Goal: Task Accomplishment & Management: Use online tool/utility

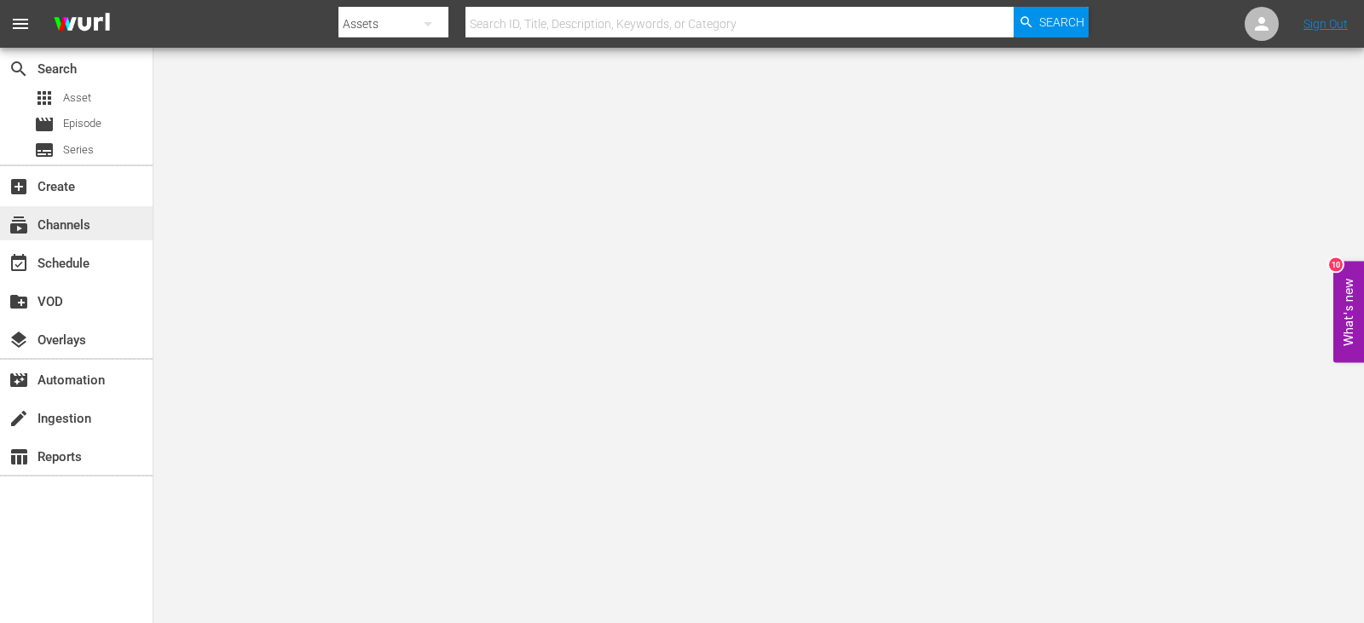
click at [94, 229] on div "subscriptions Channels" at bounding box center [48, 222] width 96 height 15
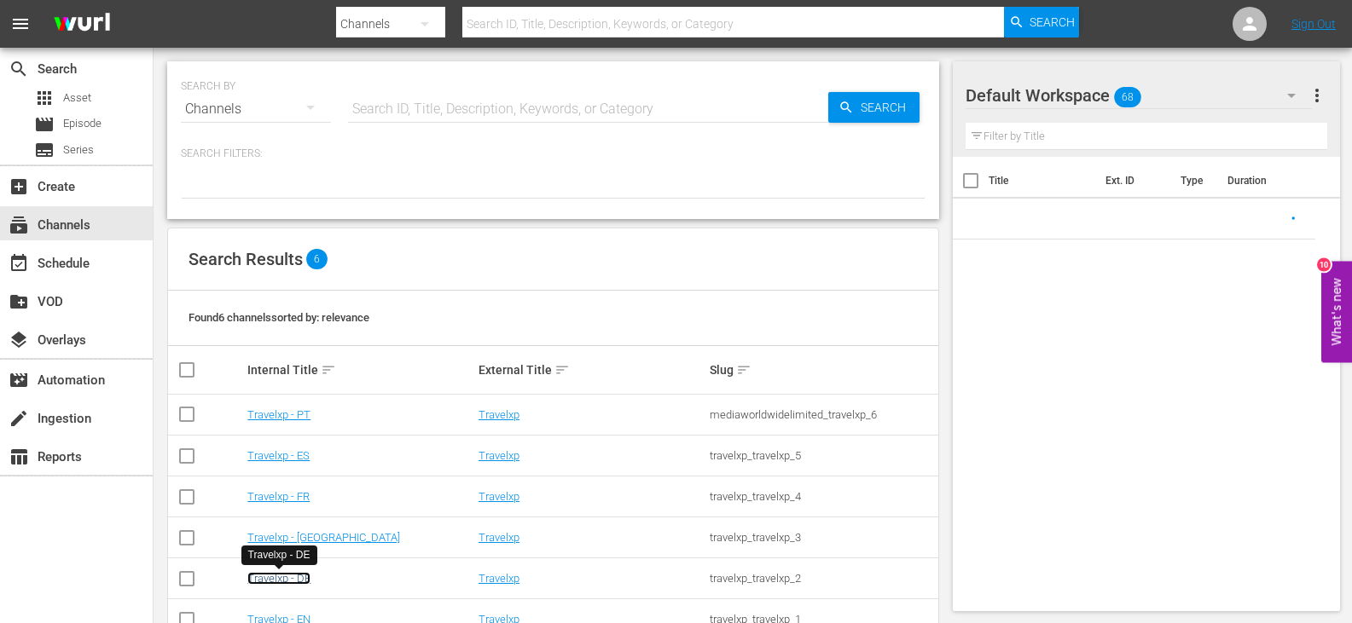
click at [291, 582] on link "Travelxp - DE" at bounding box center [278, 578] width 63 height 13
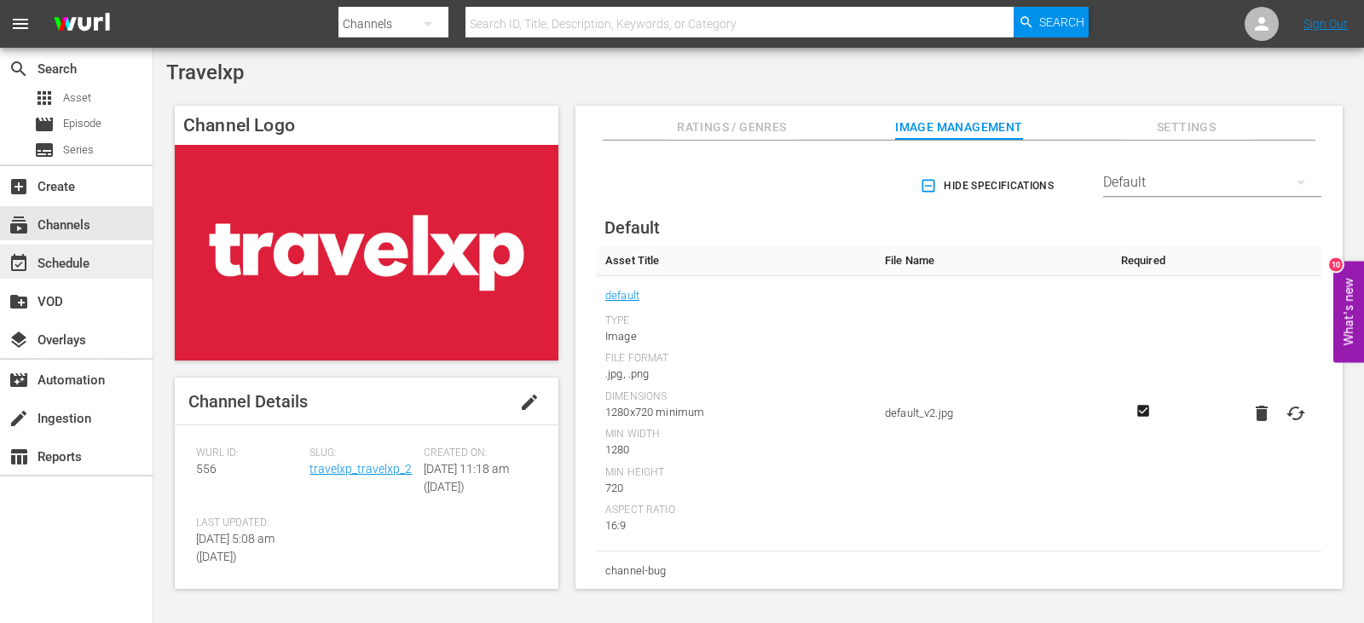
click at [73, 262] on div "event_available Schedule" at bounding box center [48, 260] width 96 height 15
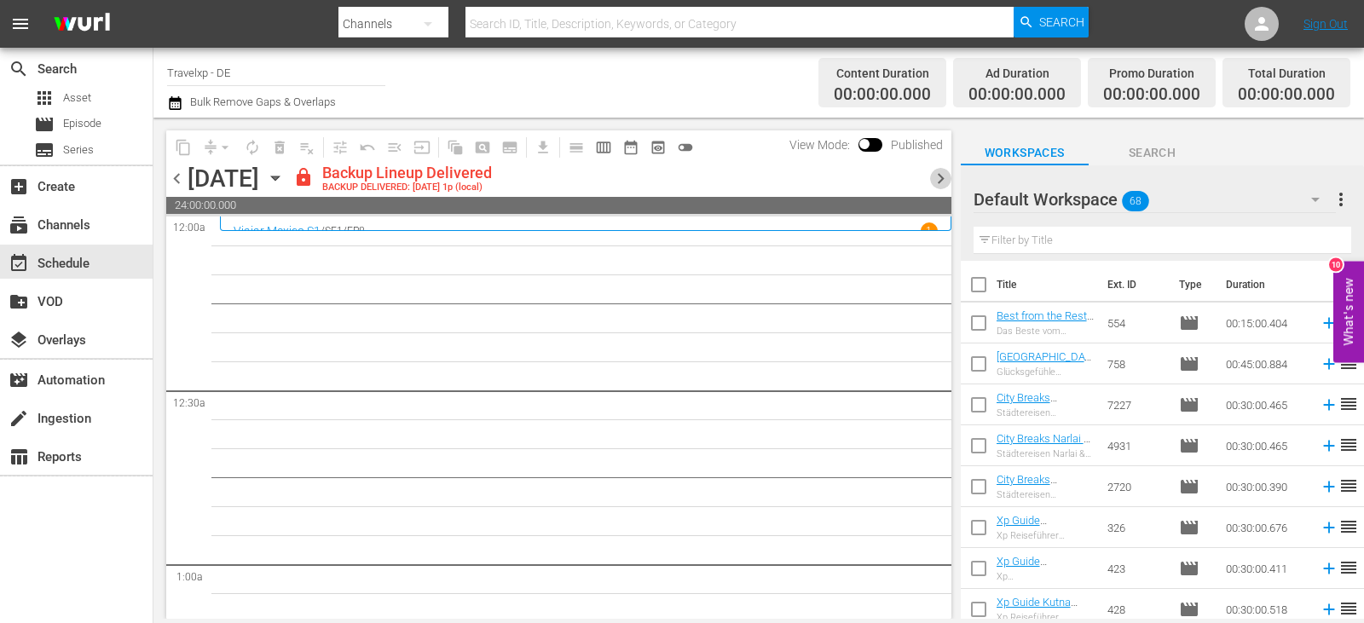
click at [942, 179] on span "chevron_right" at bounding box center [940, 178] width 21 height 21
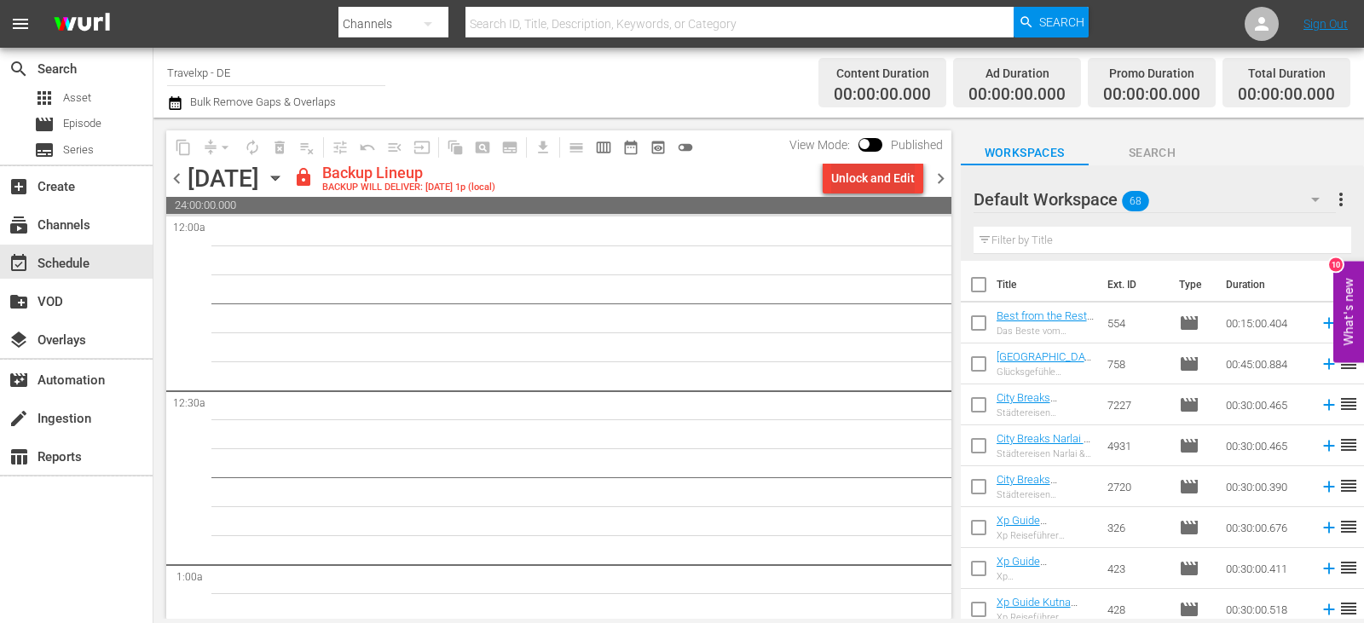
click at [872, 180] on div "Unlock and Edit" at bounding box center [873, 178] width 84 height 31
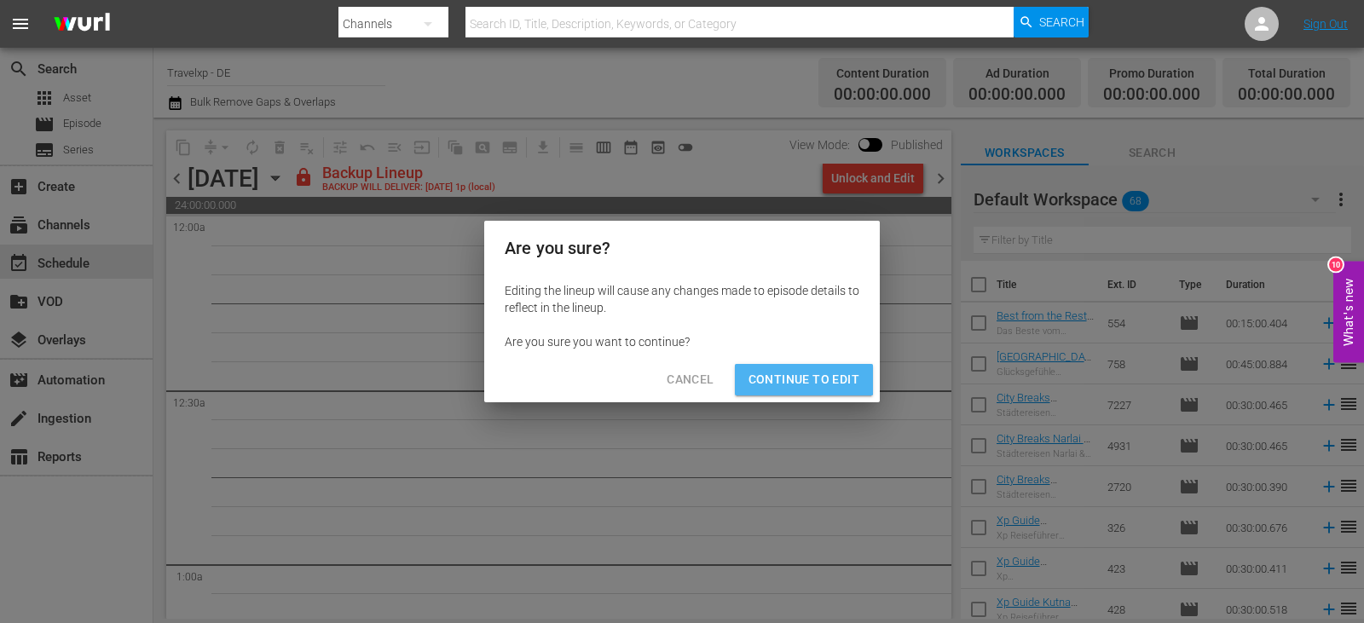
click at [798, 373] on span "Continue to Edit" at bounding box center [804, 379] width 111 height 21
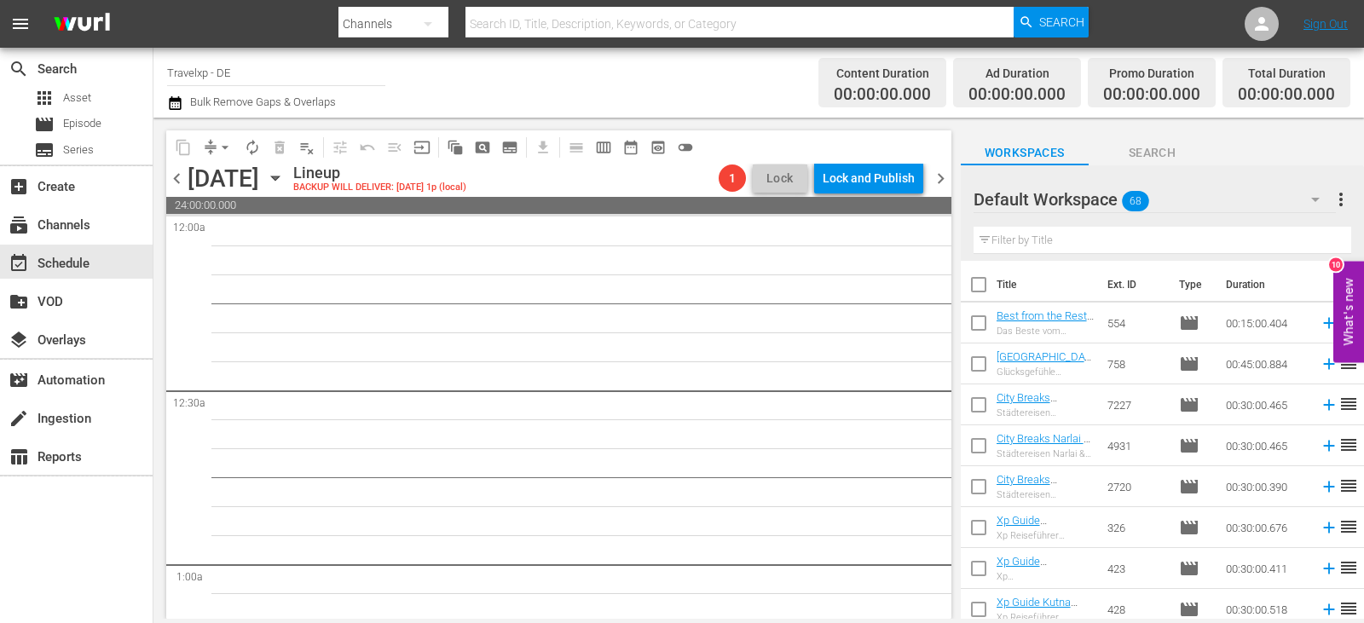
click at [1091, 242] on input "text" at bounding box center [1163, 240] width 378 height 27
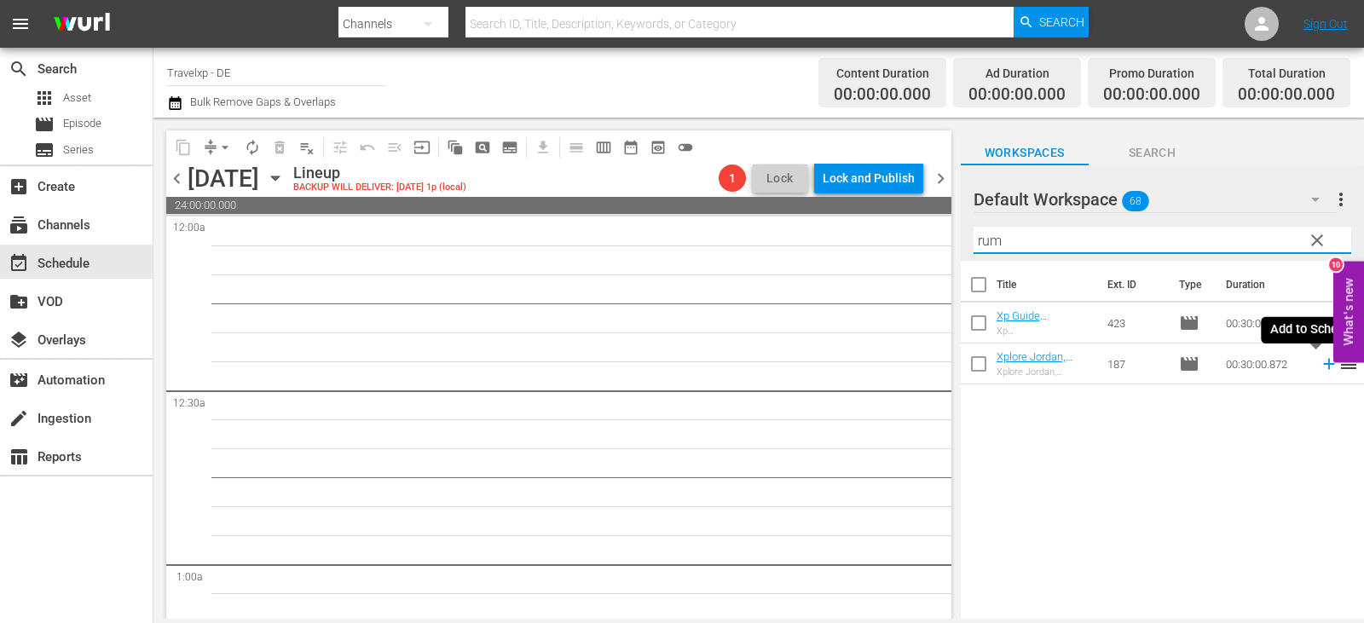
click at [1320, 370] on icon at bounding box center [1329, 364] width 19 height 19
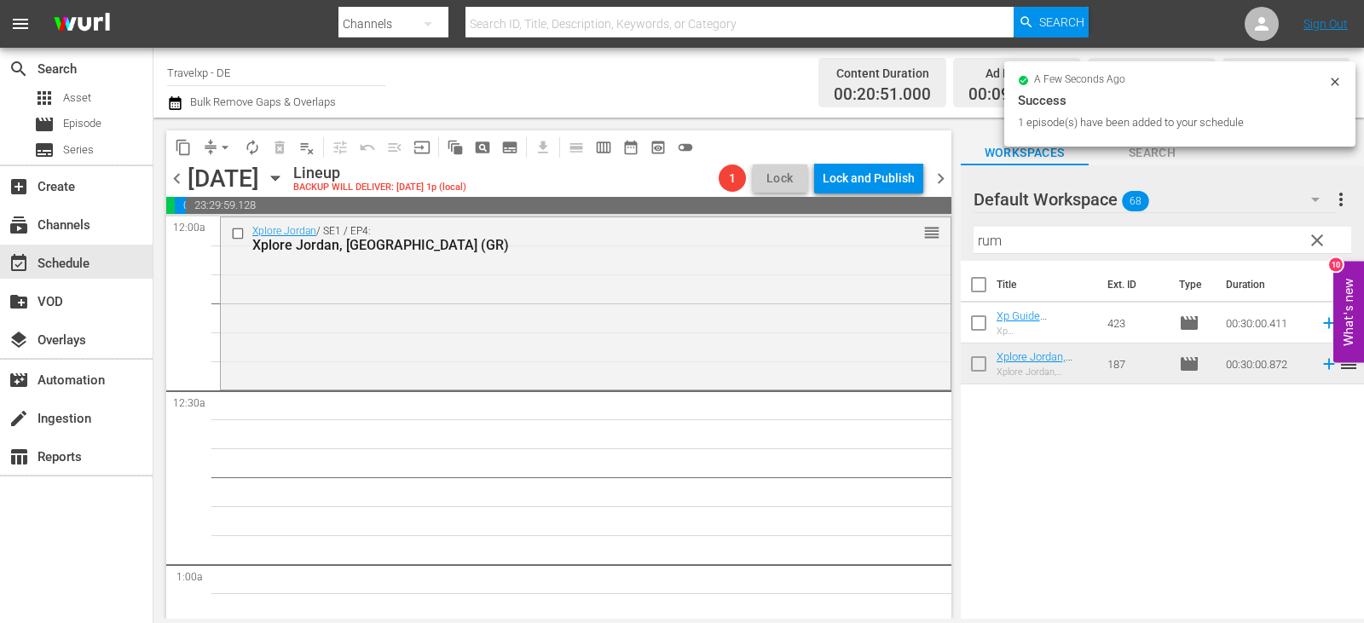
click at [1176, 243] on input "rum" at bounding box center [1163, 240] width 378 height 27
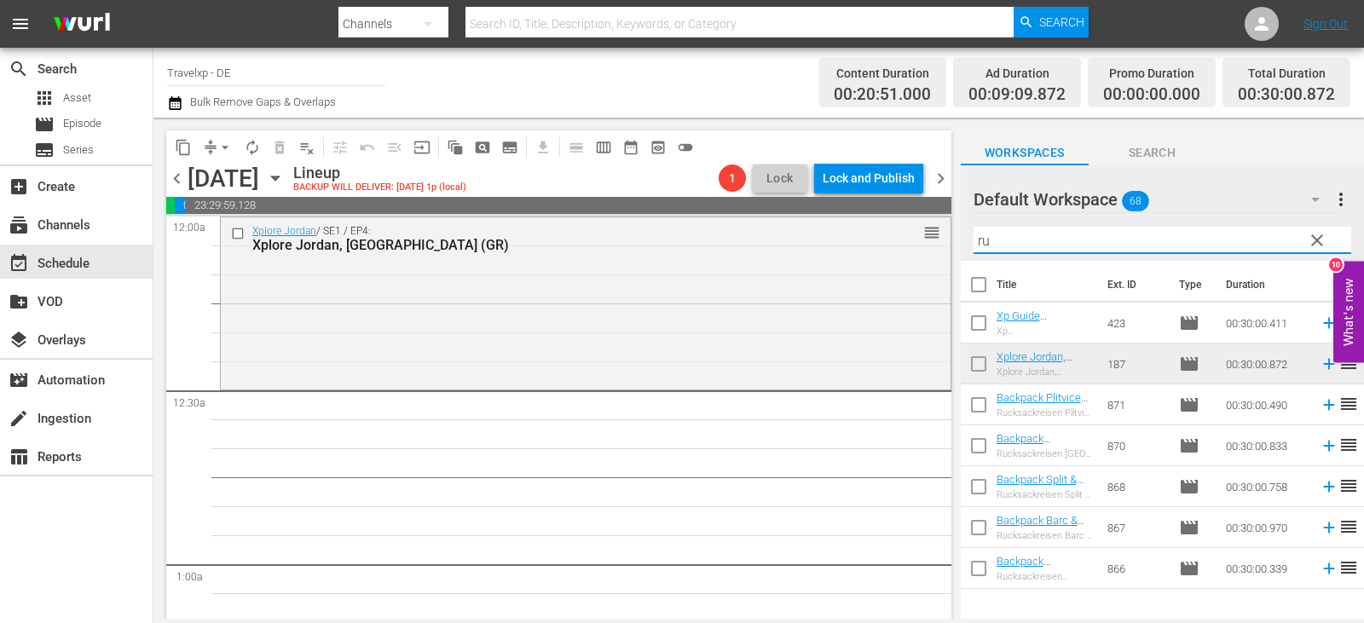
type input "r"
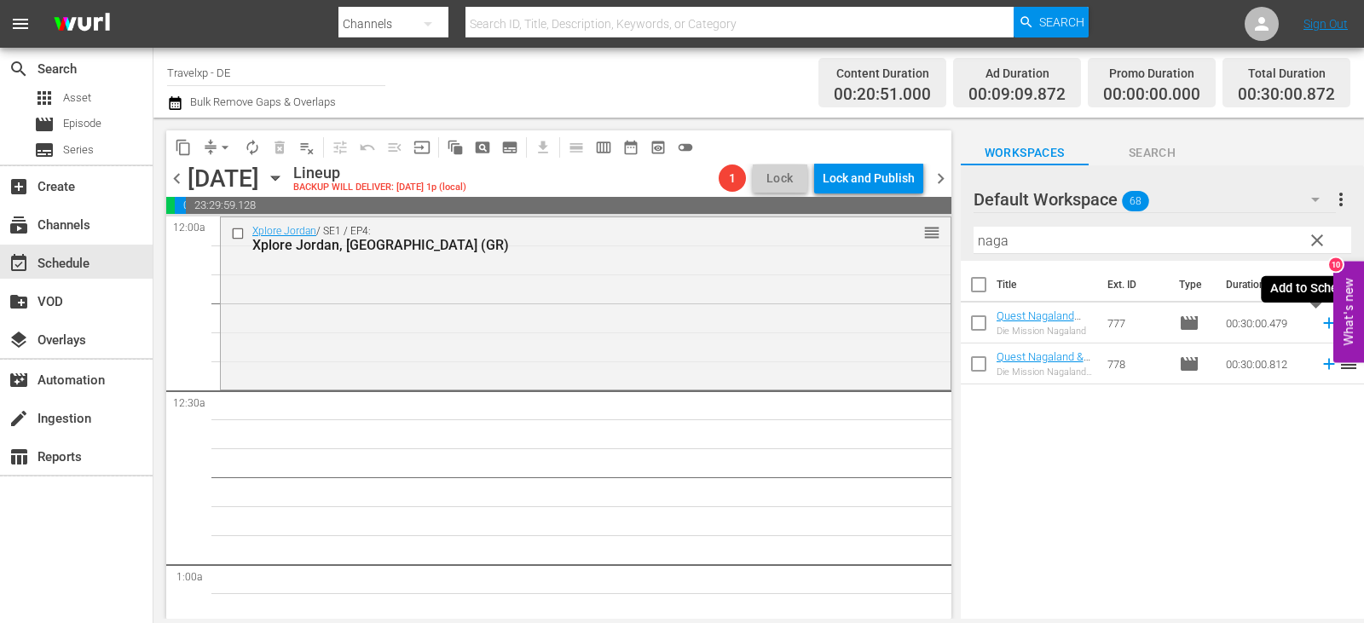
click at [1324, 324] on icon at bounding box center [1329, 323] width 11 height 11
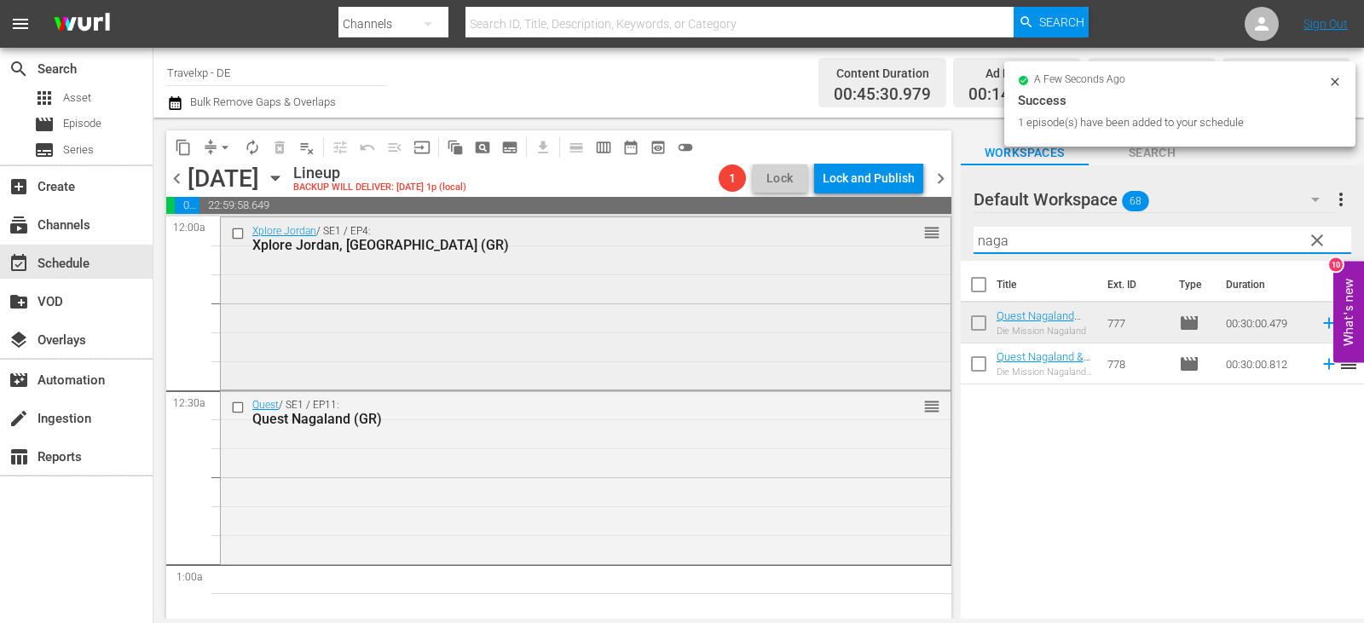
drag, startPoint x: 1015, startPoint y: 246, endPoint x: 912, endPoint y: 252, distance: 103.4
click at [912, 252] on div "content_copy compress arrow_drop_down autorenew_outlined delete_forever_outline…" at bounding box center [759, 368] width 1211 height 501
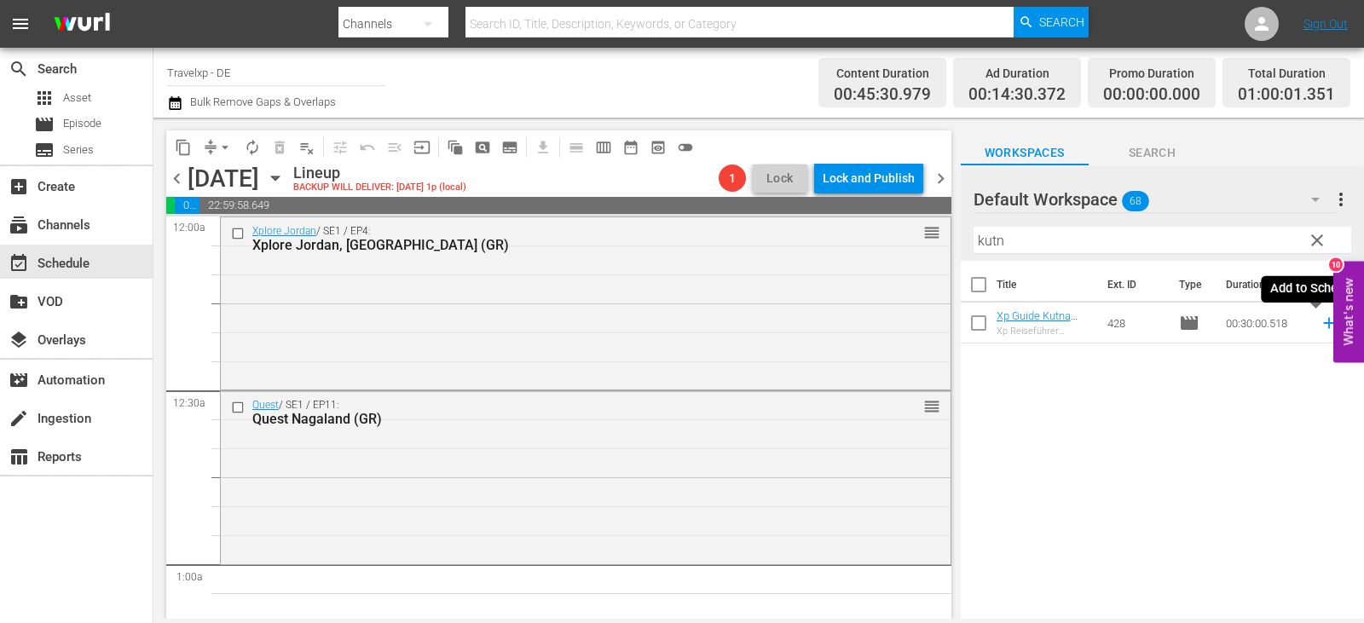
click at [1320, 320] on icon at bounding box center [1329, 323] width 19 height 19
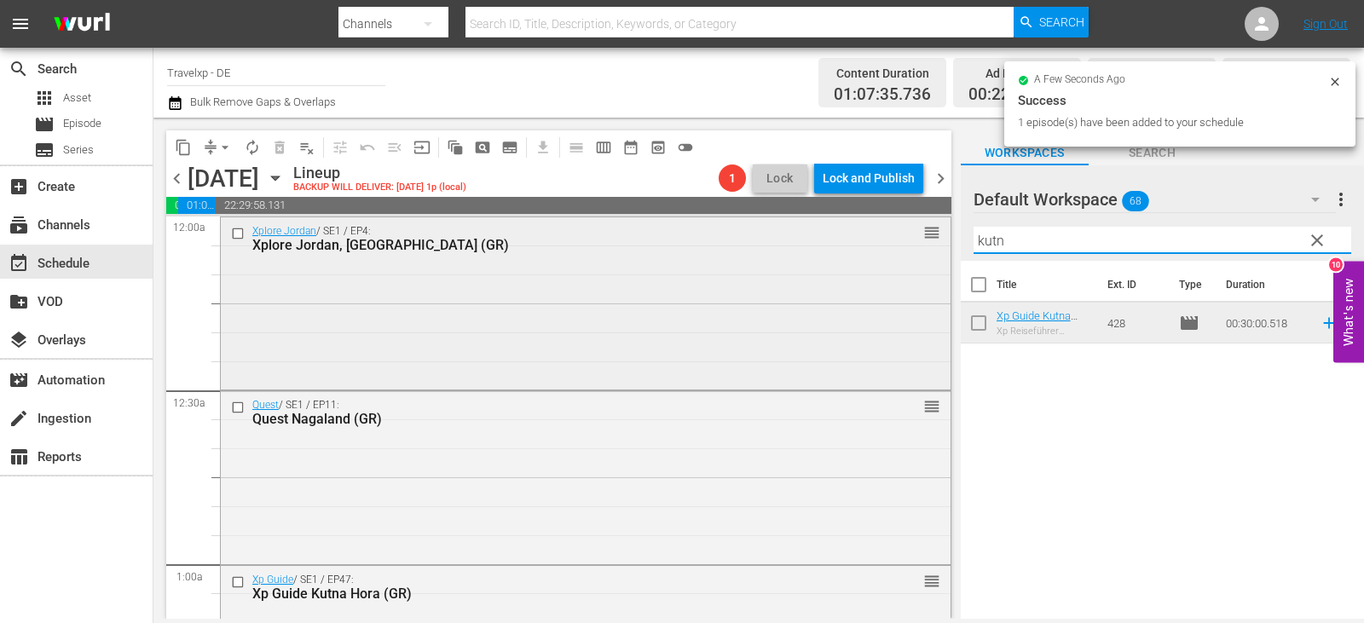
click at [922, 249] on div "content_copy compress arrow_drop_down autorenew_outlined delete_forever_outline…" at bounding box center [759, 368] width 1211 height 501
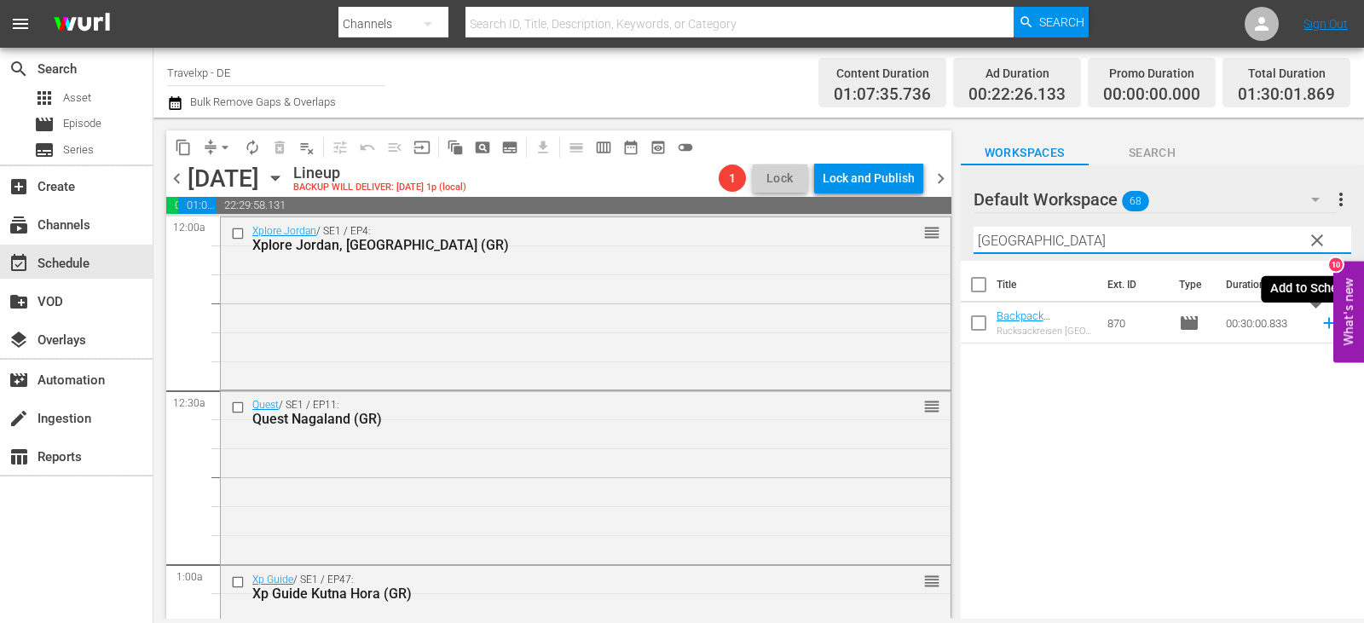
click at [1324, 324] on icon at bounding box center [1329, 323] width 11 height 11
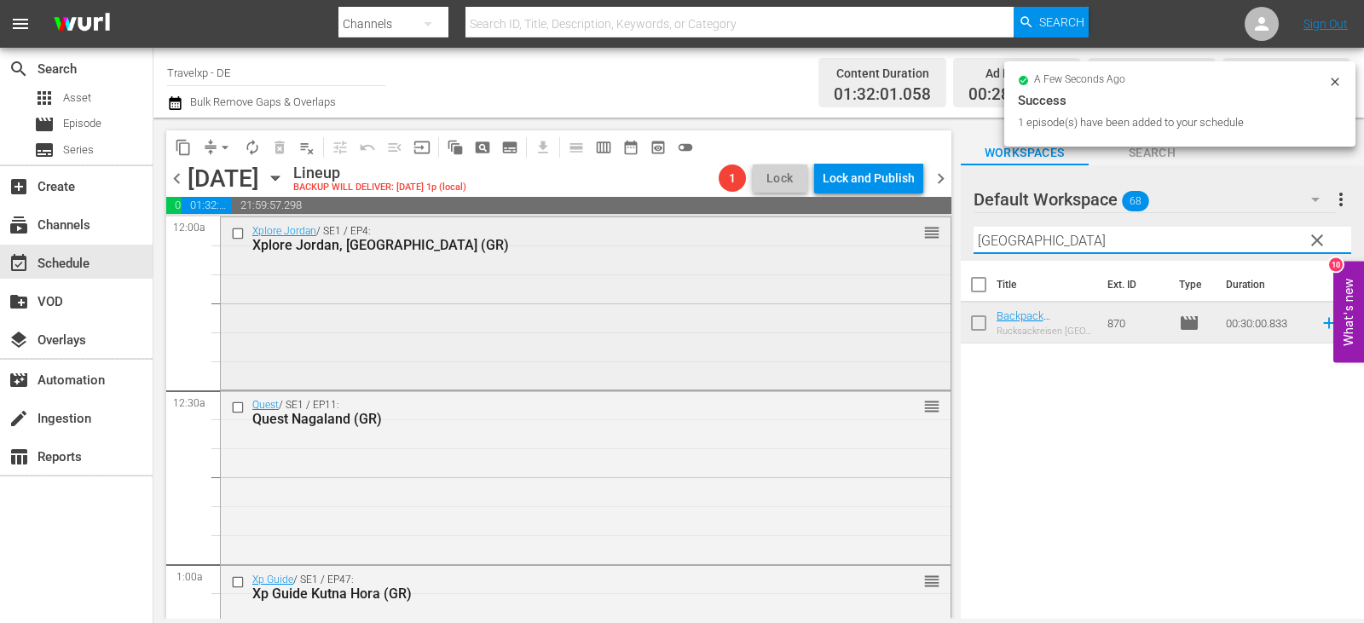
drag, startPoint x: 1041, startPoint y: 235, endPoint x: 910, endPoint y: 238, distance: 131.4
click at [910, 238] on div "content_copy compress arrow_drop_down autorenew_outlined delete_forever_outline…" at bounding box center [759, 368] width 1211 height 501
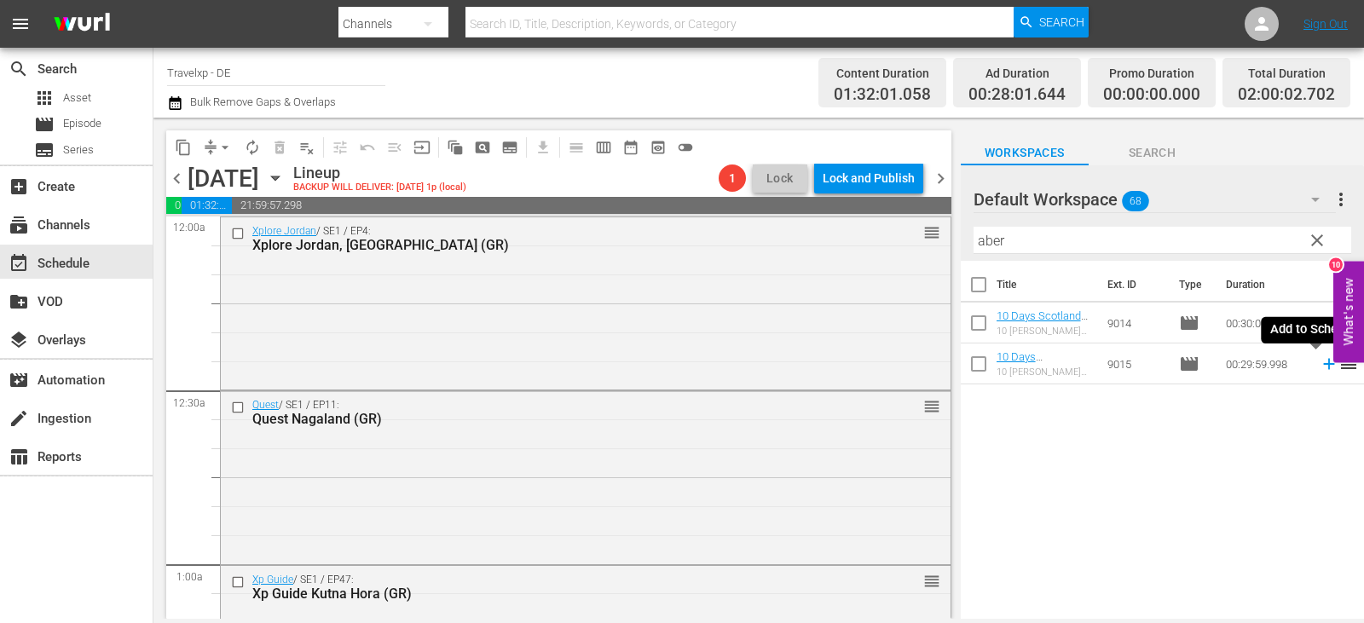
click at [1320, 362] on icon at bounding box center [1329, 364] width 19 height 19
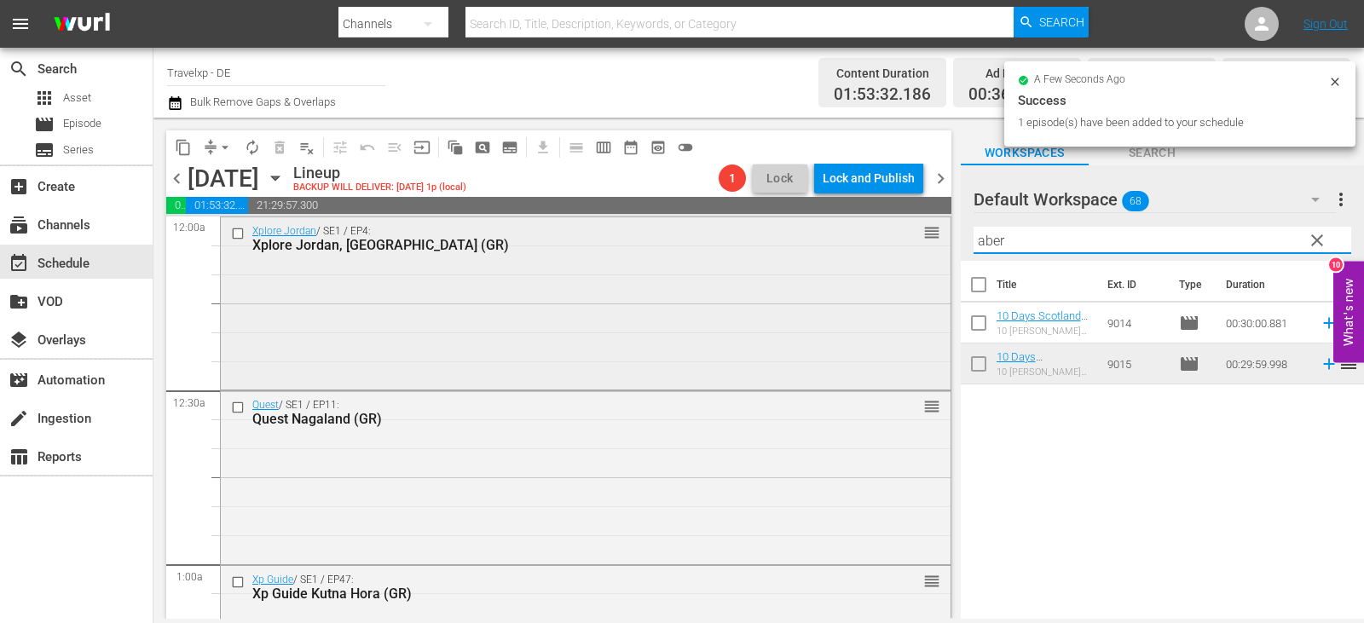
drag, startPoint x: 1028, startPoint y: 241, endPoint x: 904, endPoint y: 241, distance: 124.5
click at [904, 241] on div "content_copy compress arrow_drop_down autorenew_outlined delete_forever_outline…" at bounding box center [759, 368] width 1211 height 501
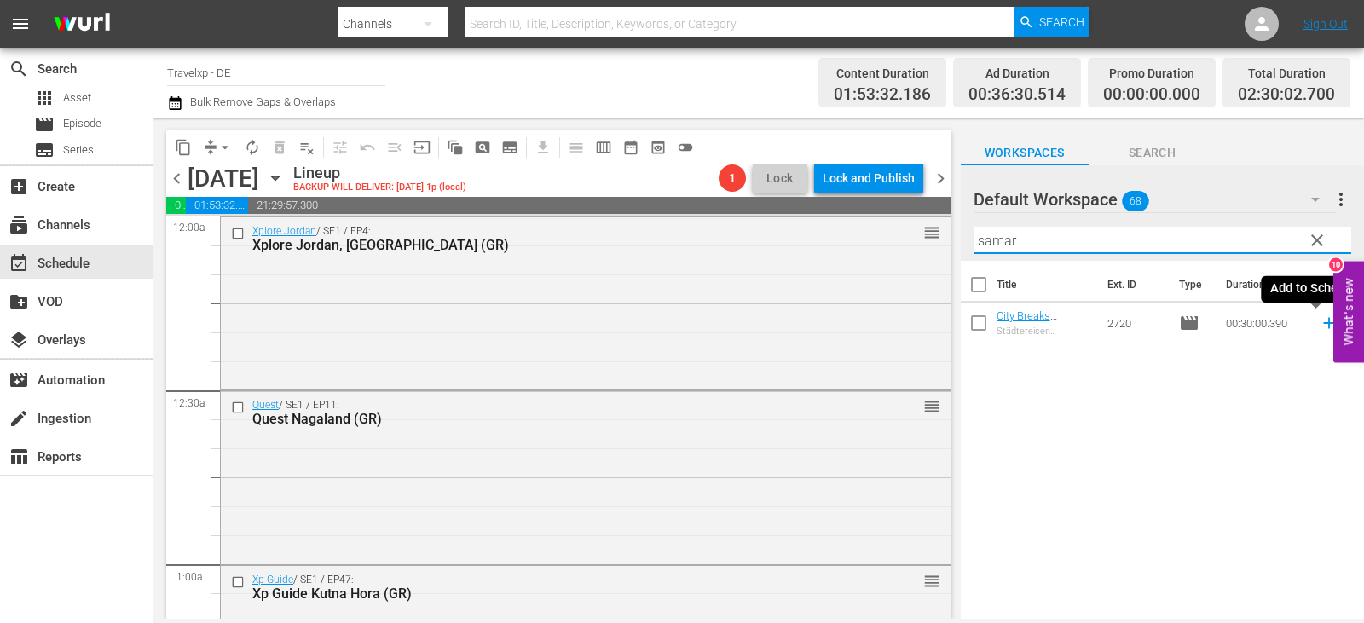
click at [1324, 319] on icon at bounding box center [1329, 323] width 11 height 11
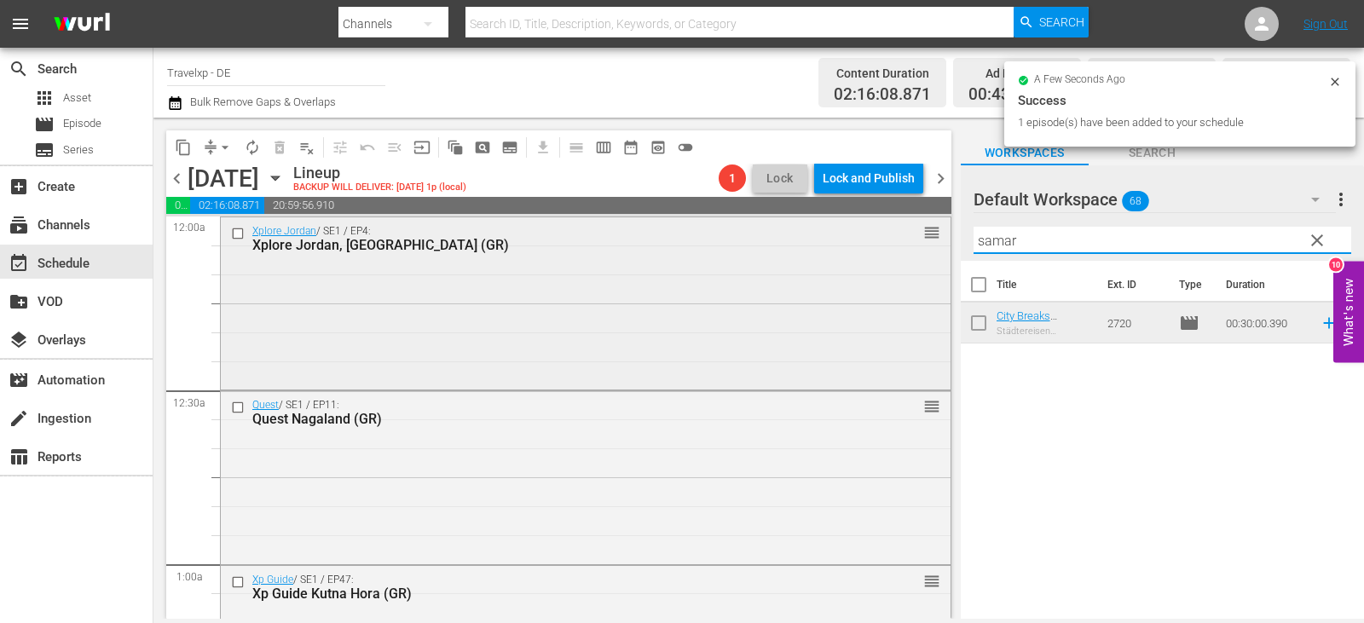
drag, startPoint x: 1065, startPoint y: 243, endPoint x: 921, endPoint y: 243, distance: 144.1
click at [921, 243] on div "content_copy compress arrow_drop_down autorenew_outlined delete_forever_outline…" at bounding box center [759, 368] width 1211 height 501
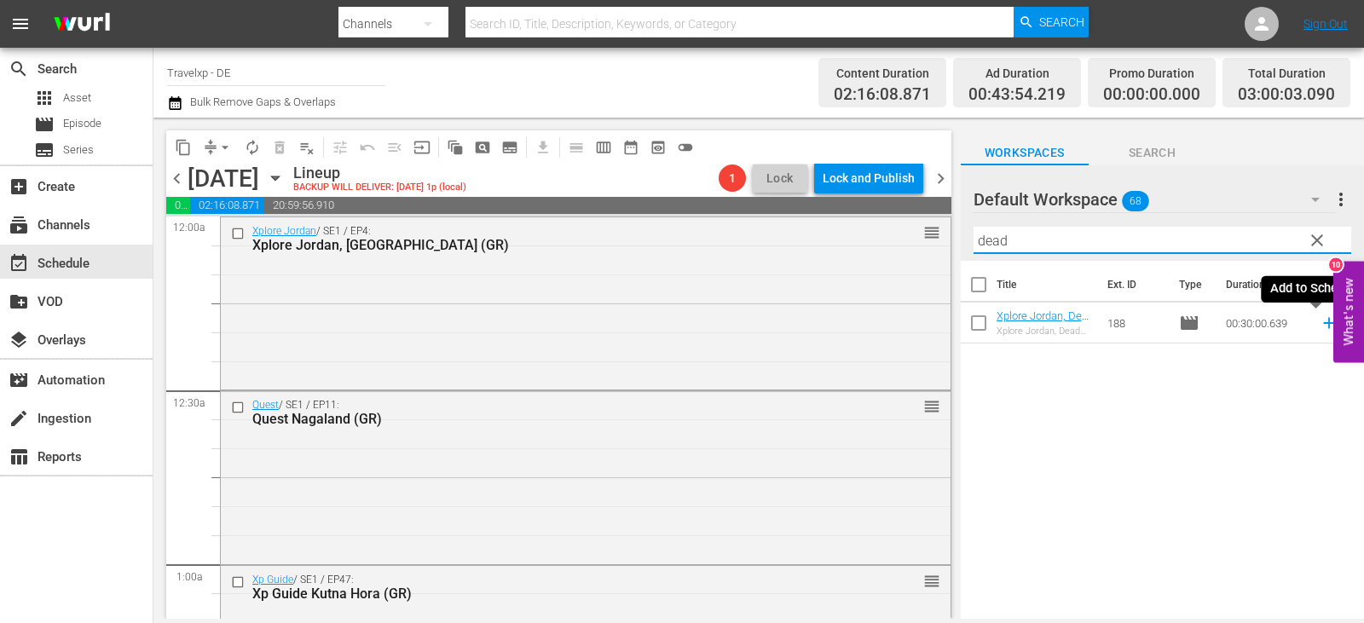
click at [1320, 325] on icon at bounding box center [1329, 323] width 19 height 19
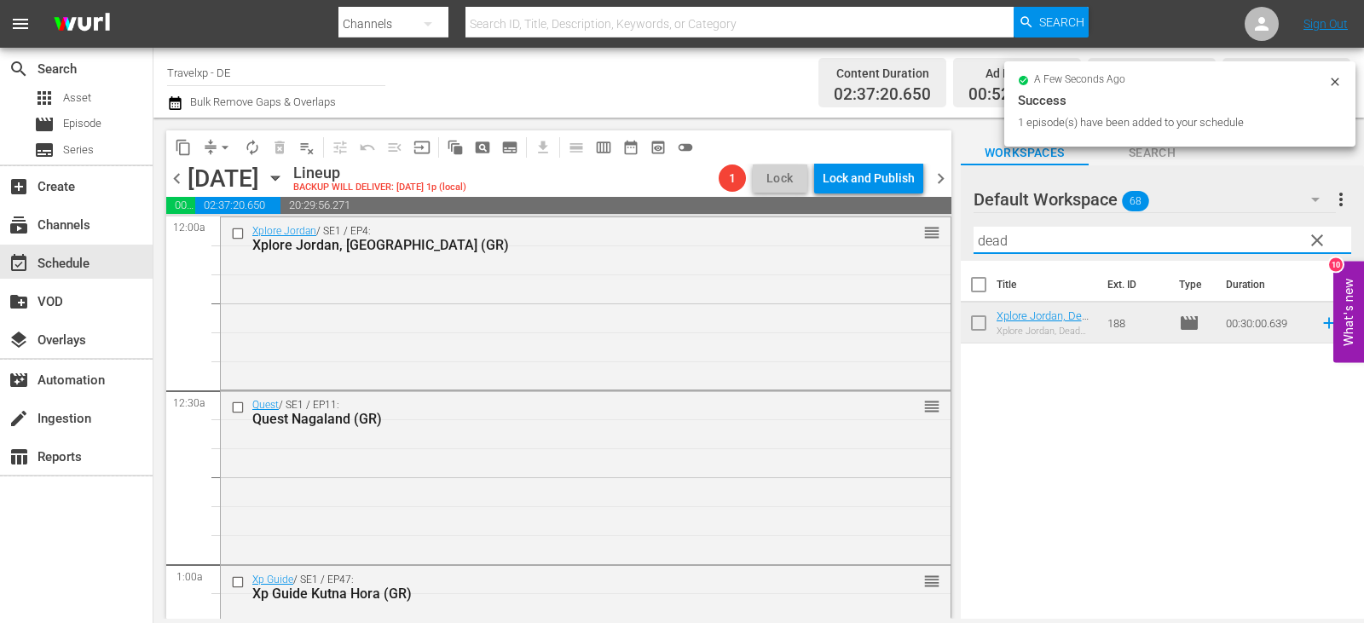
drag, startPoint x: 1021, startPoint y: 250, endPoint x: 942, endPoint y: 250, distance: 78.5
click at [942, 250] on div "content_copy compress arrow_drop_down autorenew_outlined delete_forever_outline…" at bounding box center [759, 368] width 1211 height 501
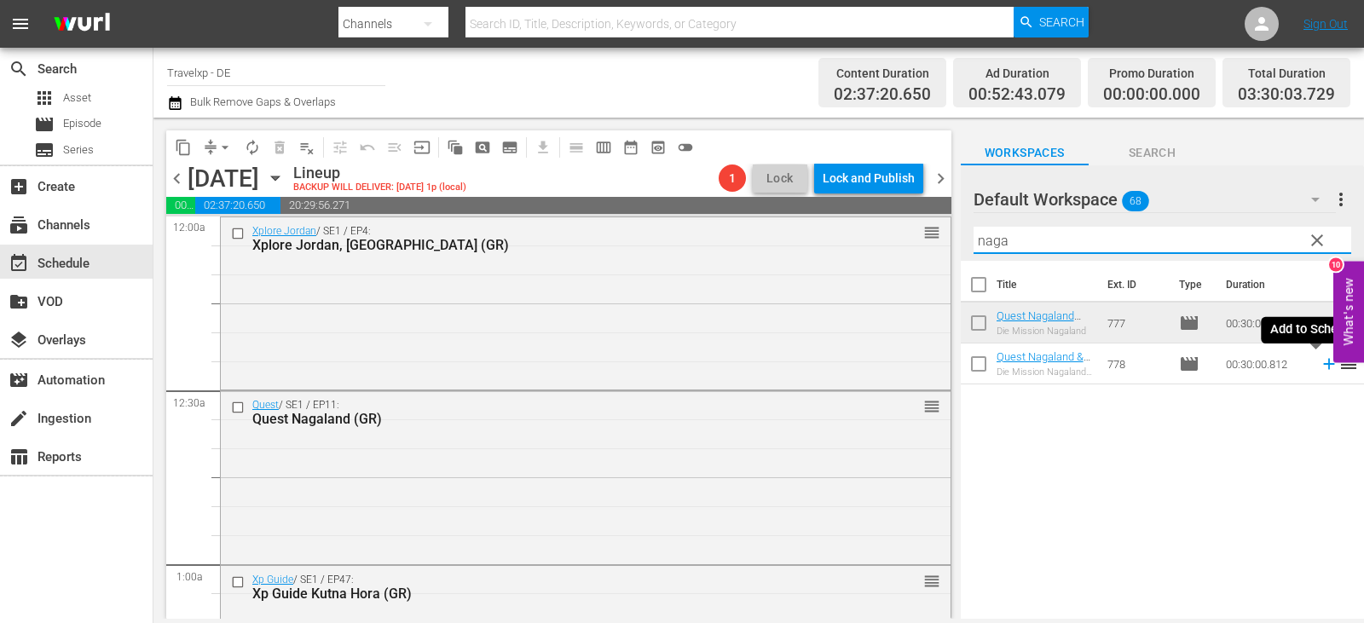
click at [1320, 362] on icon at bounding box center [1329, 364] width 19 height 19
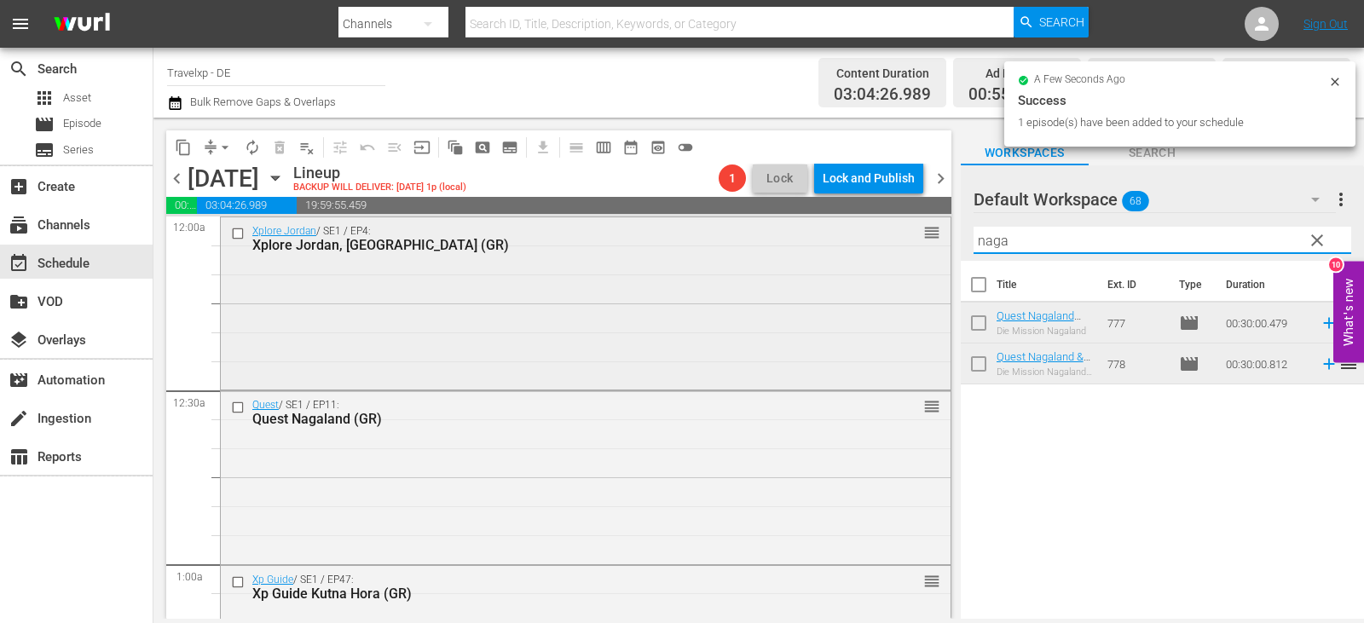
click at [936, 241] on div "content_copy compress arrow_drop_down autorenew_outlined delete_forever_outline…" at bounding box center [759, 368] width 1211 height 501
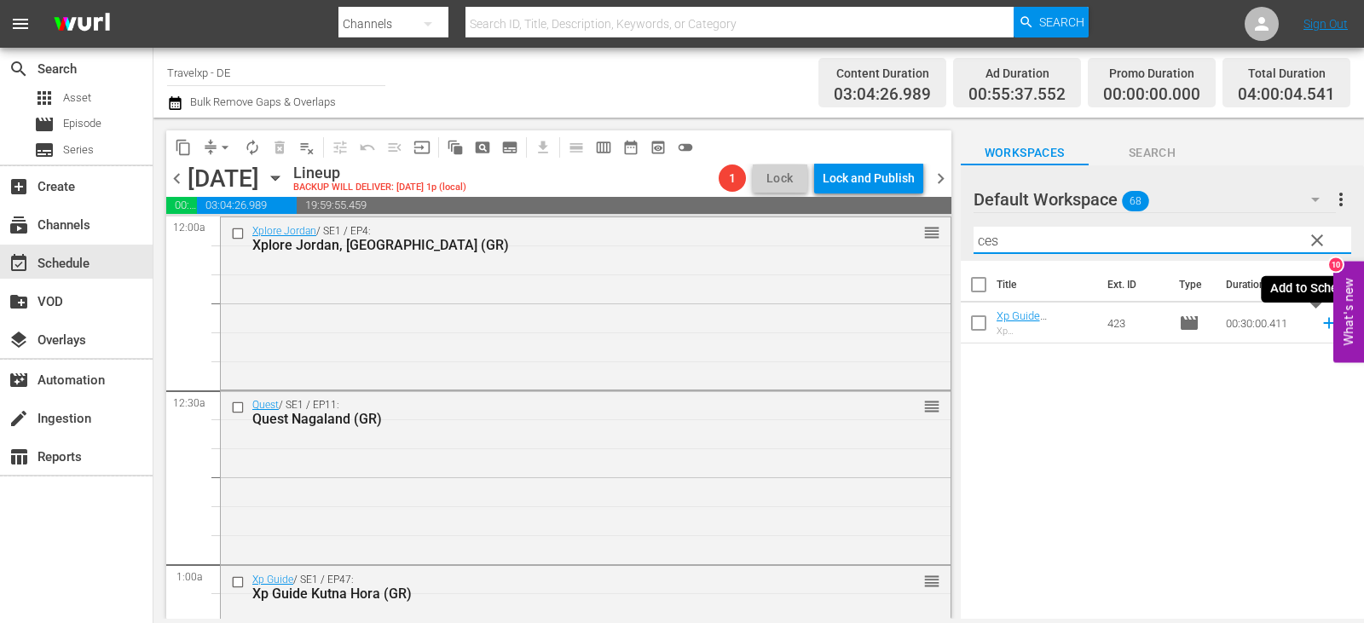
click at [1320, 321] on icon at bounding box center [1329, 323] width 19 height 19
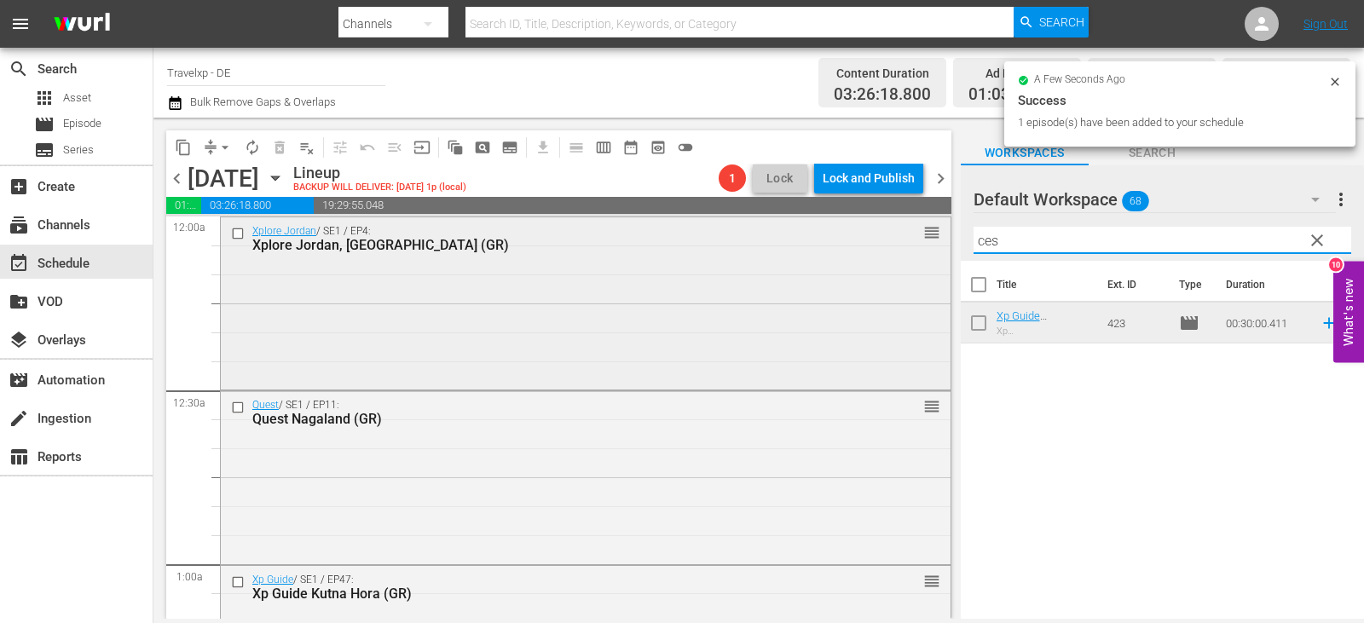
drag, startPoint x: 1014, startPoint y: 244, endPoint x: 886, endPoint y: 246, distance: 127.9
click at [886, 246] on div "content_copy compress arrow_drop_down autorenew_outlined delete_forever_outline…" at bounding box center [759, 368] width 1211 height 501
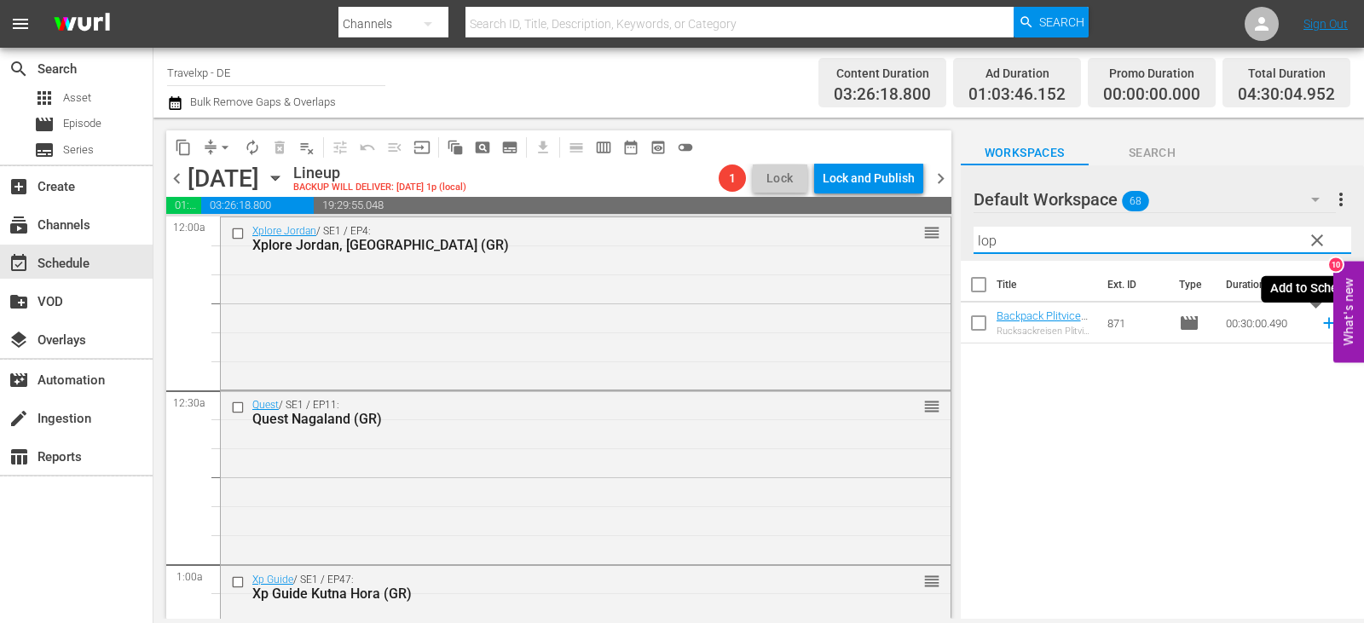
click at [1320, 320] on icon at bounding box center [1329, 323] width 19 height 19
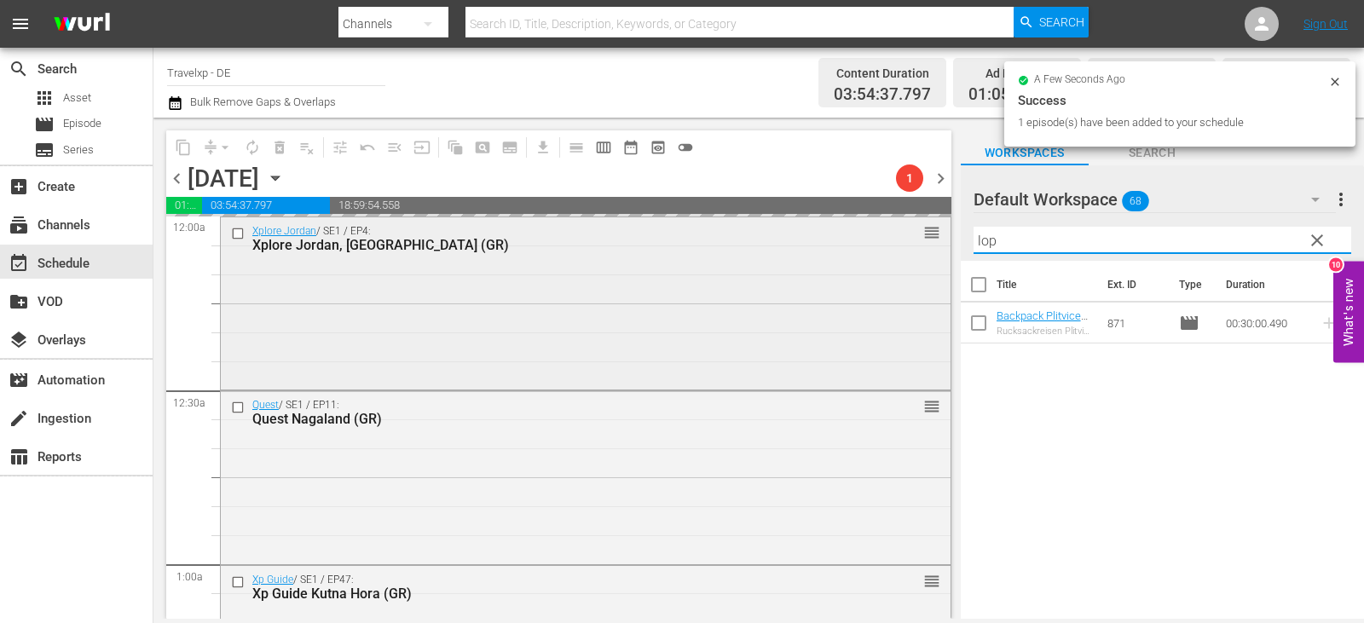
drag, startPoint x: 1013, startPoint y: 242, endPoint x: 861, endPoint y: 242, distance: 151.8
click at [861, 242] on div "content_copy compress arrow_drop_down autorenew_outlined delete_forever_outline…" at bounding box center [759, 368] width 1211 height 501
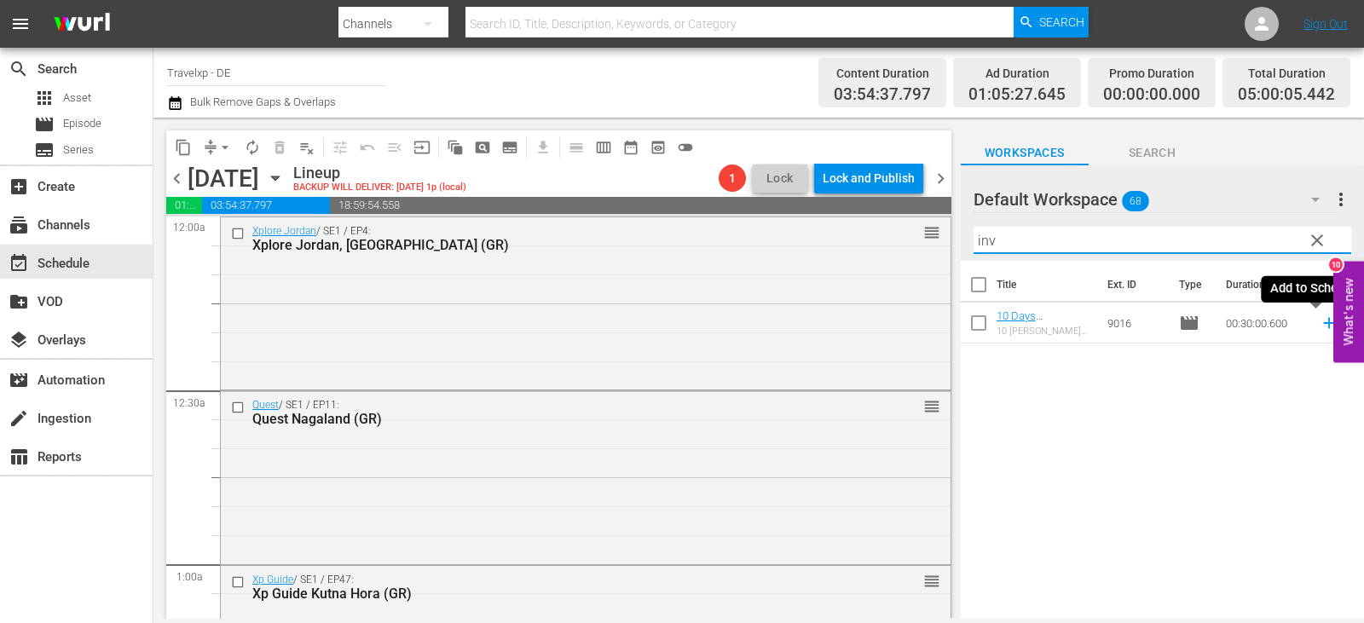
click at [1320, 326] on icon at bounding box center [1329, 323] width 19 height 19
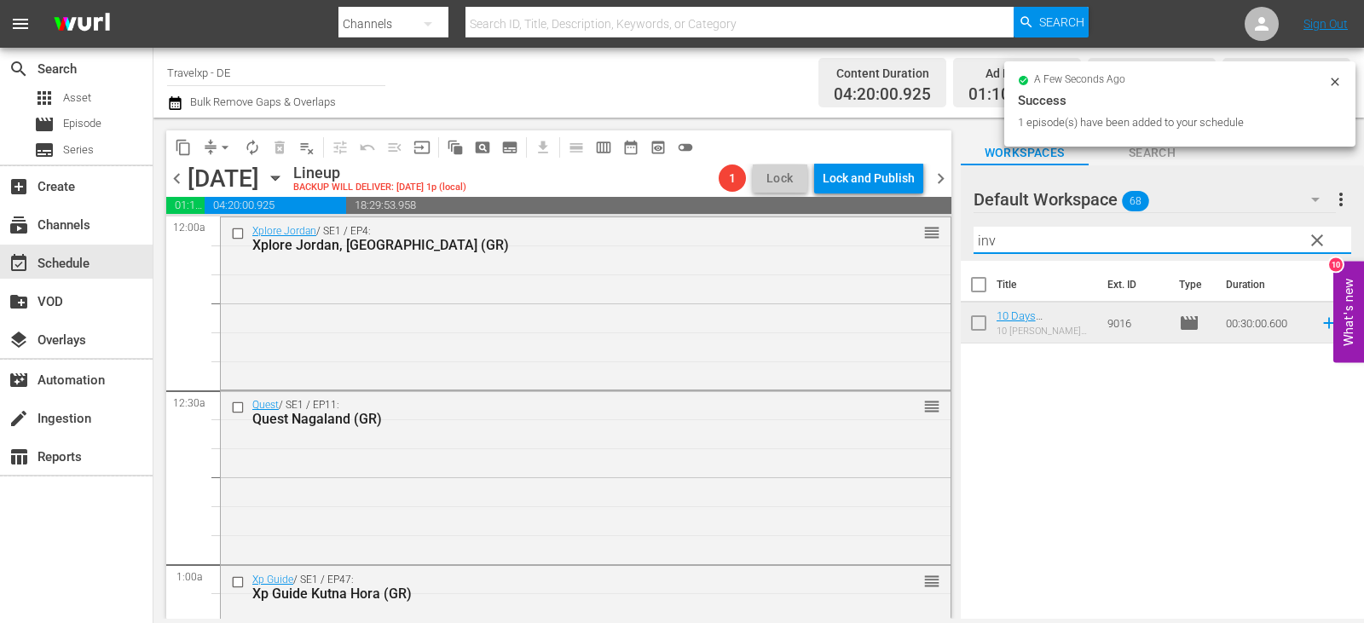
click at [922, 243] on div "content_copy compress arrow_drop_down autorenew_outlined delete_forever_outline…" at bounding box center [759, 368] width 1211 height 501
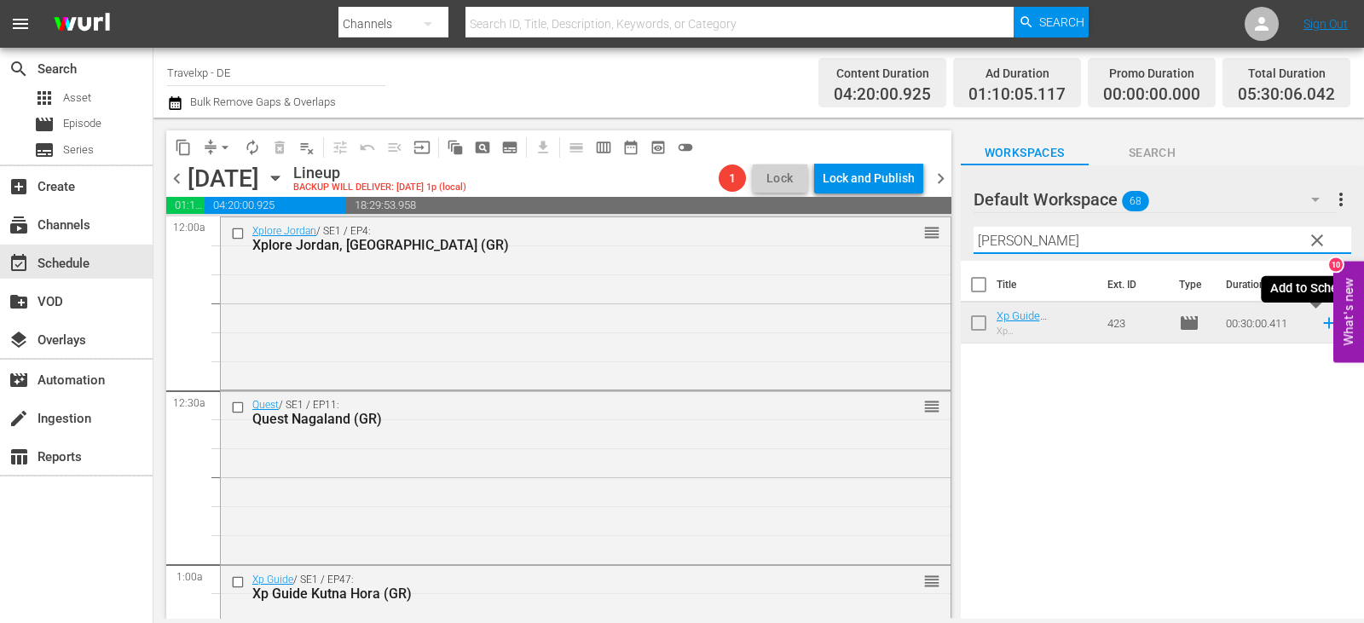
click at [1320, 324] on icon at bounding box center [1329, 323] width 19 height 19
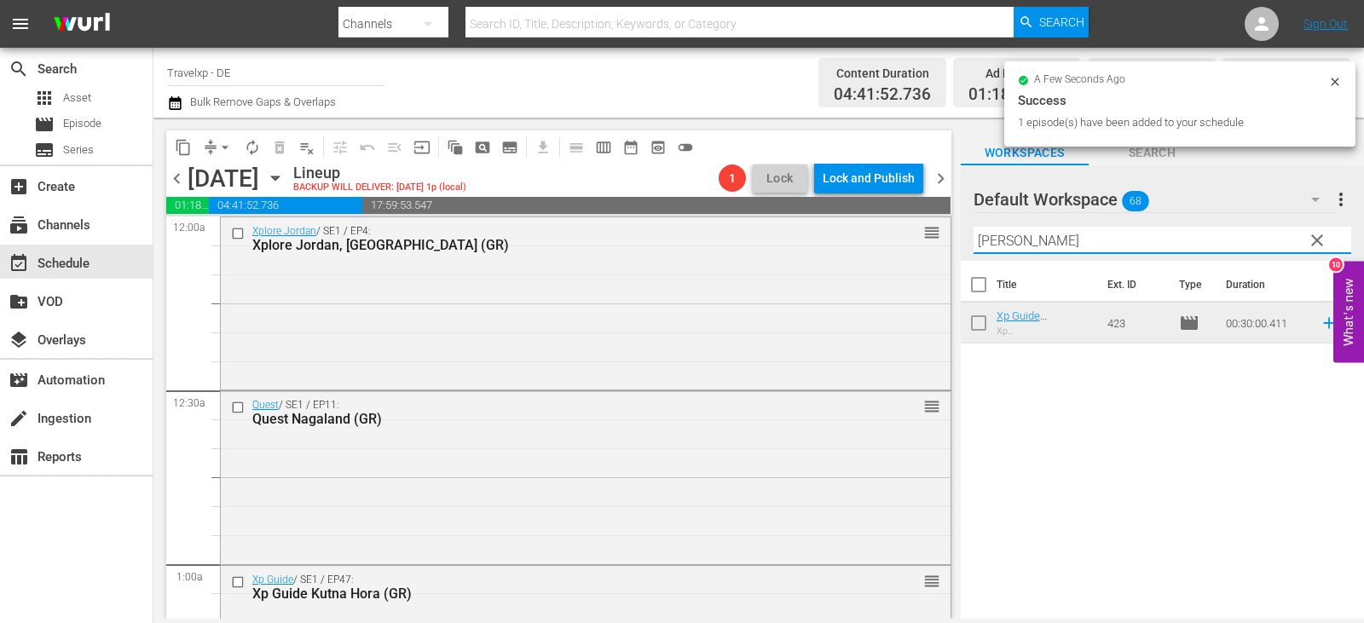
click at [907, 242] on div "content_copy compress arrow_drop_down autorenew_outlined delete_forever_outline…" at bounding box center [759, 368] width 1211 height 501
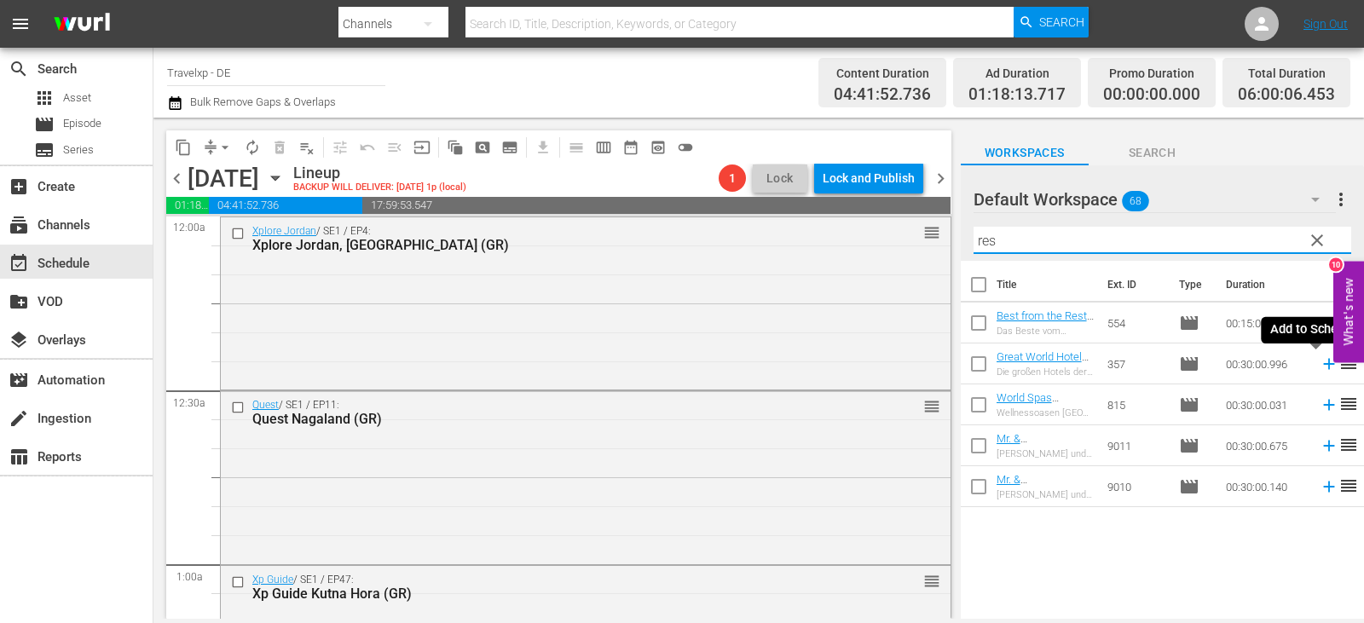
click at [1322, 362] on icon at bounding box center [1329, 364] width 19 height 19
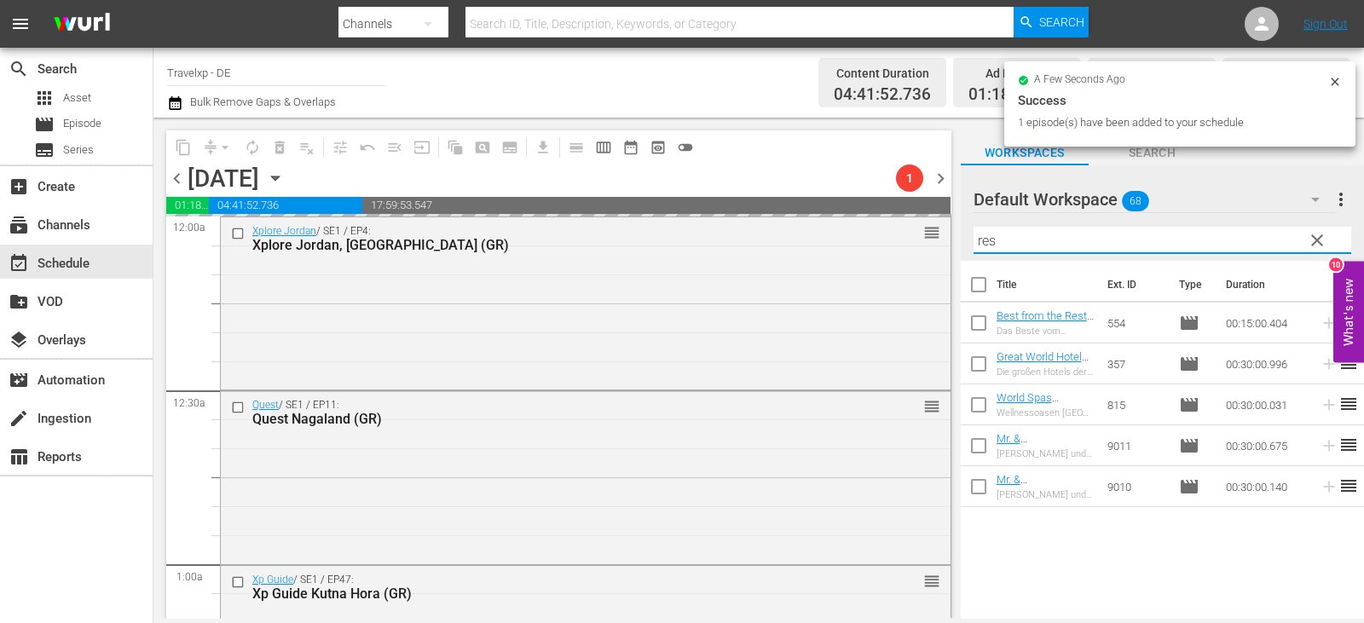
drag, startPoint x: 1000, startPoint y: 245, endPoint x: 960, endPoint y: 244, distance: 40.1
click at [961, 244] on div "Default Workspace 68 Default more_vert clear Filter by Title res" at bounding box center [1162, 213] width 403 height 96
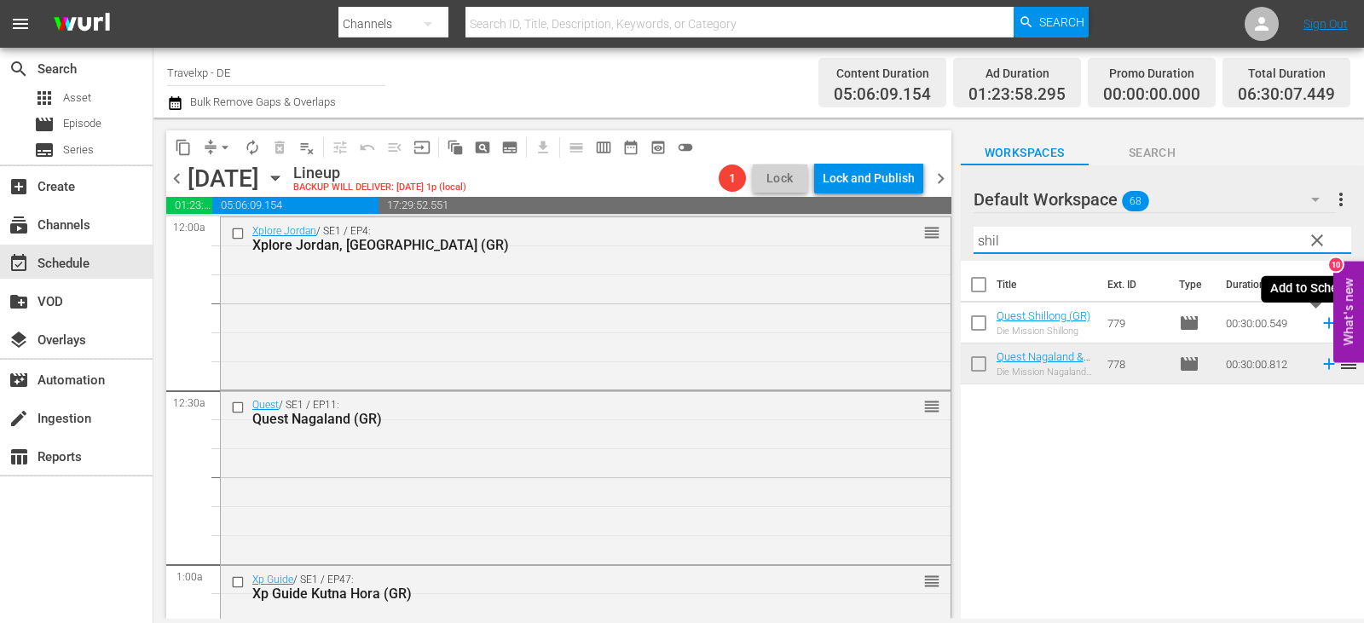
click at [1324, 327] on icon at bounding box center [1329, 323] width 11 height 11
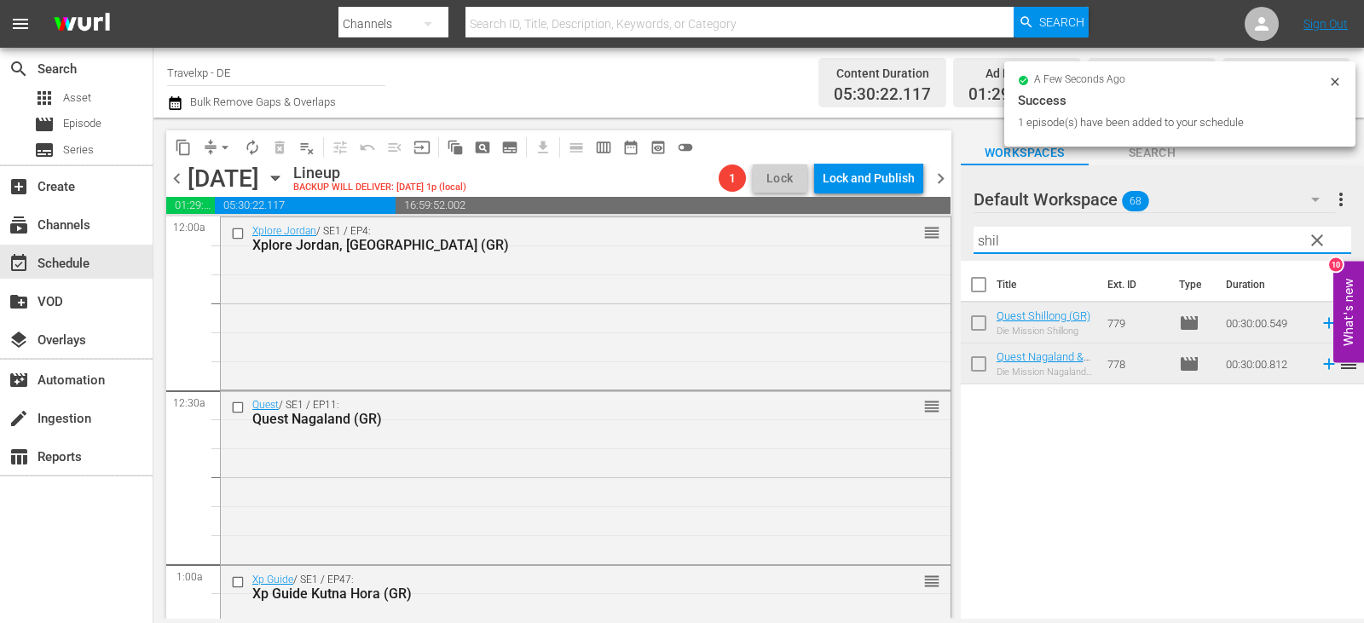
click at [918, 240] on div "content_copy compress arrow_drop_down autorenew_outlined delete_forever_outline…" at bounding box center [759, 368] width 1211 height 501
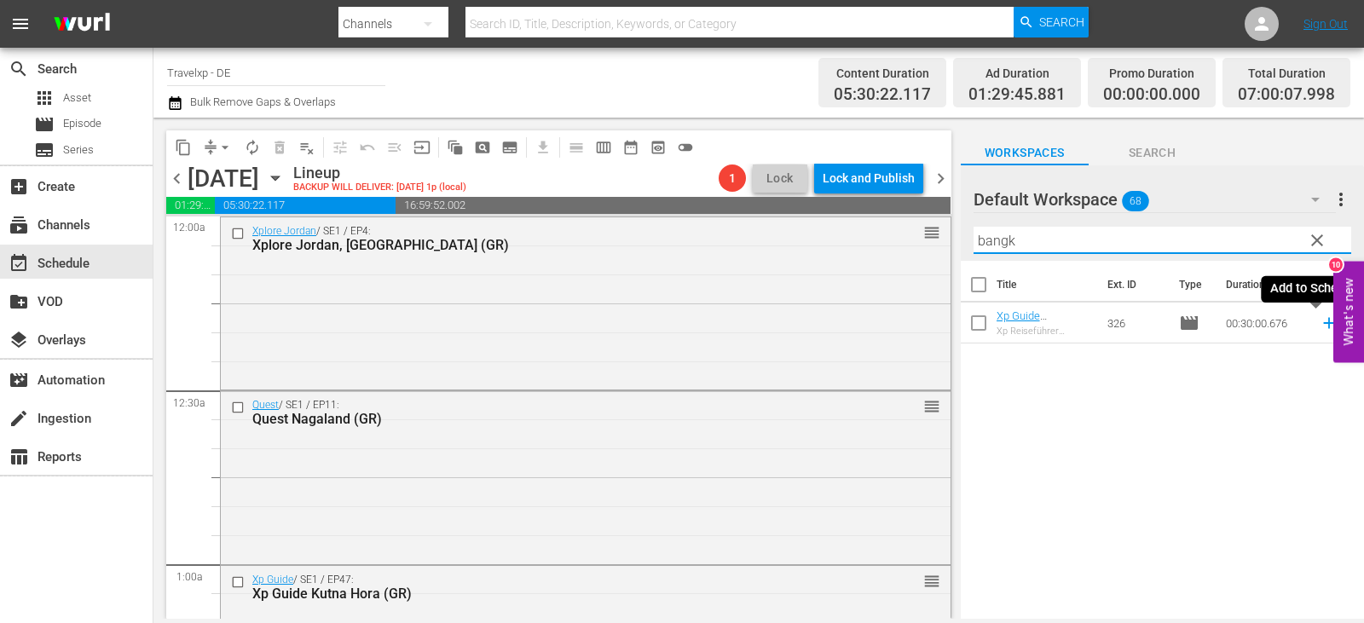
click at [1320, 320] on icon at bounding box center [1329, 323] width 19 height 19
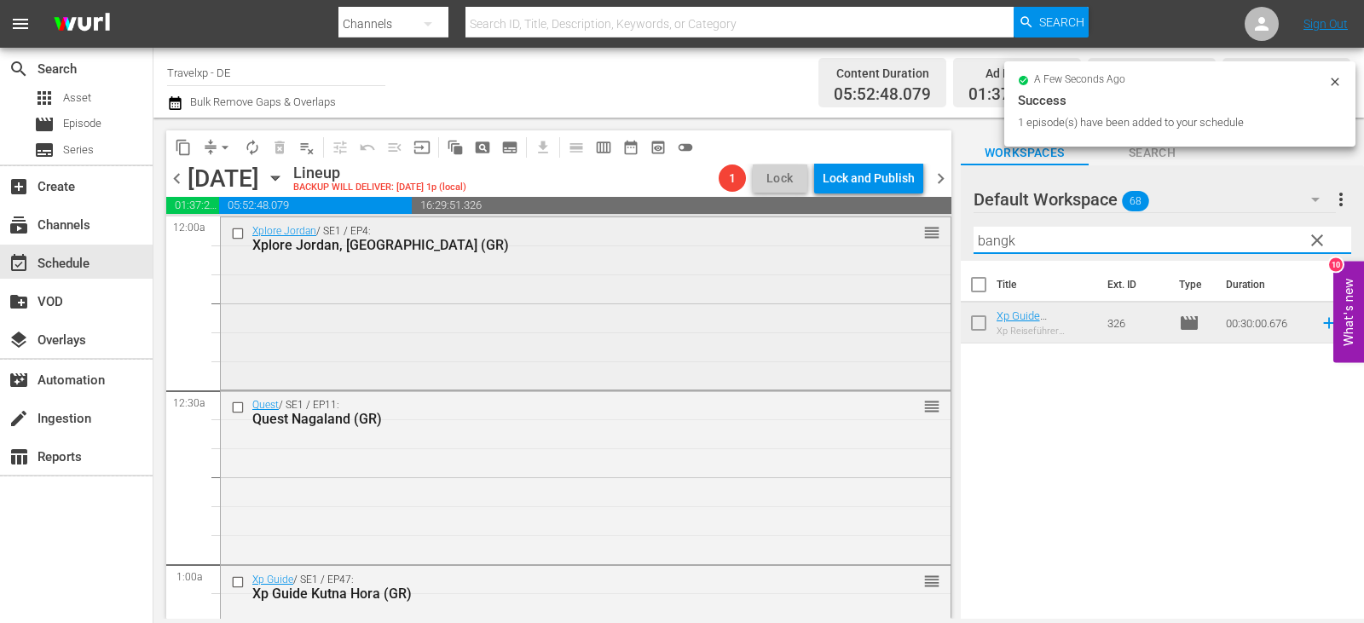
drag, startPoint x: 1054, startPoint y: 242, endPoint x: 923, endPoint y: 248, distance: 131.5
click at [923, 248] on div "content_copy compress arrow_drop_down autorenew_outlined delete_forever_outline…" at bounding box center [759, 368] width 1211 height 501
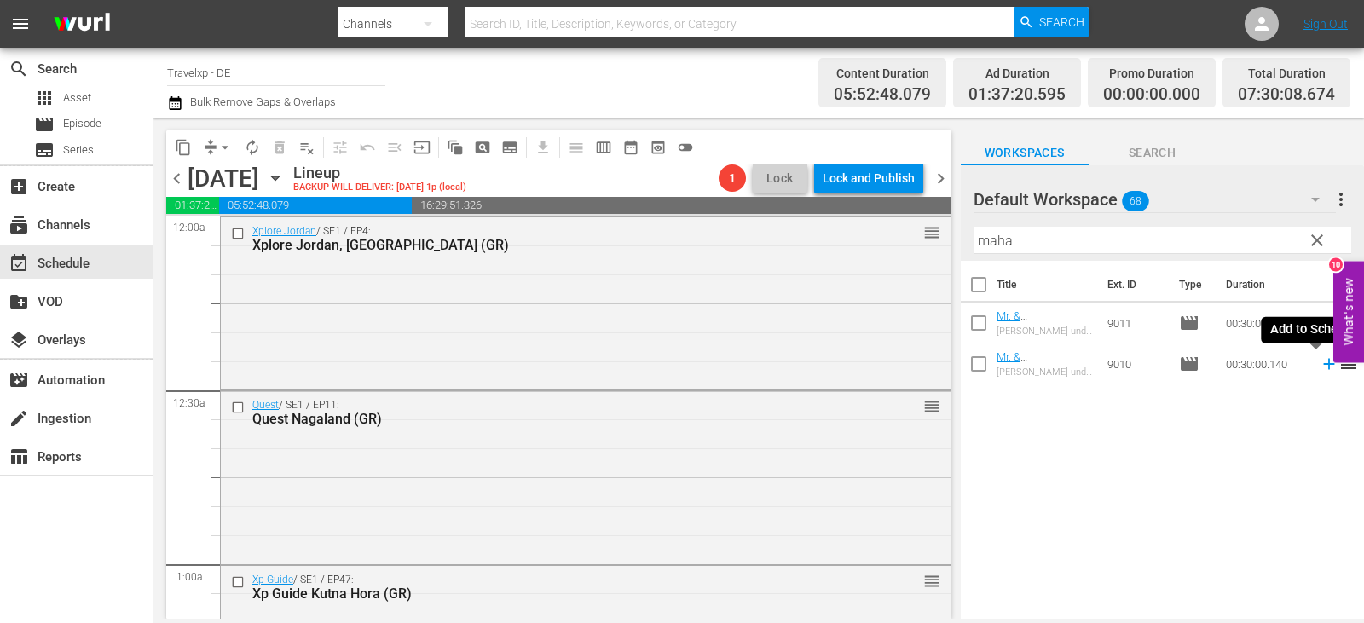
click at [1320, 362] on icon at bounding box center [1329, 364] width 19 height 19
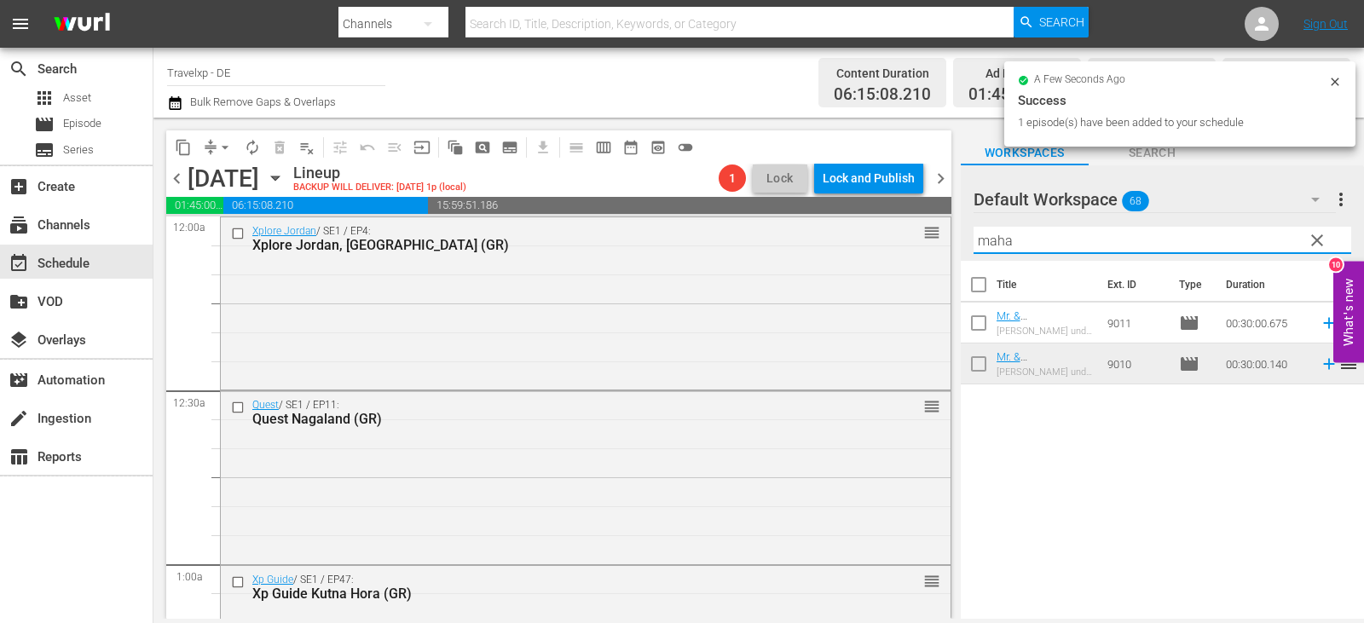
drag, startPoint x: 1034, startPoint y: 238, endPoint x: 1024, endPoint y: 238, distance: 9.4
click at [931, 247] on div "content_copy compress arrow_drop_down autorenew_outlined delete_forever_outline…" at bounding box center [759, 368] width 1211 height 501
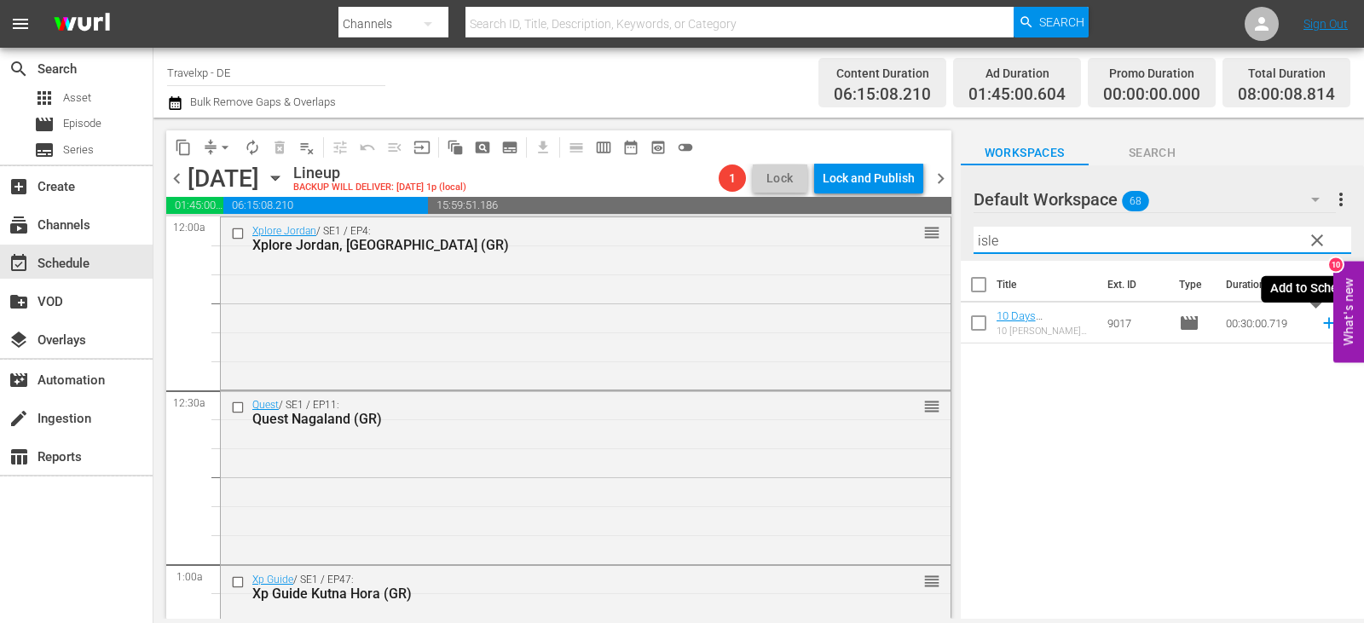
click at [1324, 323] on icon at bounding box center [1329, 323] width 11 height 11
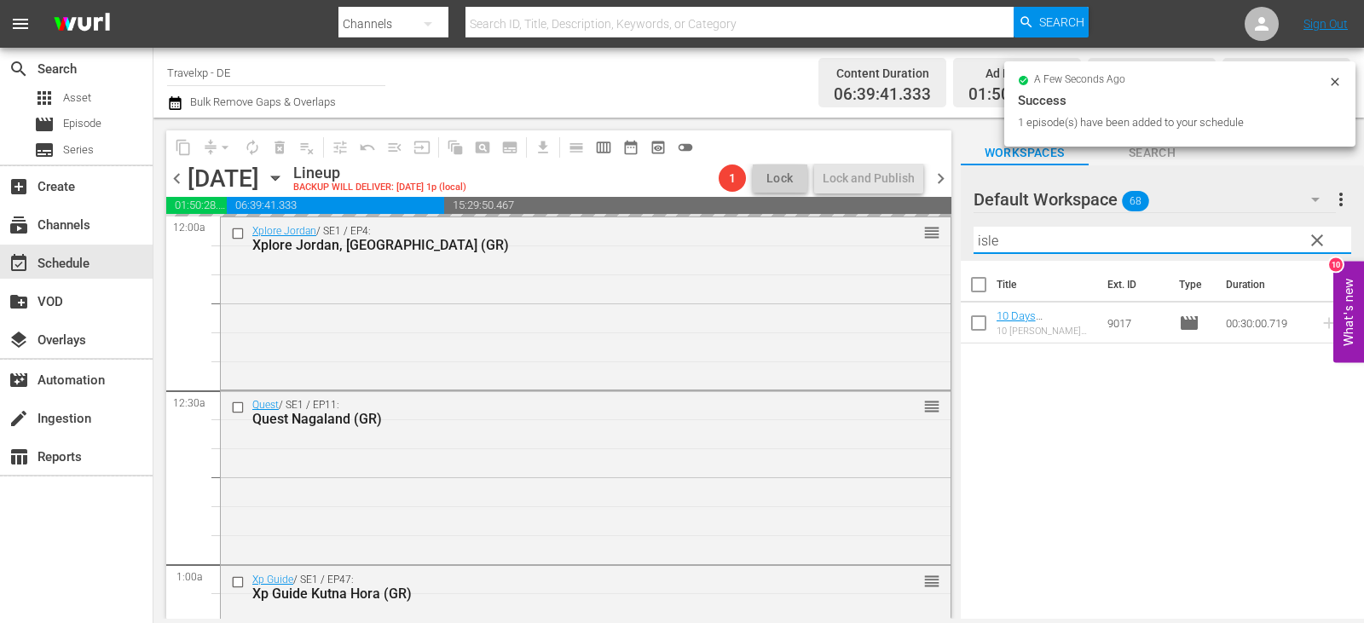
click at [936, 241] on div "content_copy compress arrow_drop_down autorenew_outlined delete_forever_outline…" at bounding box center [759, 368] width 1211 height 501
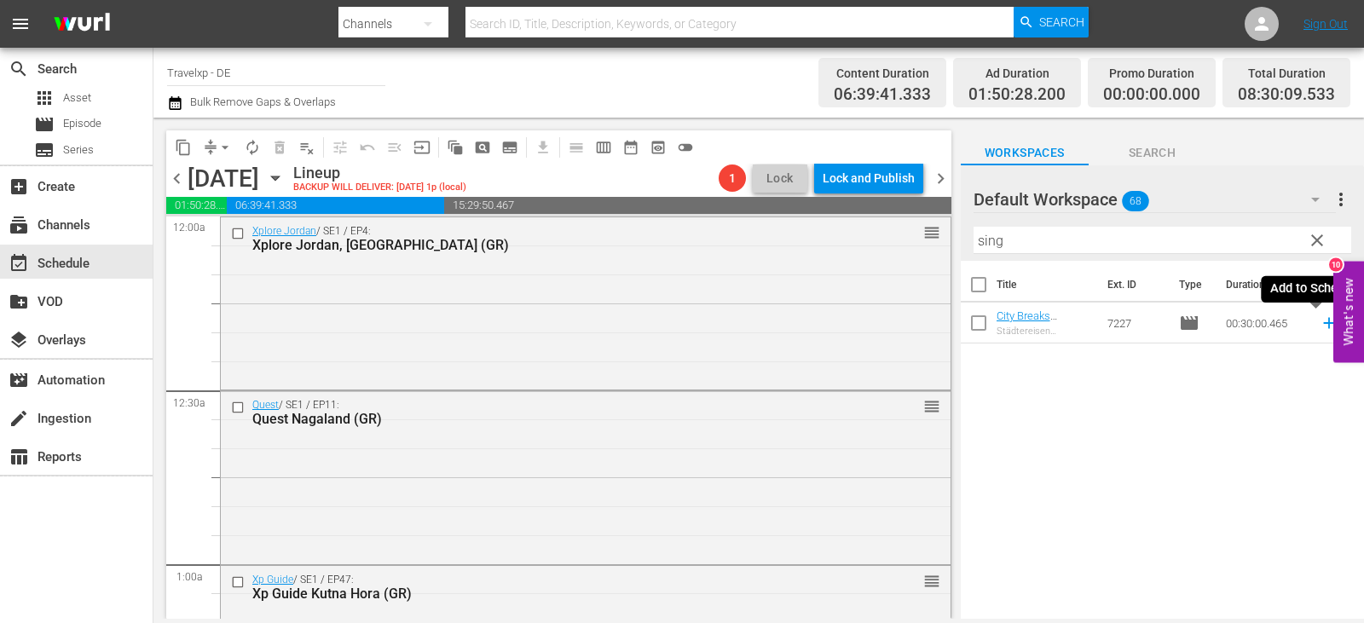
click at [1323, 325] on icon at bounding box center [1329, 323] width 19 height 19
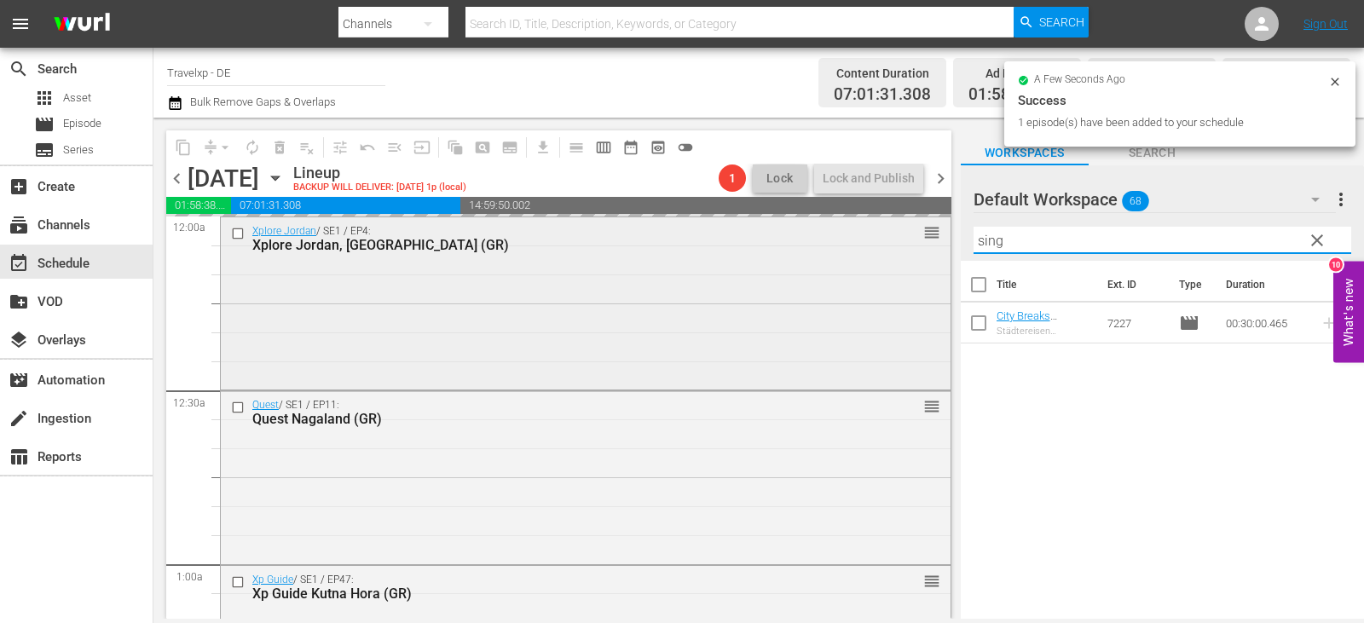
drag, startPoint x: 1015, startPoint y: 243, endPoint x: 920, endPoint y: 256, distance: 95.5
click at [920, 256] on div "content_copy compress arrow_drop_down autorenew_outlined delete_forever_outline…" at bounding box center [759, 368] width 1211 height 501
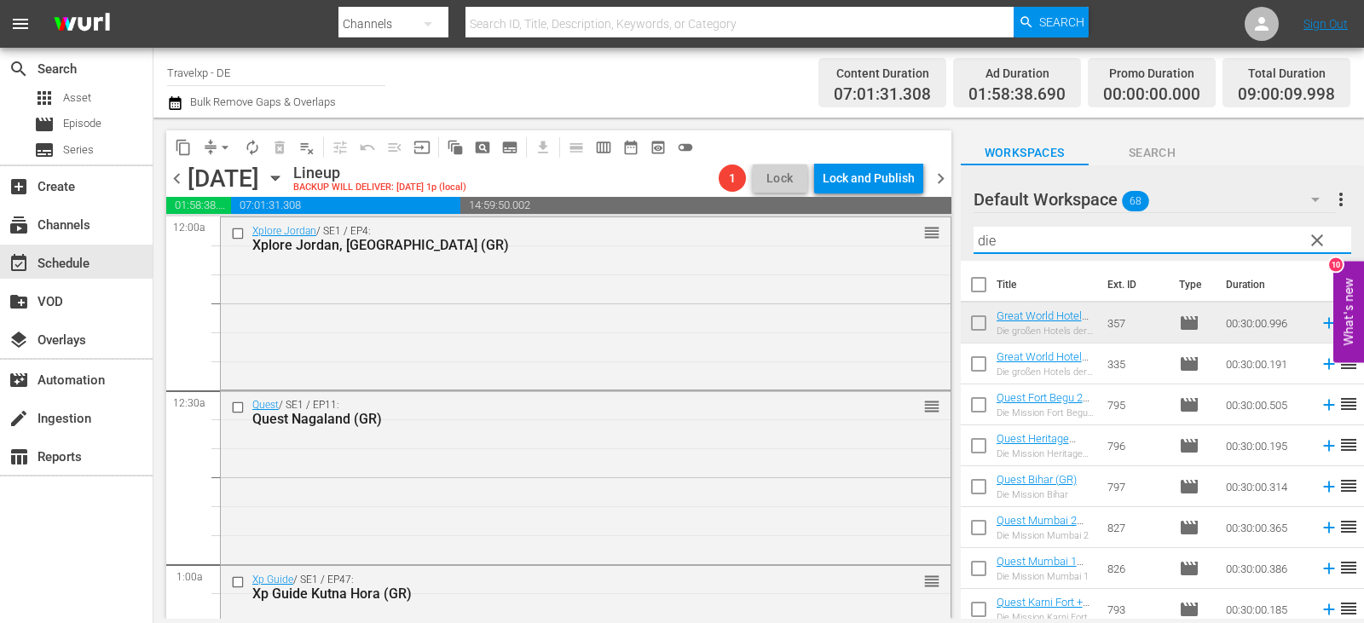
drag, startPoint x: 975, startPoint y: 248, endPoint x: 958, endPoint y: 253, distance: 17.8
click at [958, 253] on div "content_copy compress arrow_drop_down autorenew_outlined delete_forever_outline…" at bounding box center [759, 368] width 1211 height 501
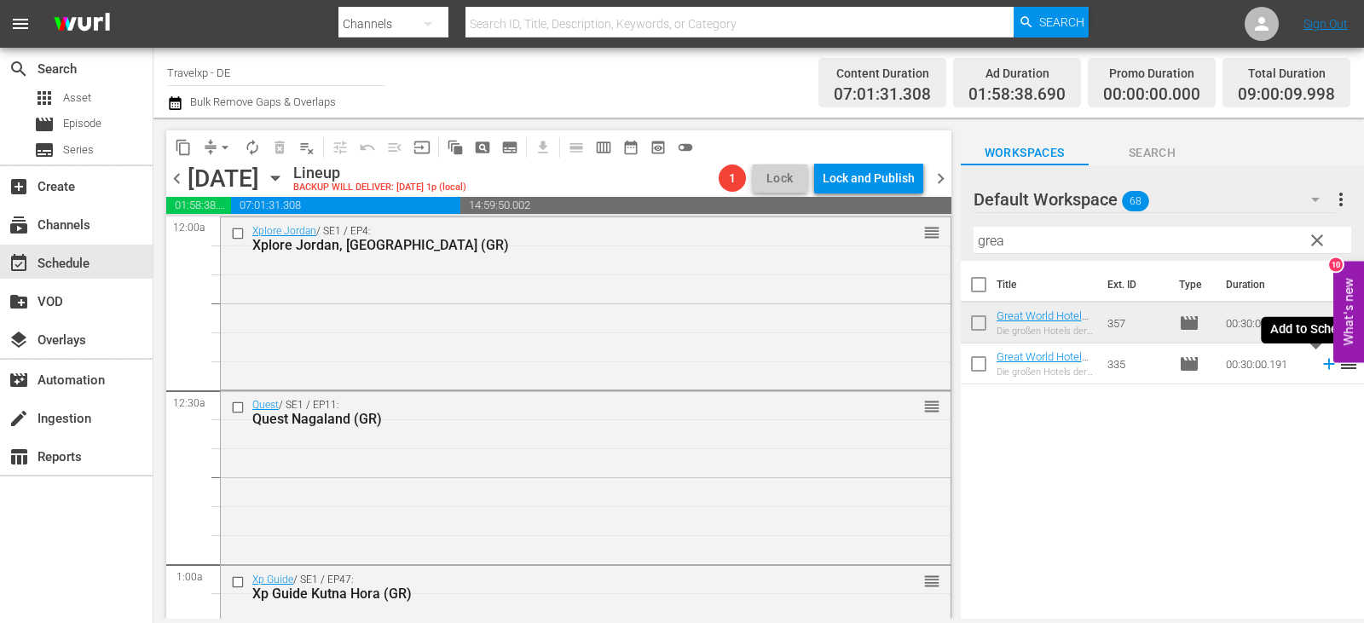
click at [1320, 366] on icon at bounding box center [1329, 364] width 19 height 19
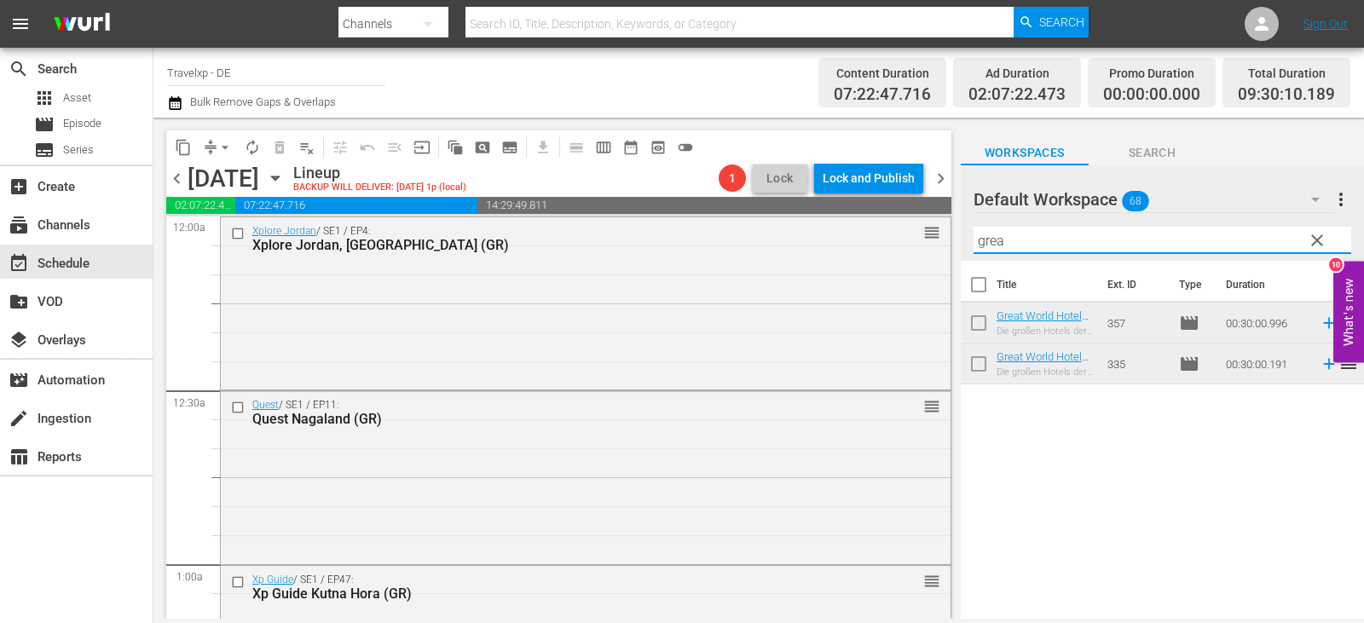
drag, startPoint x: 1010, startPoint y: 240, endPoint x: 990, endPoint y: 240, distance: 19.6
click at [872, 240] on div "content_copy compress arrow_drop_down autorenew_outlined delete_forever_outline…" at bounding box center [759, 368] width 1211 height 501
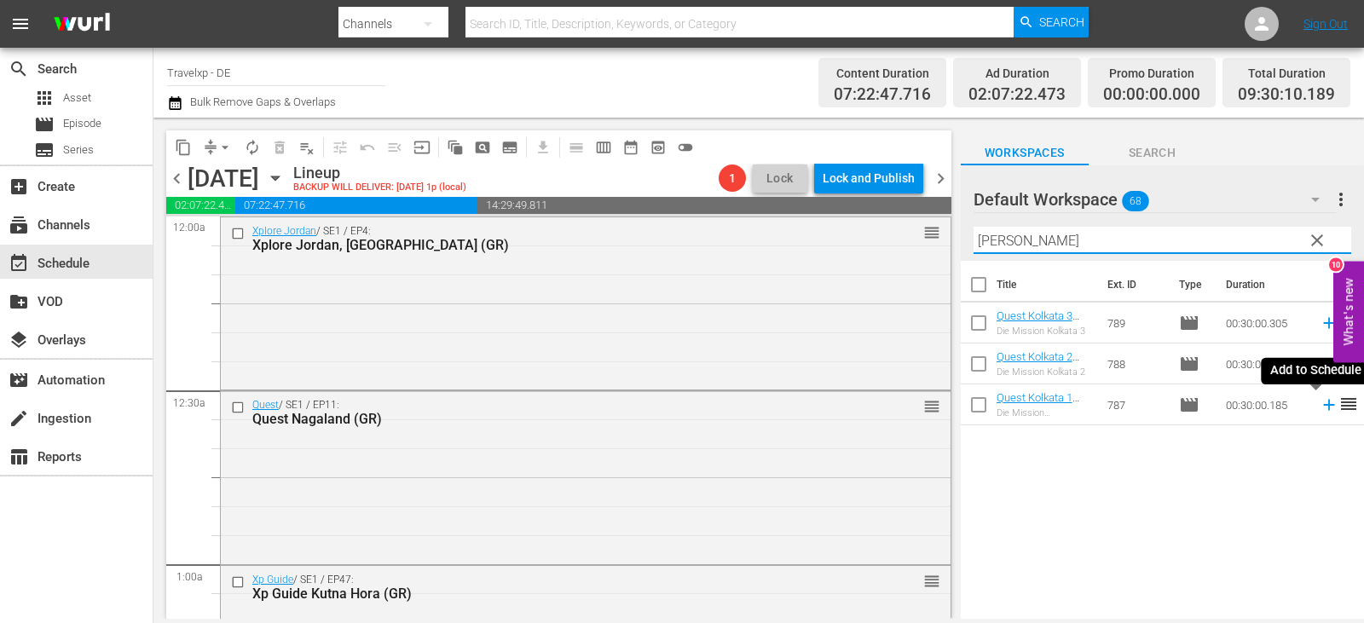
click at [1324, 408] on icon at bounding box center [1329, 405] width 11 height 11
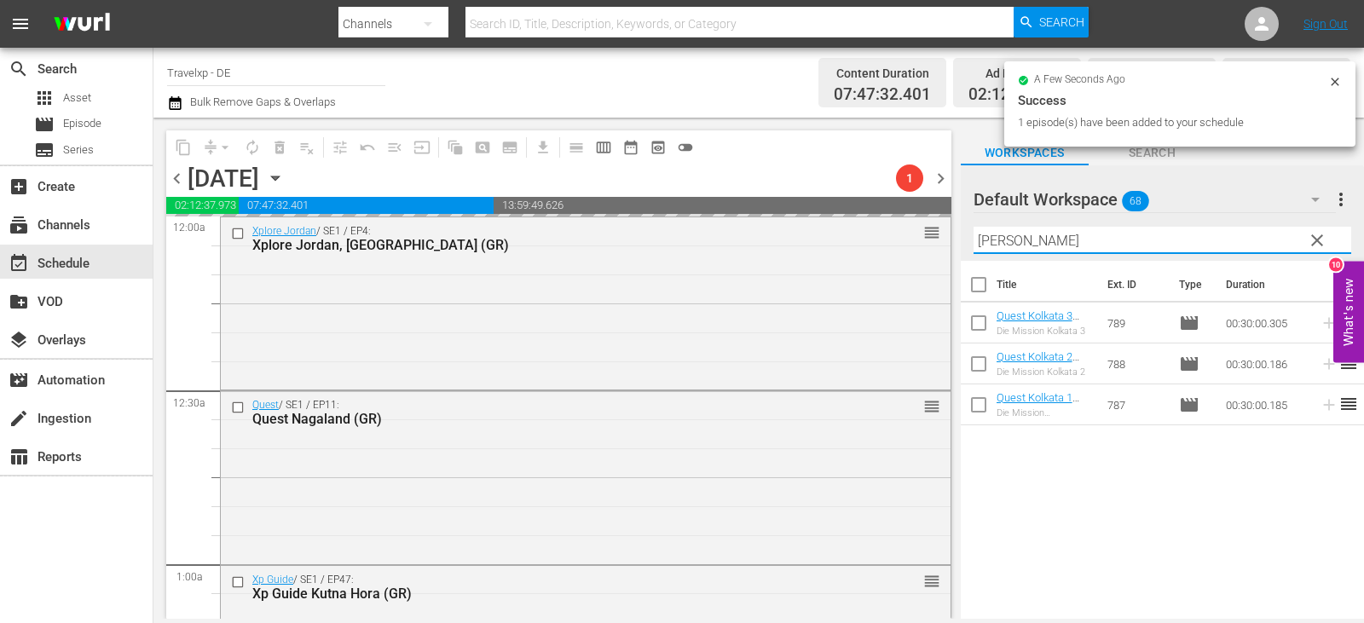
click at [920, 259] on div "content_copy compress arrow_drop_down autorenew_outlined delete_forever_outline…" at bounding box center [759, 368] width 1211 height 501
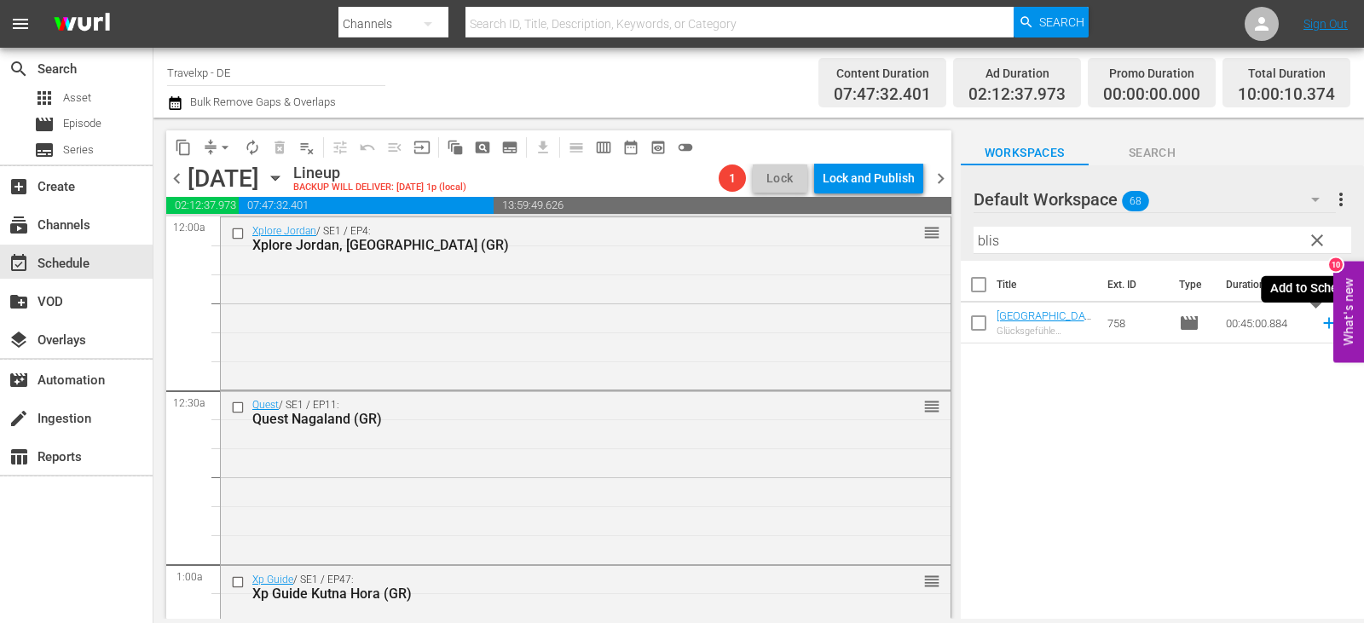
click at [1320, 321] on icon at bounding box center [1329, 323] width 19 height 19
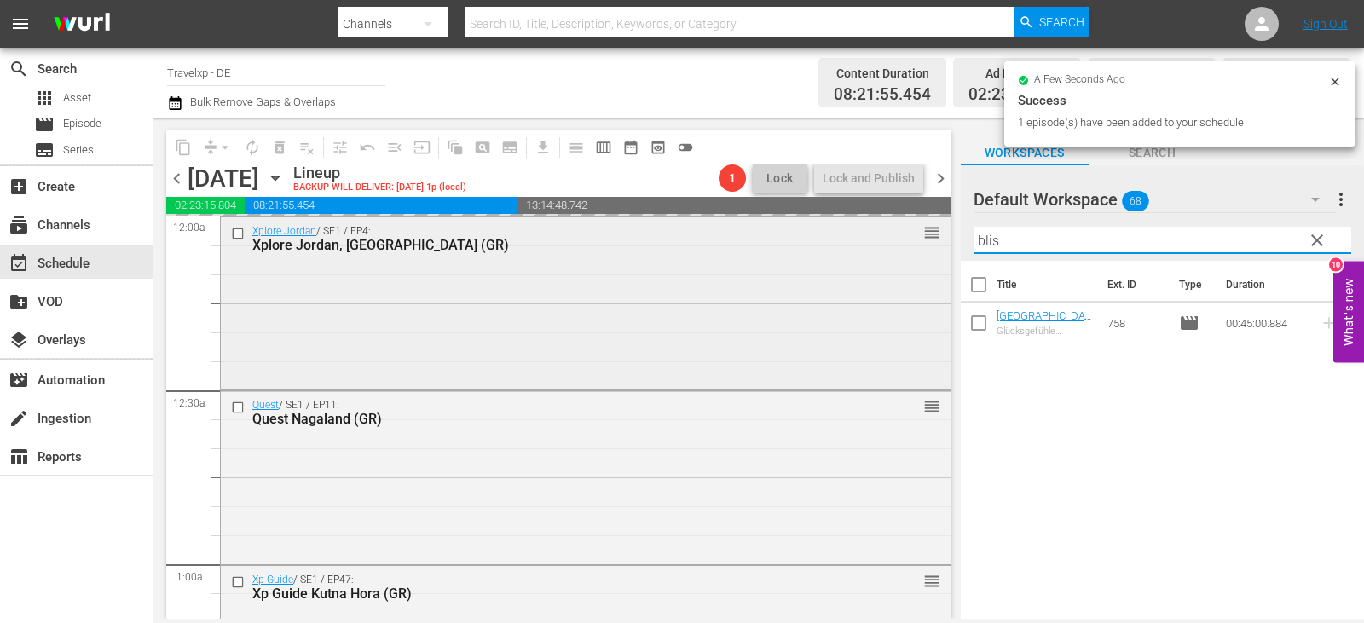
click at [785, 240] on div "content_copy compress arrow_drop_down autorenew_outlined delete_forever_outline…" at bounding box center [759, 368] width 1211 height 501
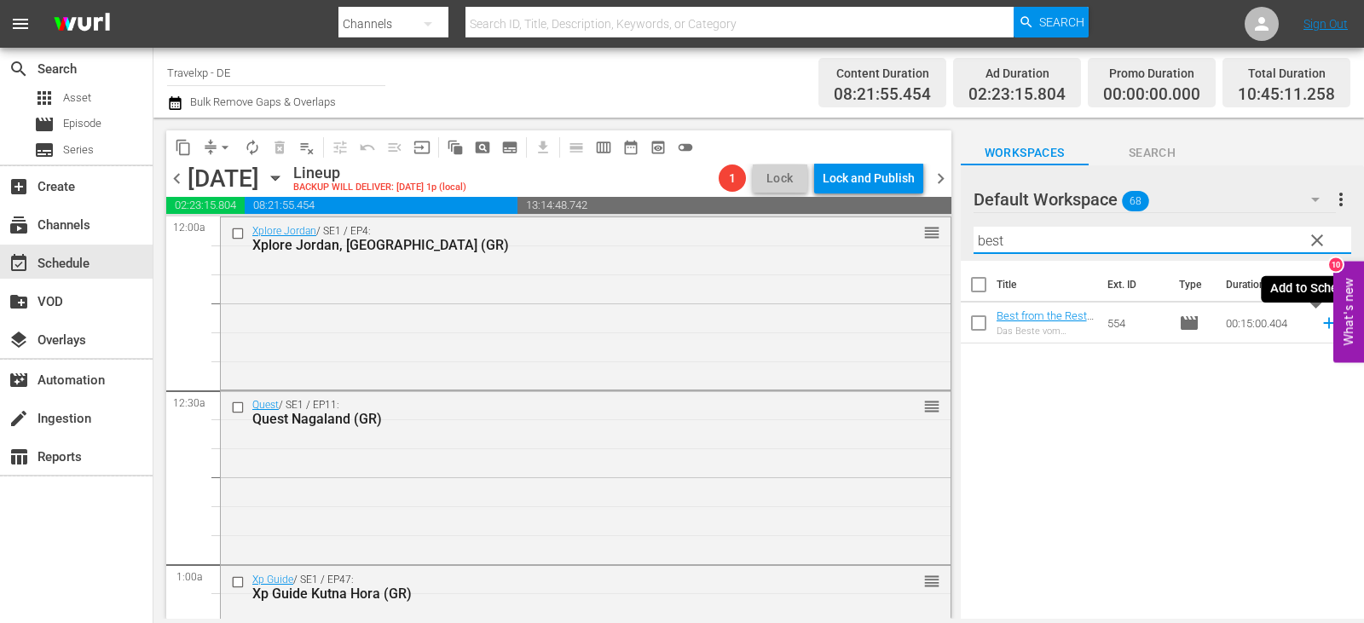
click at [1320, 323] on icon at bounding box center [1329, 323] width 19 height 19
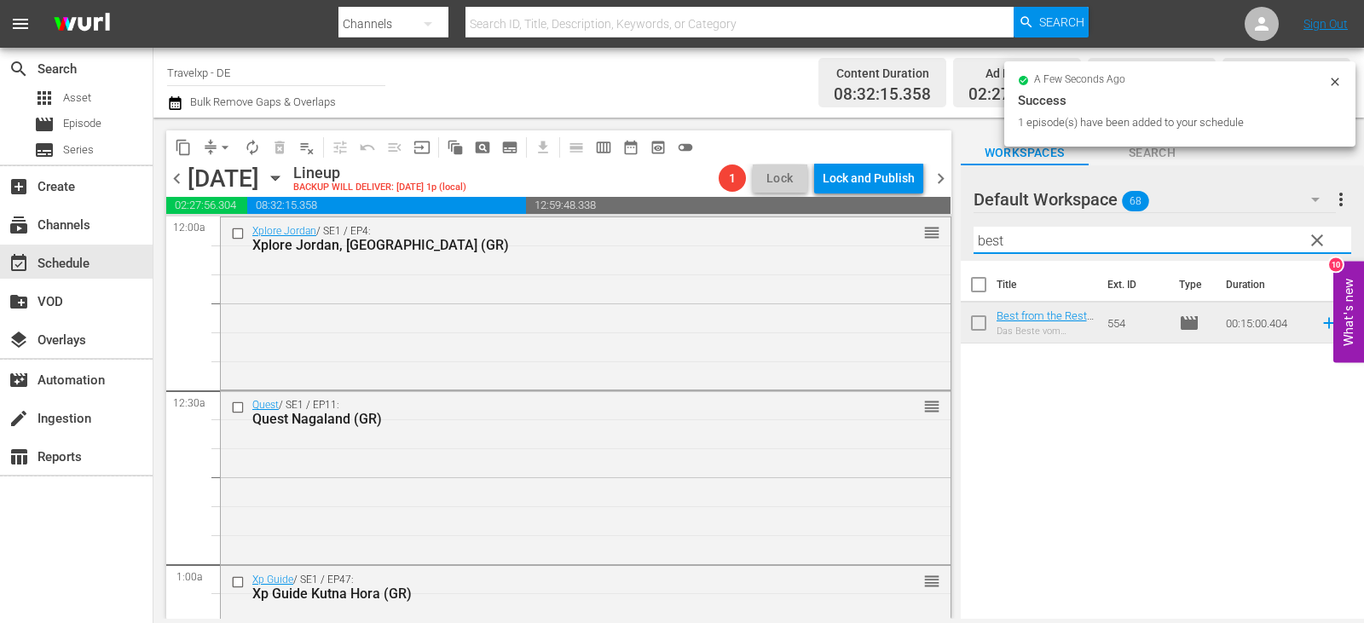
drag, startPoint x: 1045, startPoint y: 246, endPoint x: 946, endPoint y: 246, distance: 98.9
click at [946, 246] on div "content_copy compress arrow_drop_down autorenew_outlined delete_forever_outline…" at bounding box center [759, 368] width 1211 height 501
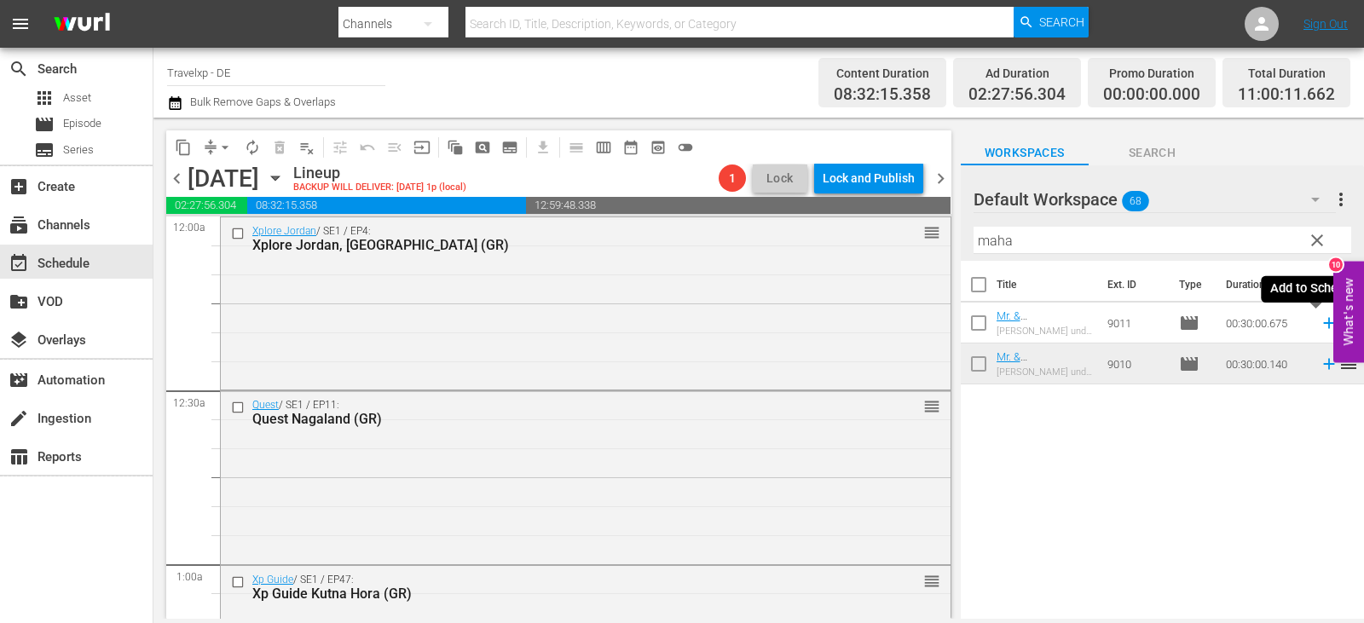
click at [1320, 321] on icon at bounding box center [1329, 323] width 19 height 19
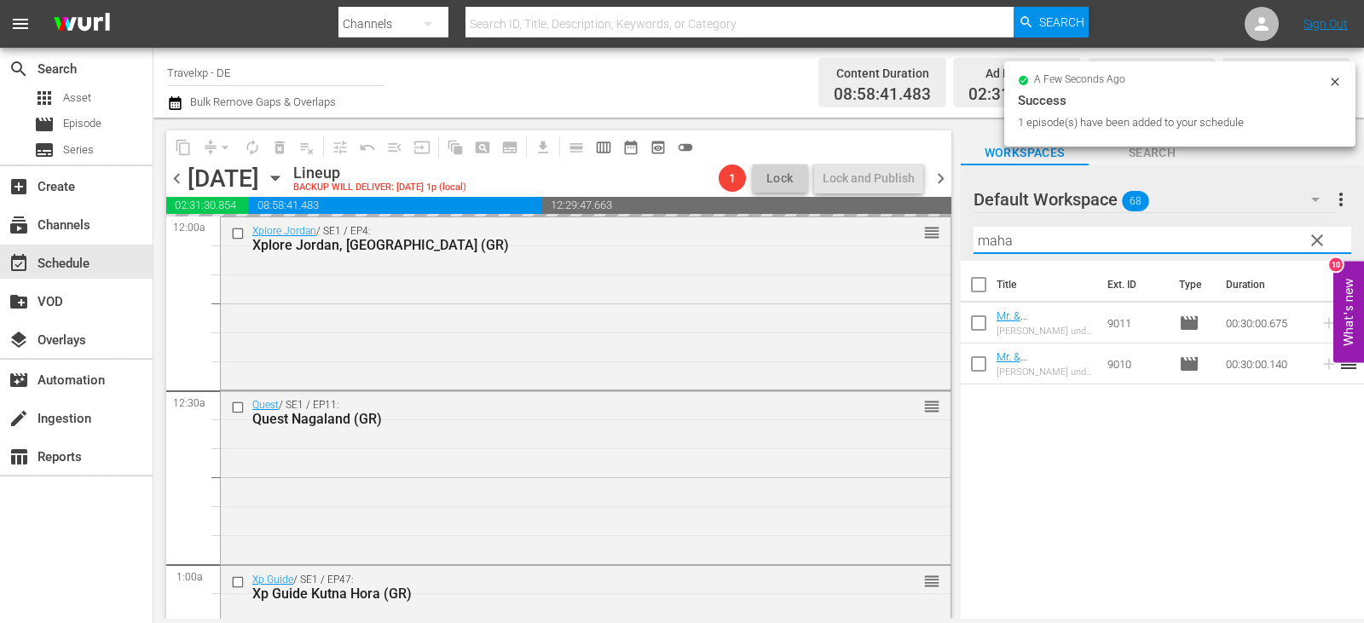
drag, startPoint x: 1037, startPoint y: 239, endPoint x: 943, endPoint y: 252, distance: 94.7
click at [943, 252] on div "content_copy compress arrow_drop_down autorenew_outlined delete_forever_outline…" at bounding box center [759, 368] width 1211 height 501
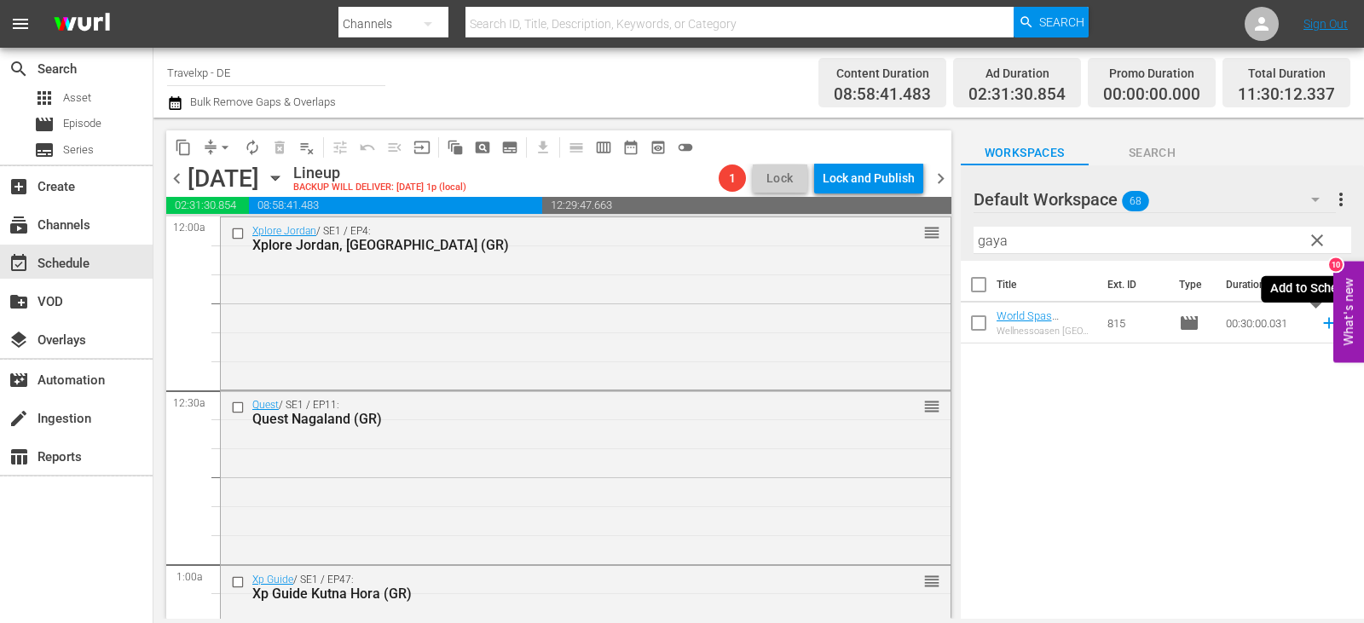
click at [1320, 327] on icon at bounding box center [1329, 323] width 19 height 19
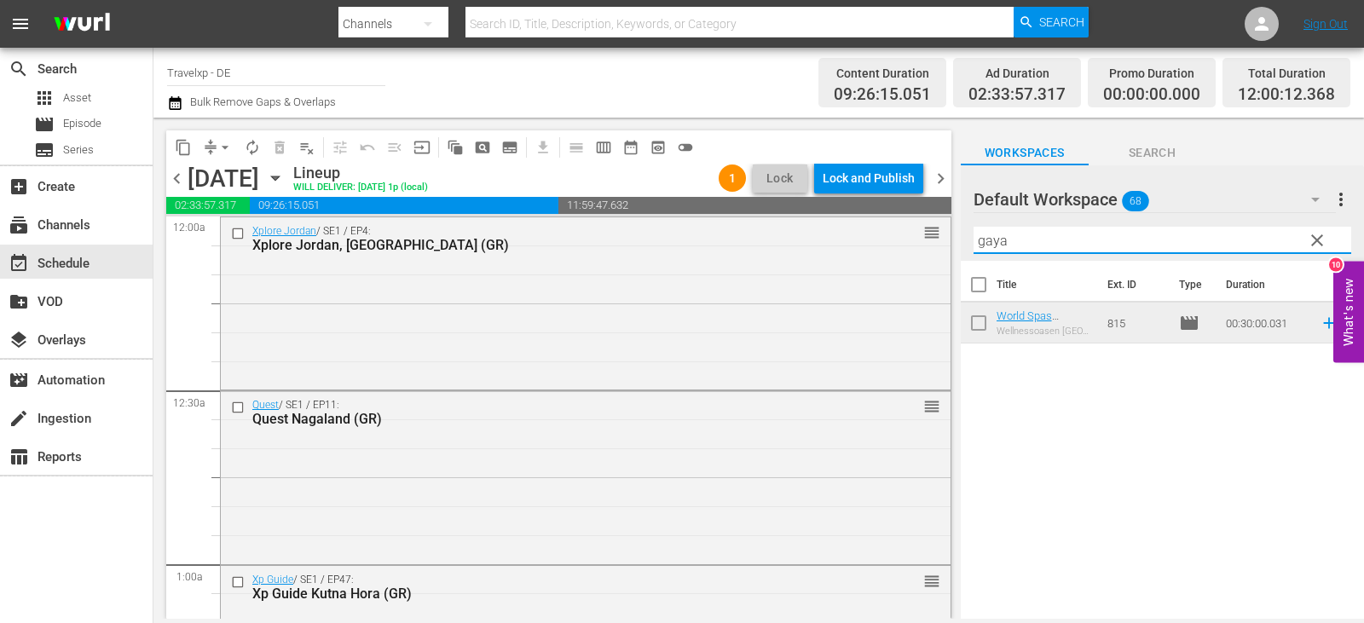
drag, startPoint x: 1036, startPoint y: 228, endPoint x: 950, endPoint y: 240, distance: 87.1
click at [950, 240] on div "content_copy compress arrow_drop_down autorenew_outlined delete_forever_outline…" at bounding box center [759, 368] width 1211 height 501
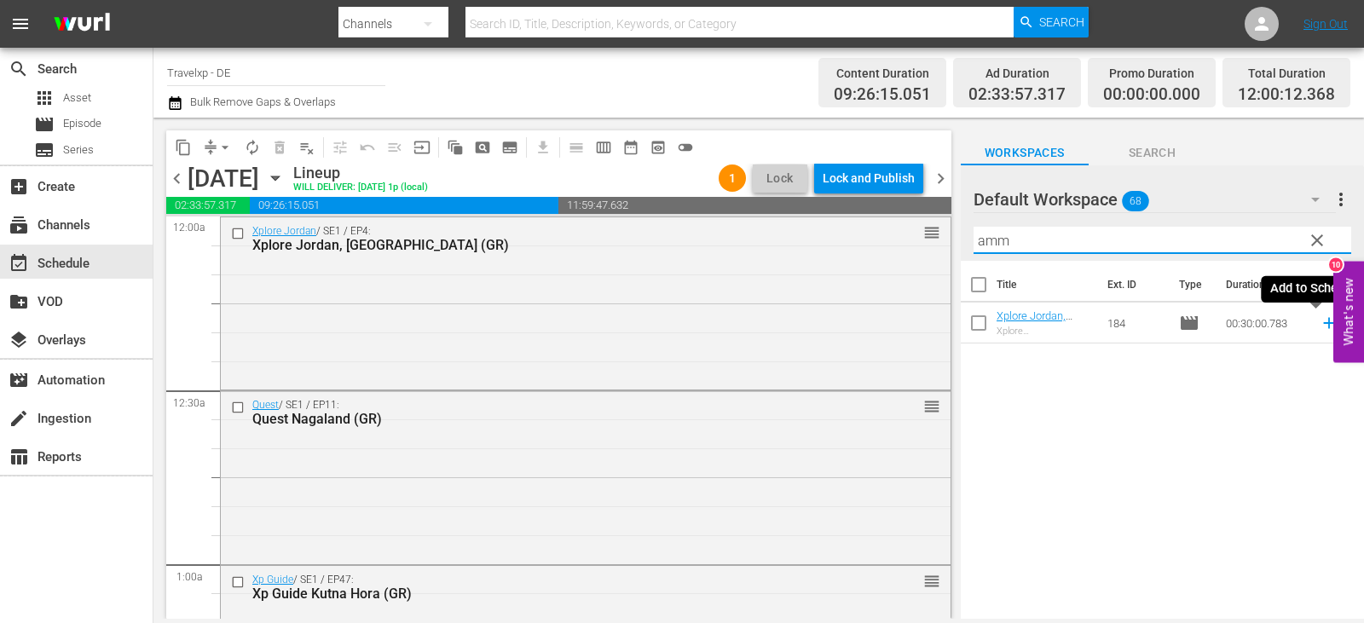
click at [1324, 324] on icon at bounding box center [1329, 323] width 11 height 11
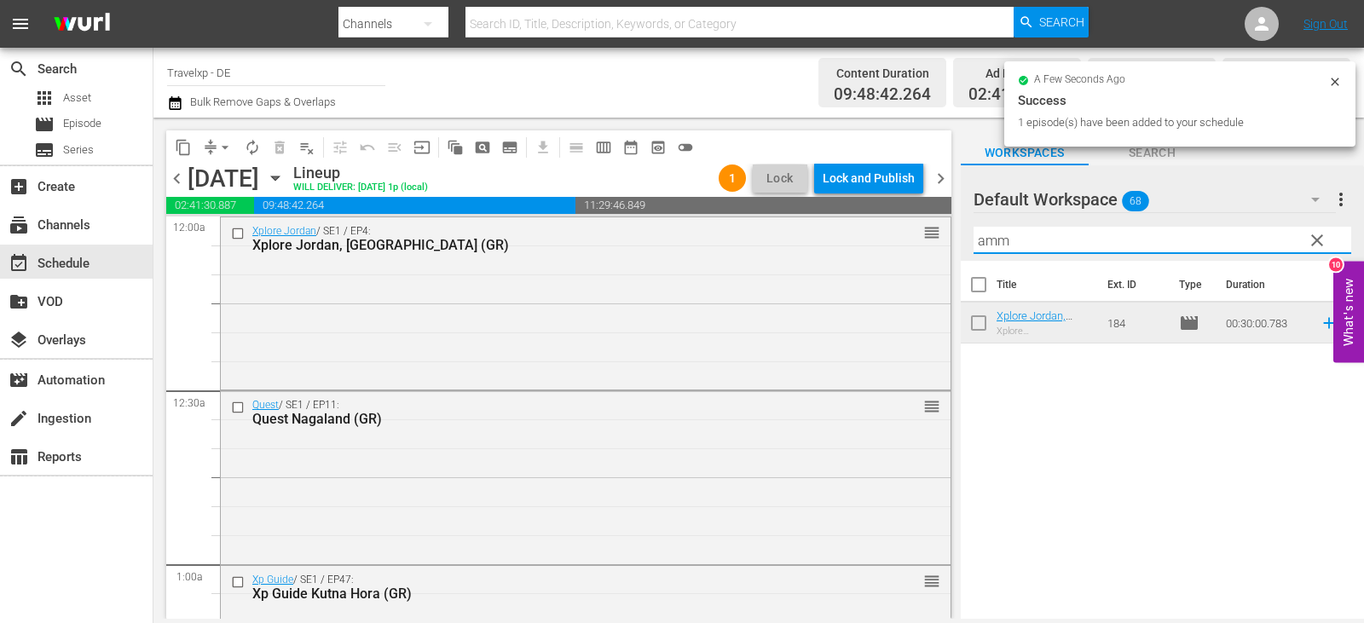
click at [953, 242] on div "content_copy compress arrow_drop_down autorenew_outlined delete_forever_outline…" at bounding box center [759, 368] width 1211 height 501
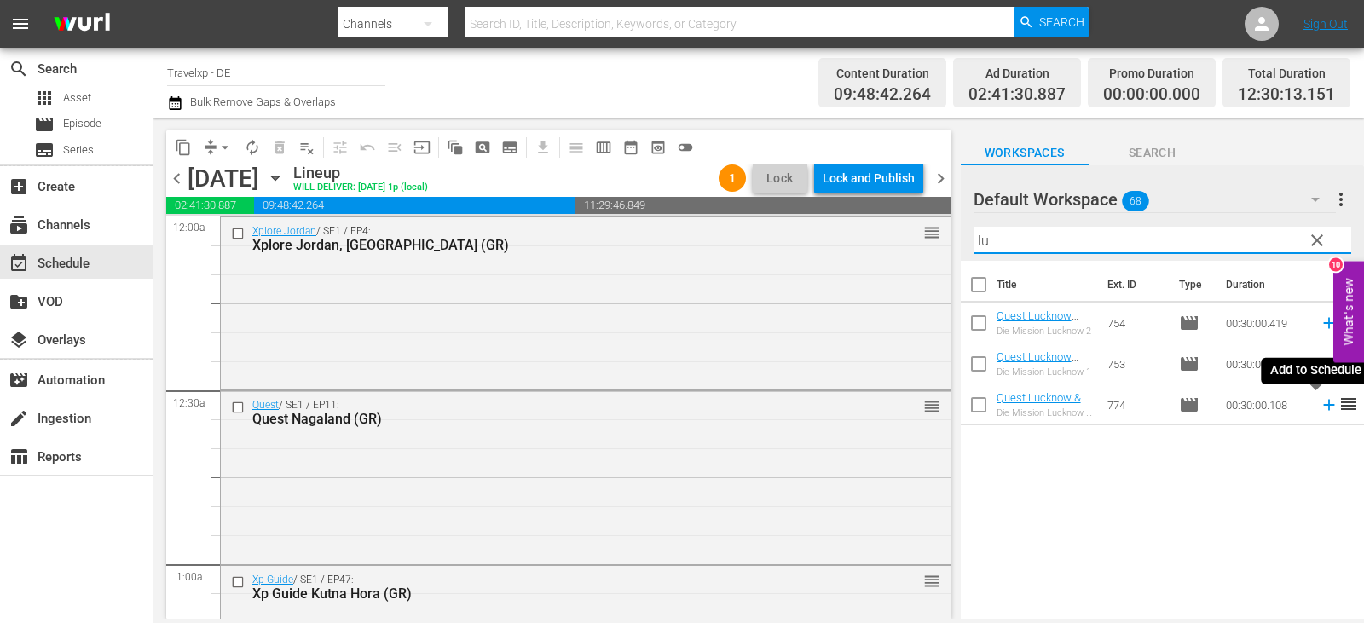
click at [1320, 407] on icon at bounding box center [1329, 405] width 19 height 19
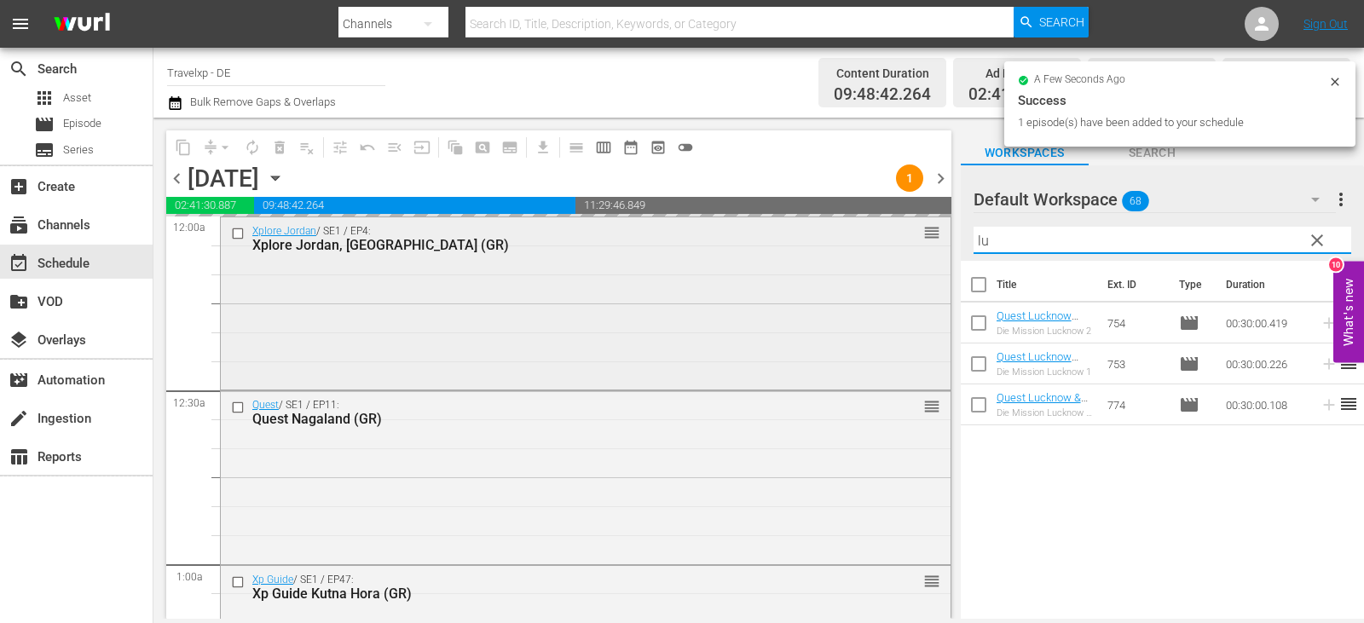
click at [855, 253] on div "content_copy compress arrow_drop_down autorenew_outlined delete_forever_outline…" at bounding box center [759, 368] width 1211 height 501
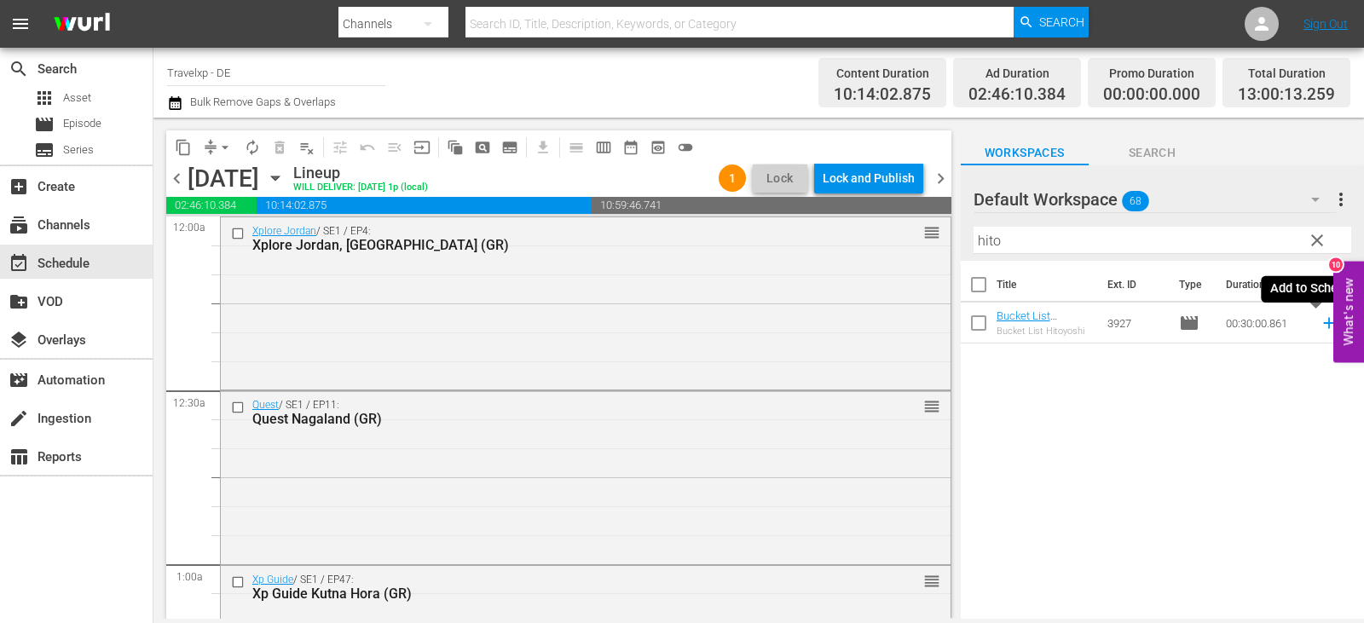
click at [1320, 319] on icon at bounding box center [1329, 323] width 19 height 19
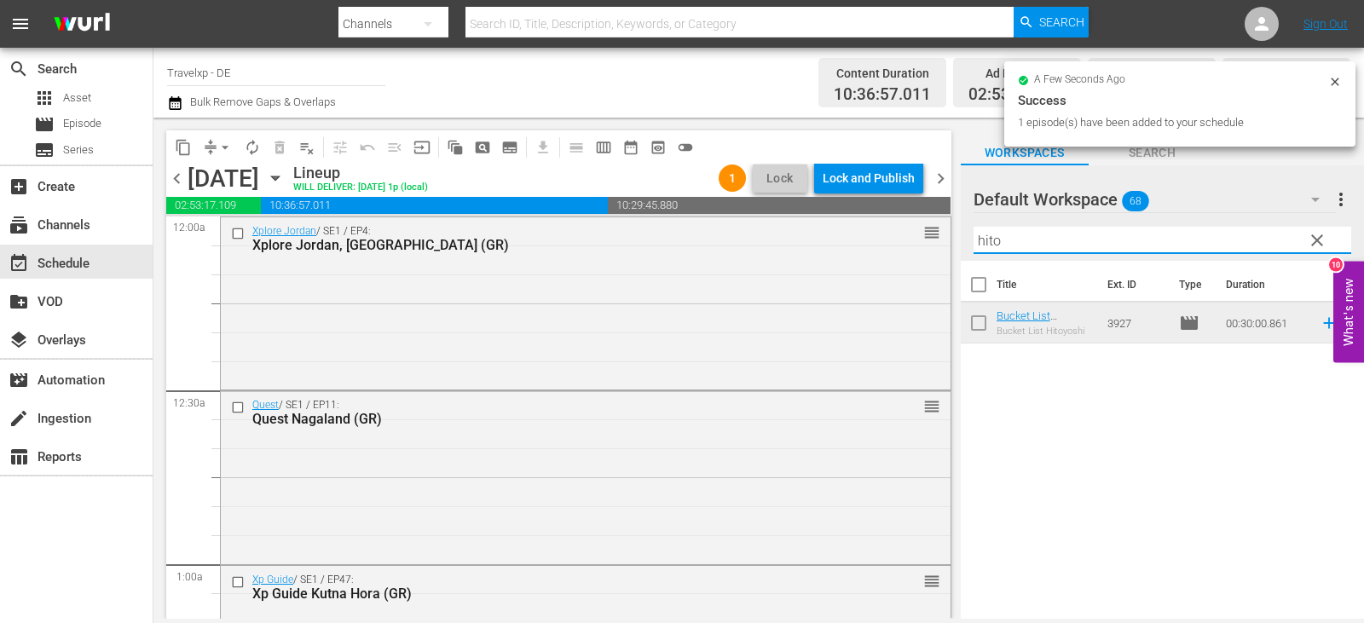
drag, startPoint x: 1014, startPoint y: 235, endPoint x: 962, endPoint y: 241, distance: 52.5
click at [962, 241] on div "Default Workspace 68 Default more_vert clear Filter by Title hito" at bounding box center [1162, 213] width 403 height 96
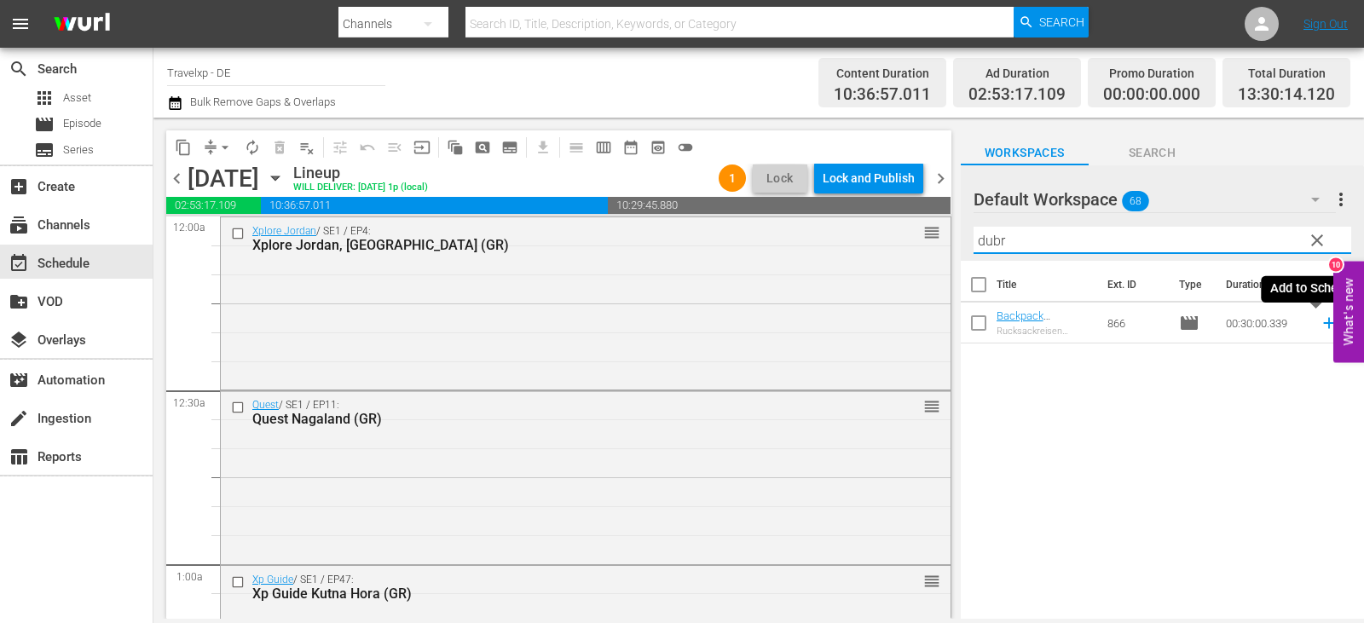
click at [1320, 323] on icon at bounding box center [1329, 323] width 19 height 19
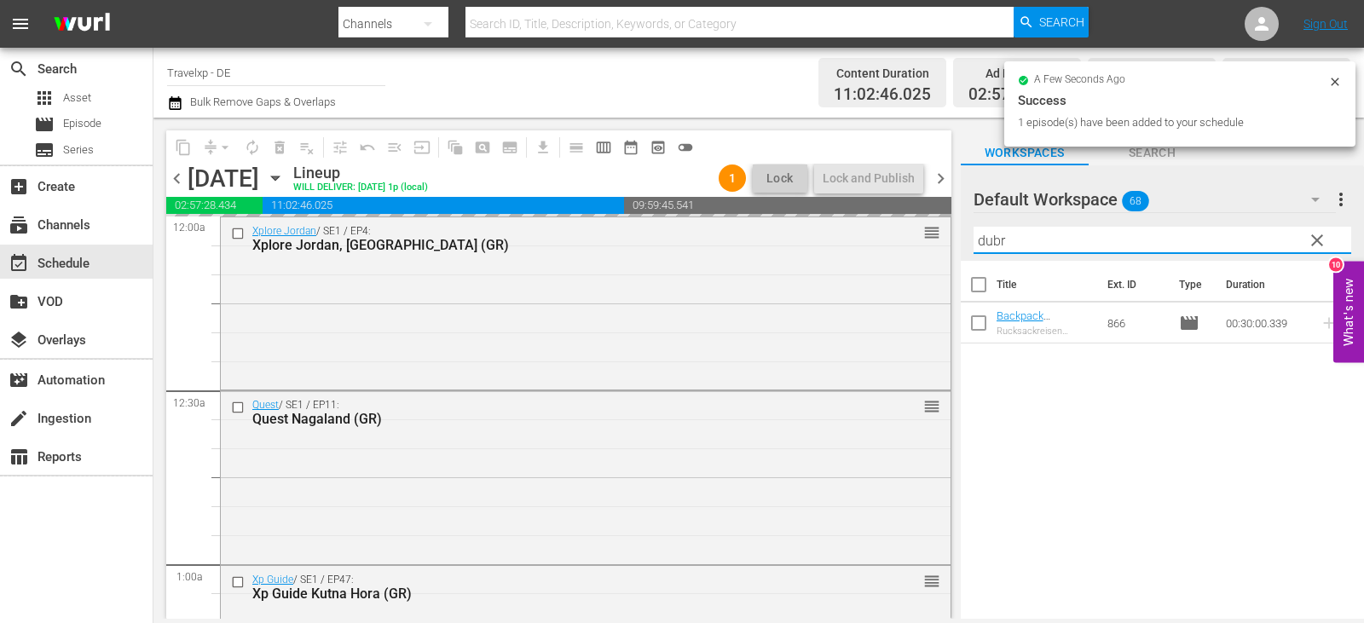
drag, startPoint x: 1038, startPoint y: 242, endPoint x: 1026, endPoint y: 242, distance: 11.9
click at [926, 254] on div "content_copy compress arrow_drop_down autorenew_outlined delete_forever_outline…" at bounding box center [759, 368] width 1211 height 501
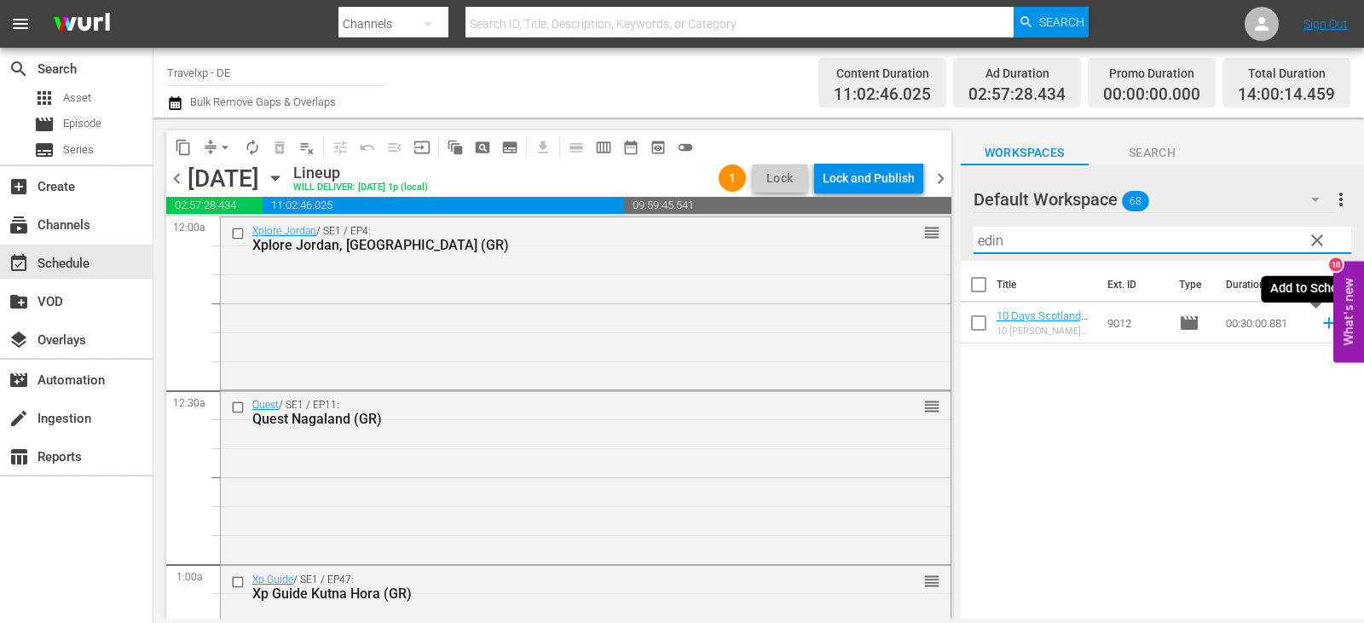
click at [1320, 323] on icon at bounding box center [1329, 323] width 19 height 19
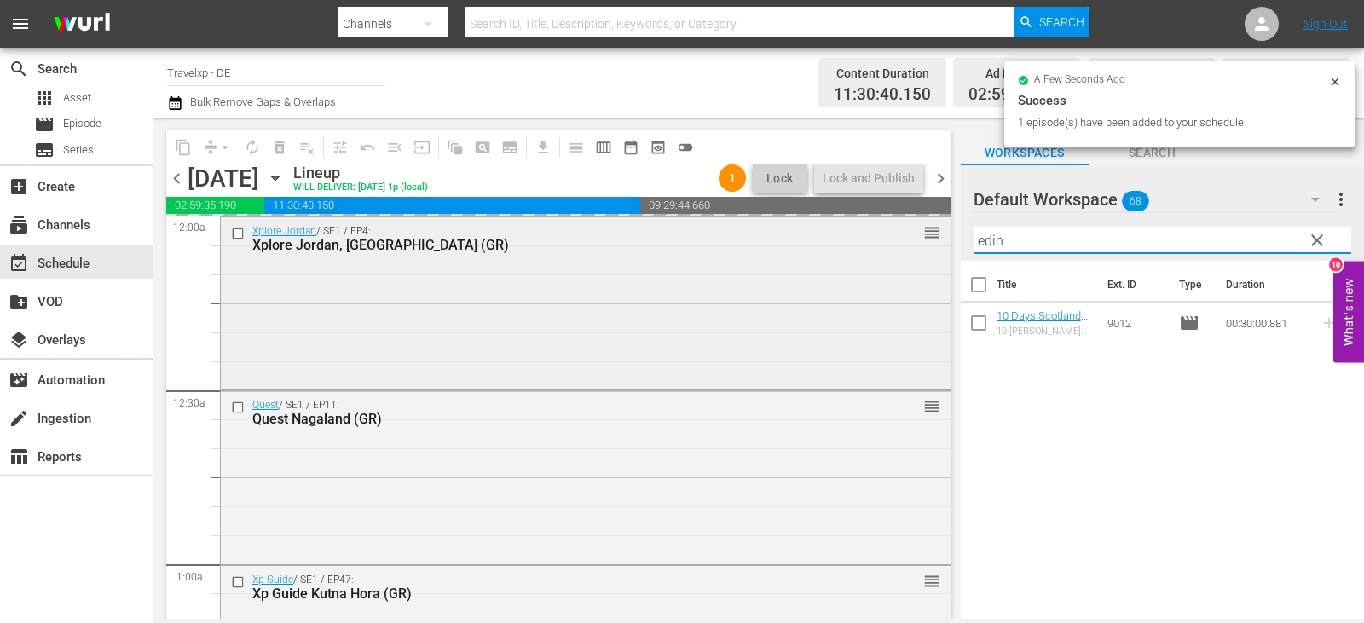
click at [925, 246] on div "content_copy compress arrow_drop_down autorenew_outlined delete_forever_outline…" at bounding box center [759, 368] width 1211 height 501
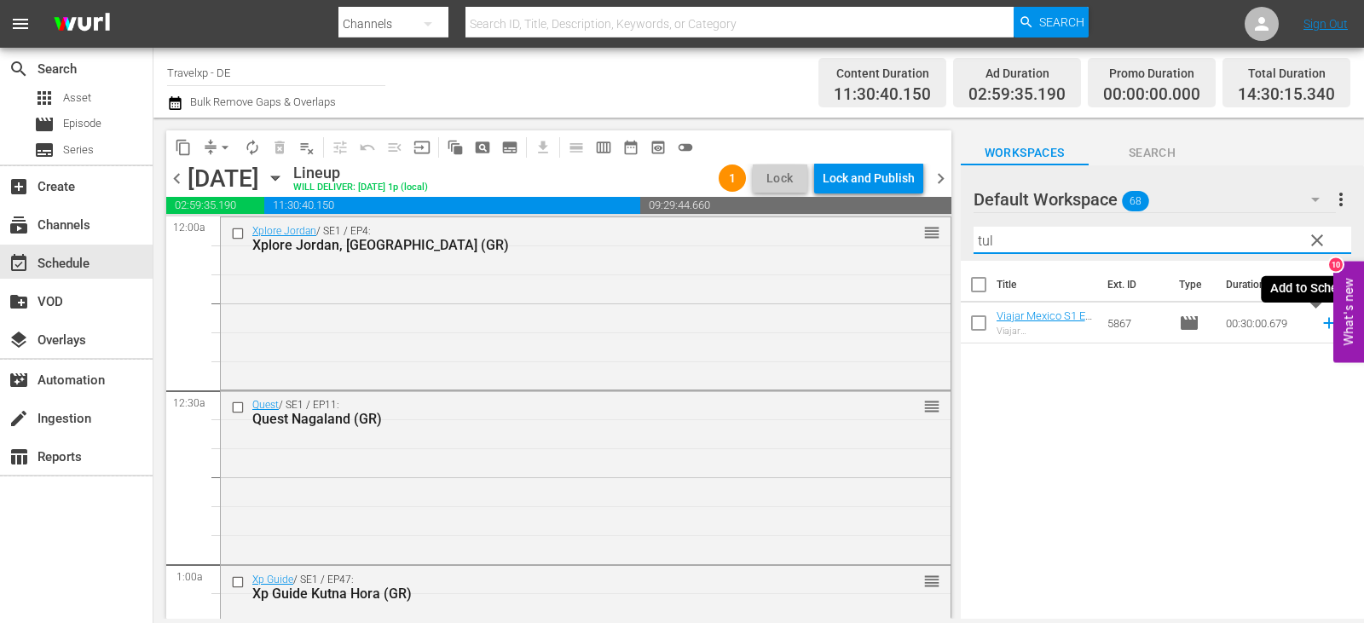
click at [1324, 321] on icon at bounding box center [1329, 323] width 11 height 11
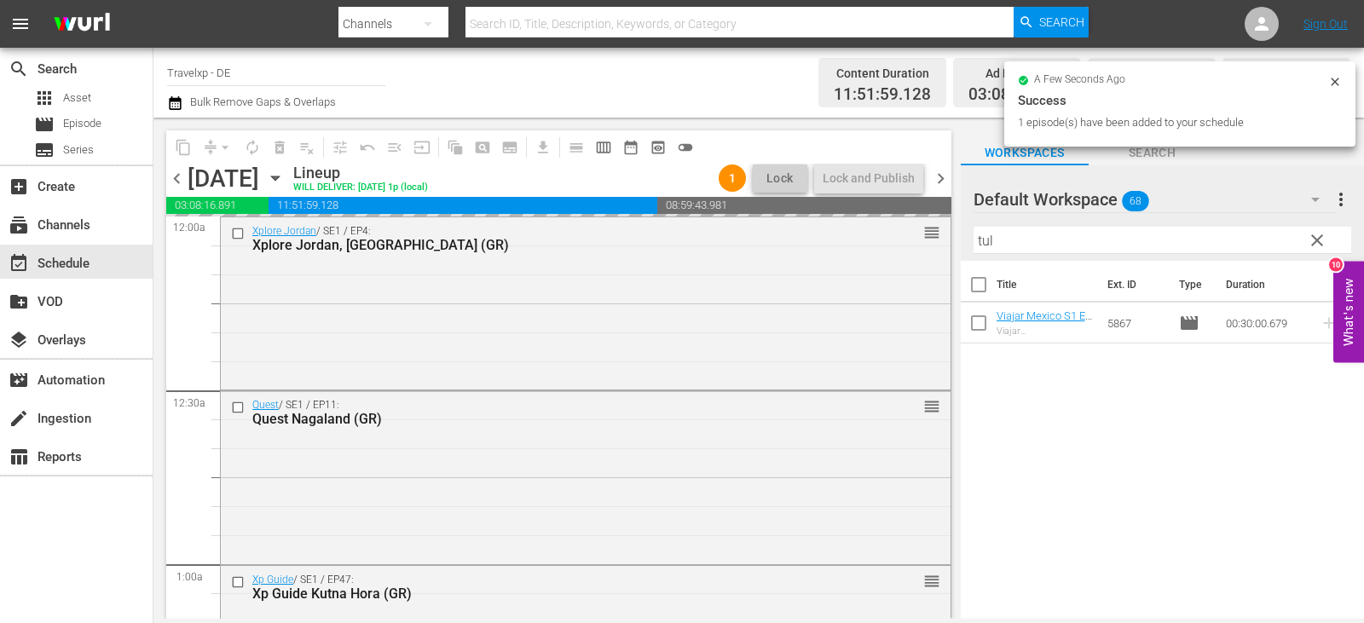
click at [883, 252] on div "content_copy compress arrow_drop_down autorenew_outlined delete_forever_outline…" at bounding box center [759, 368] width 1211 height 501
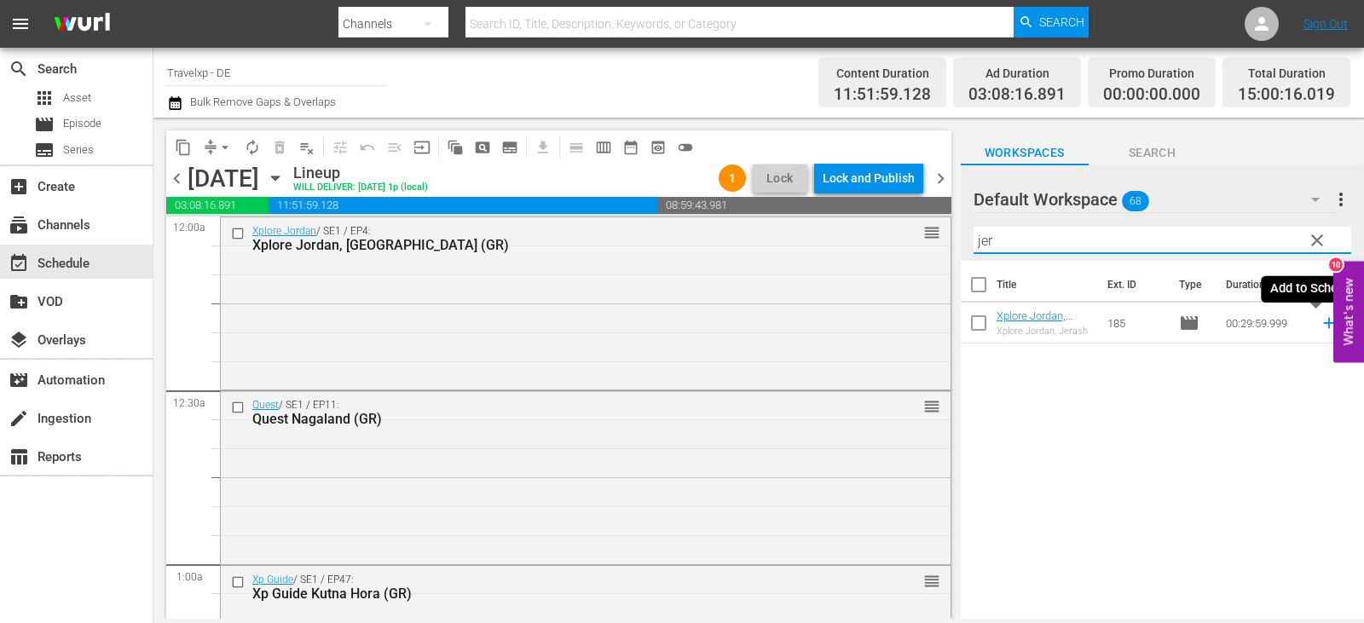
click at [1324, 323] on icon at bounding box center [1329, 323] width 11 height 11
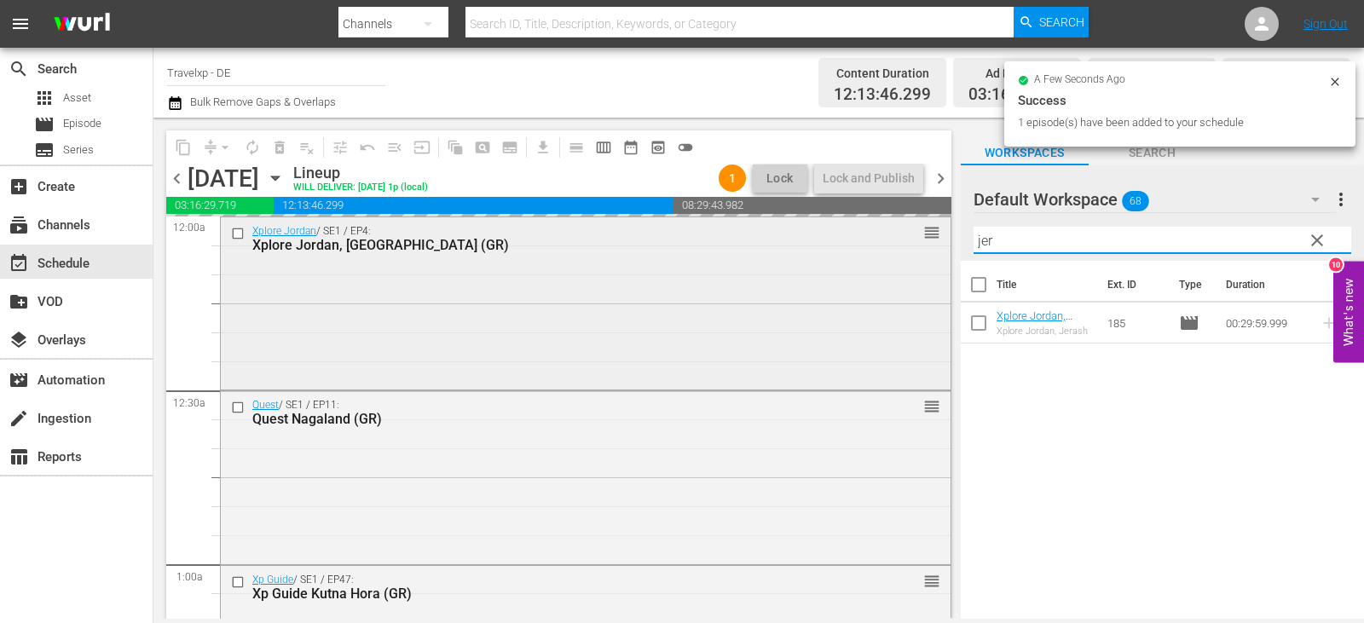
drag, startPoint x: 1015, startPoint y: 235, endPoint x: 935, endPoint y: 243, distance: 80.5
click at [935, 243] on div "content_copy compress arrow_drop_down autorenew_outlined delete_forever_outline…" at bounding box center [759, 368] width 1211 height 501
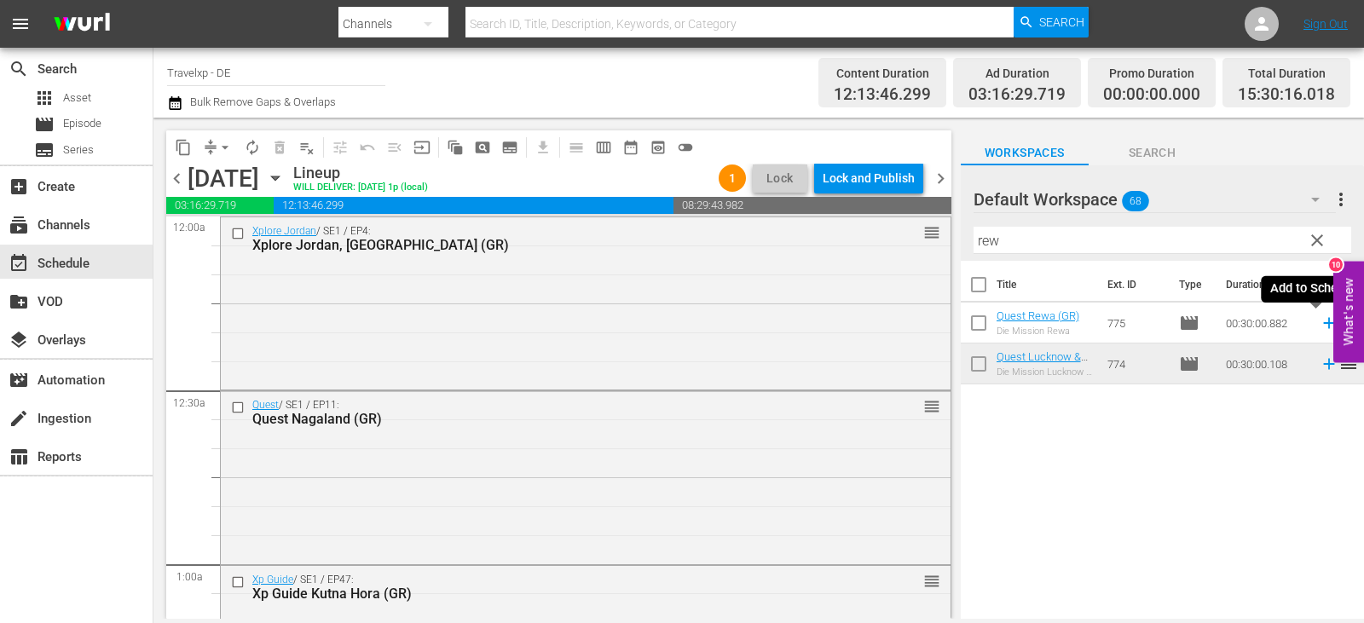
click at [1320, 323] on icon at bounding box center [1329, 323] width 19 height 19
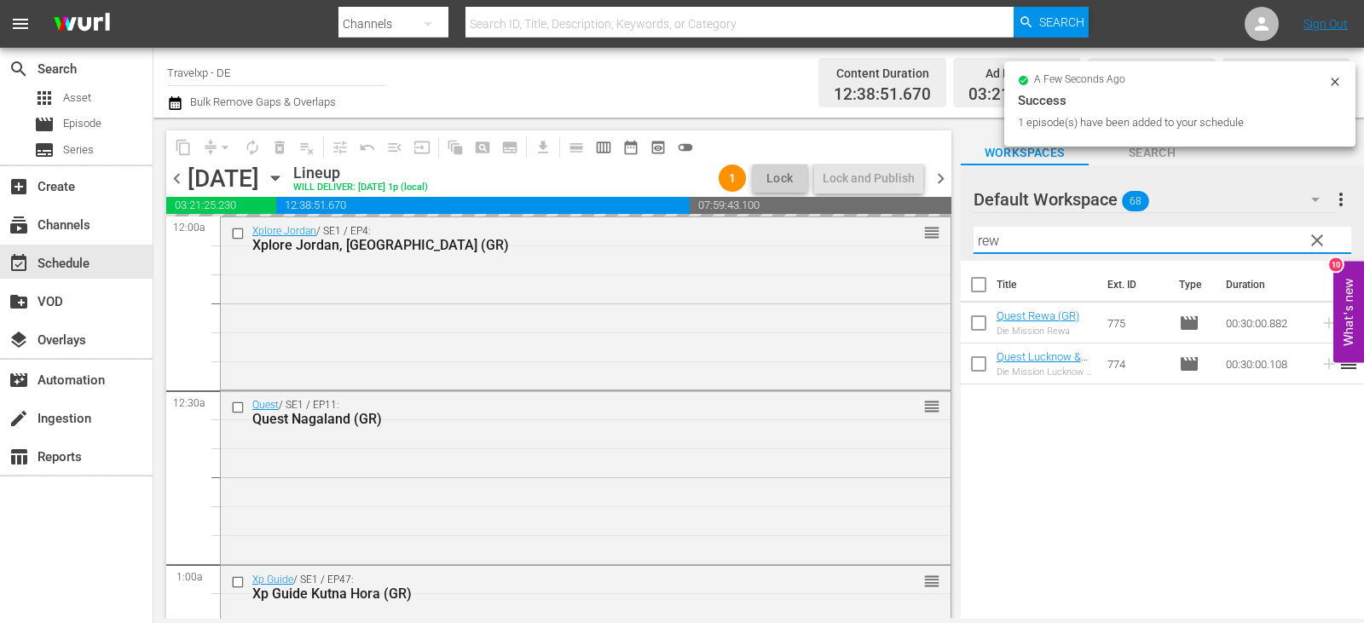
drag, startPoint x: 1009, startPoint y: 245, endPoint x: 949, endPoint y: 242, distance: 59.8
click at [949, 242] on div "content_copy compress arrow_drop_down autorenew_outlined delete_forever_outline…" at bounding box center [759, 368] width 1211 height 501
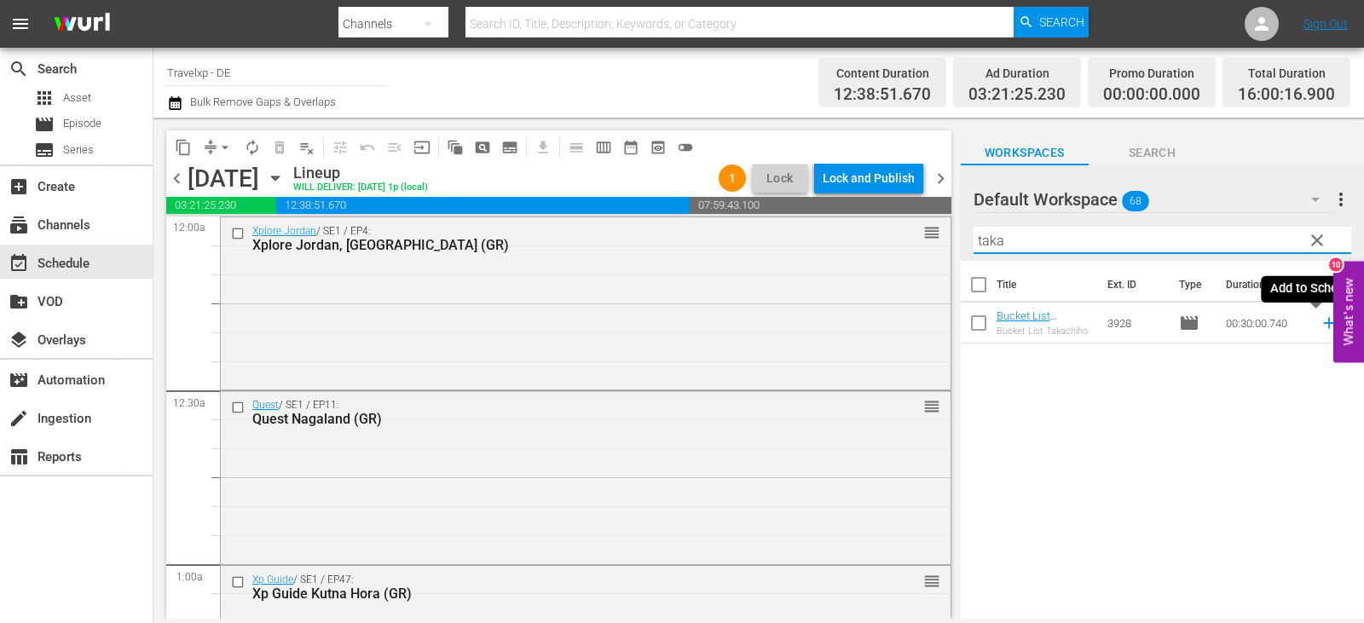
click at [1320, 322] on icon at bounding box center [1329, 323] width 19 height 19
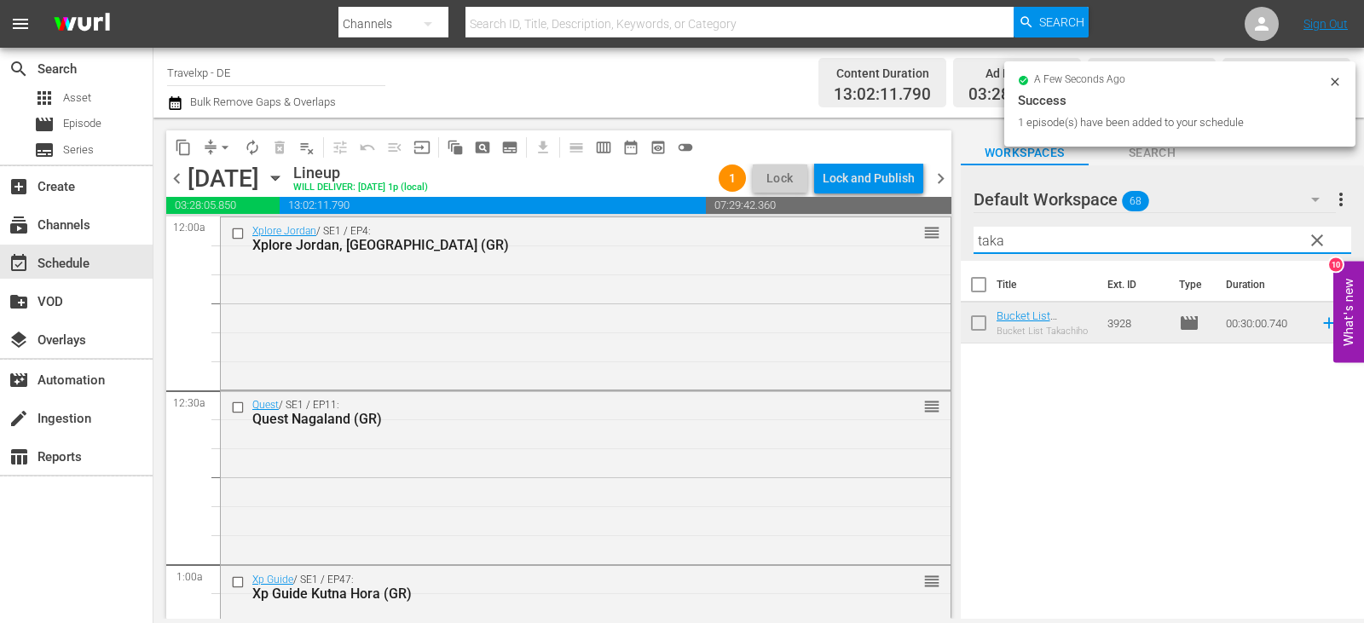
click at [912, 246] on div "content_copy compress arrow_drop_down autorenew_outlined delete_forever_outline…" at bounding box center [759, 368] width 1211 height 501
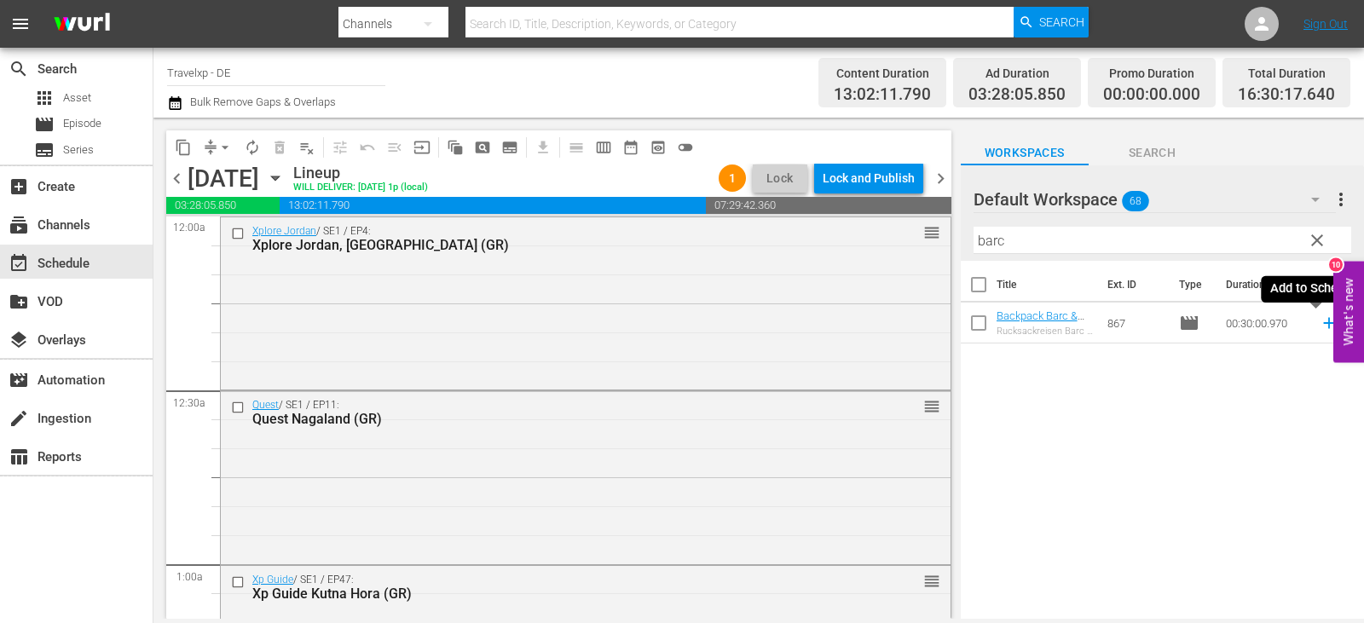
click at [1320, 325] on icon at bounding box center [1329, 323] width 19 height 19
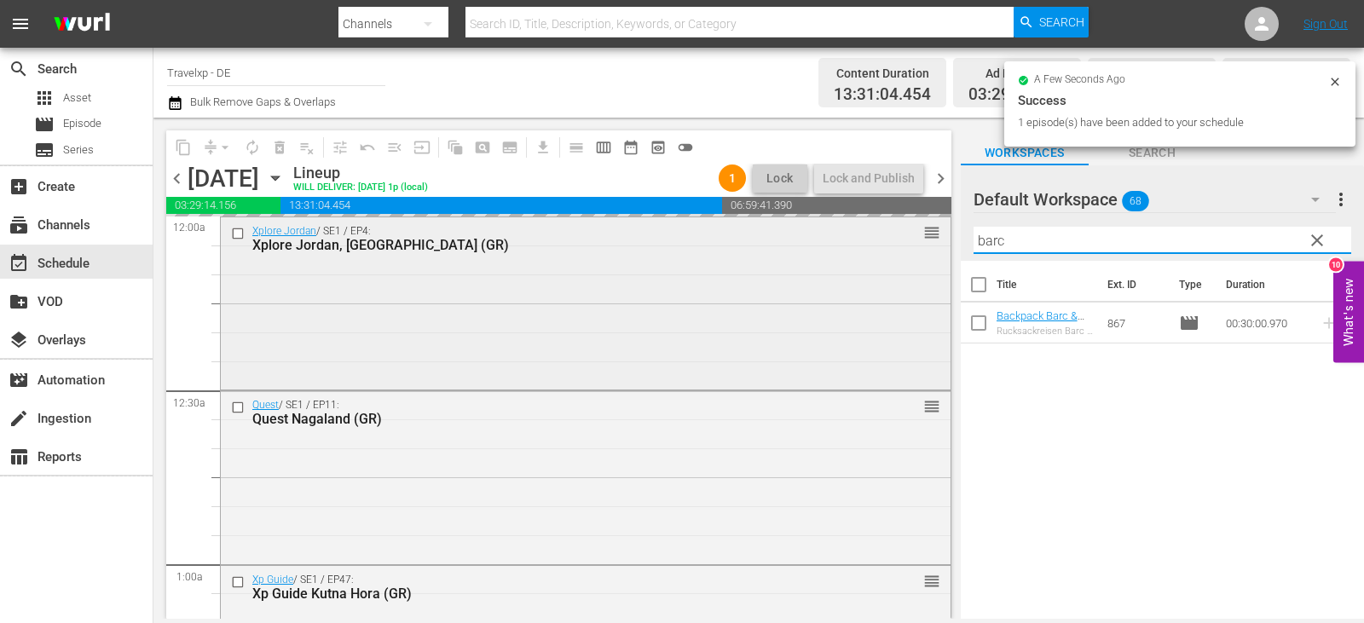
click at [918, 244] on div "content_copy compress arrow_drop_down autorenew_outlined delete_forever_outline…" at bounding box center [759, 368] width 1211 height 501
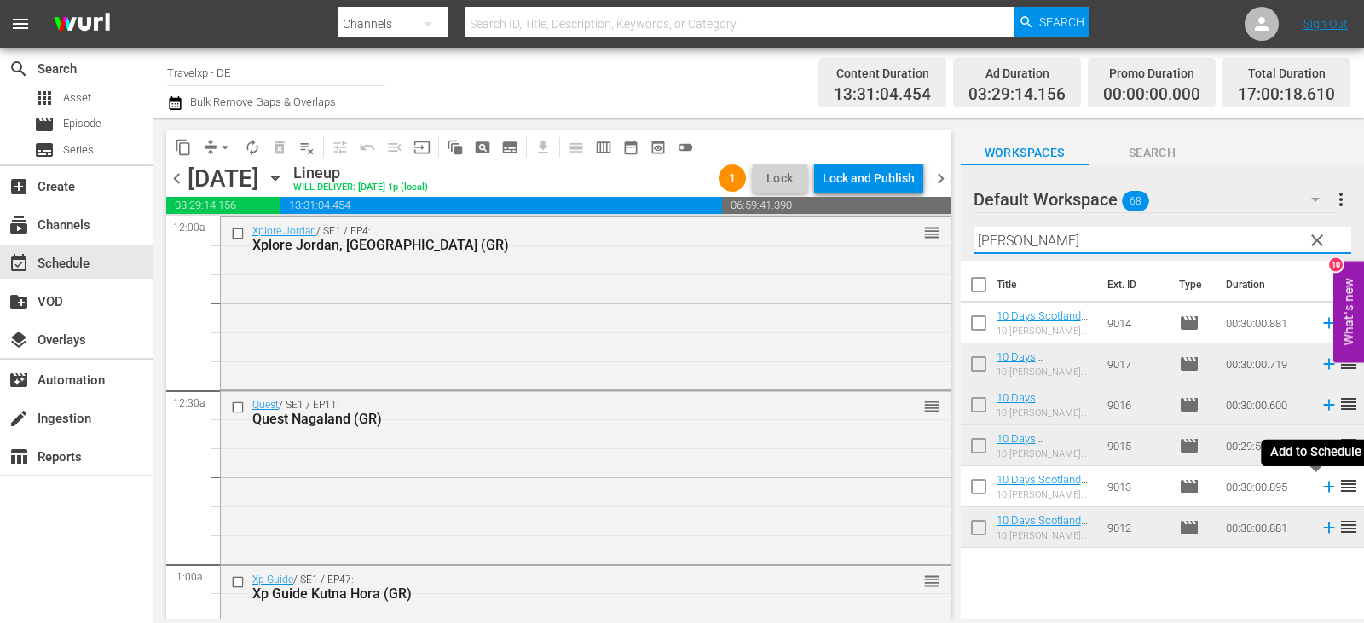
click at [1320, 489] on icon at bounding box center [1329, 487] width 19 height 19
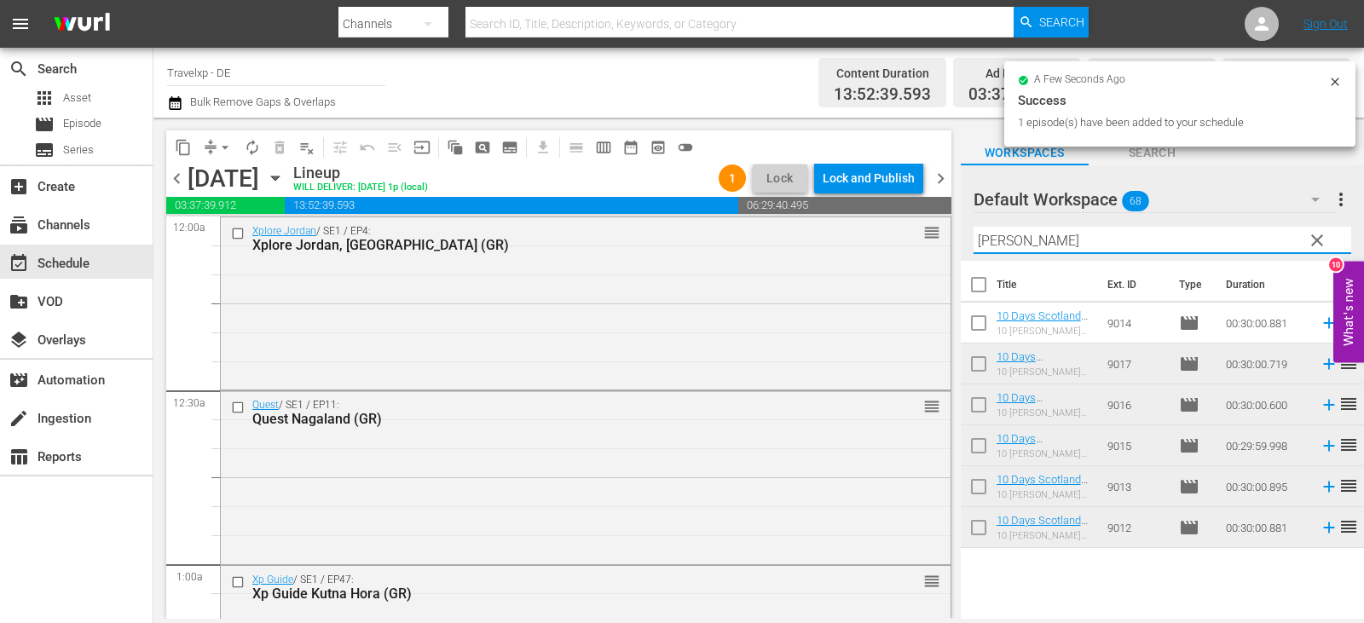
click at [950, 240] on div "content_copy compress arrow_drop_down autorenew_outlined delete_forever_outline…" at bounding box center [759, 368] width 1211 height 501
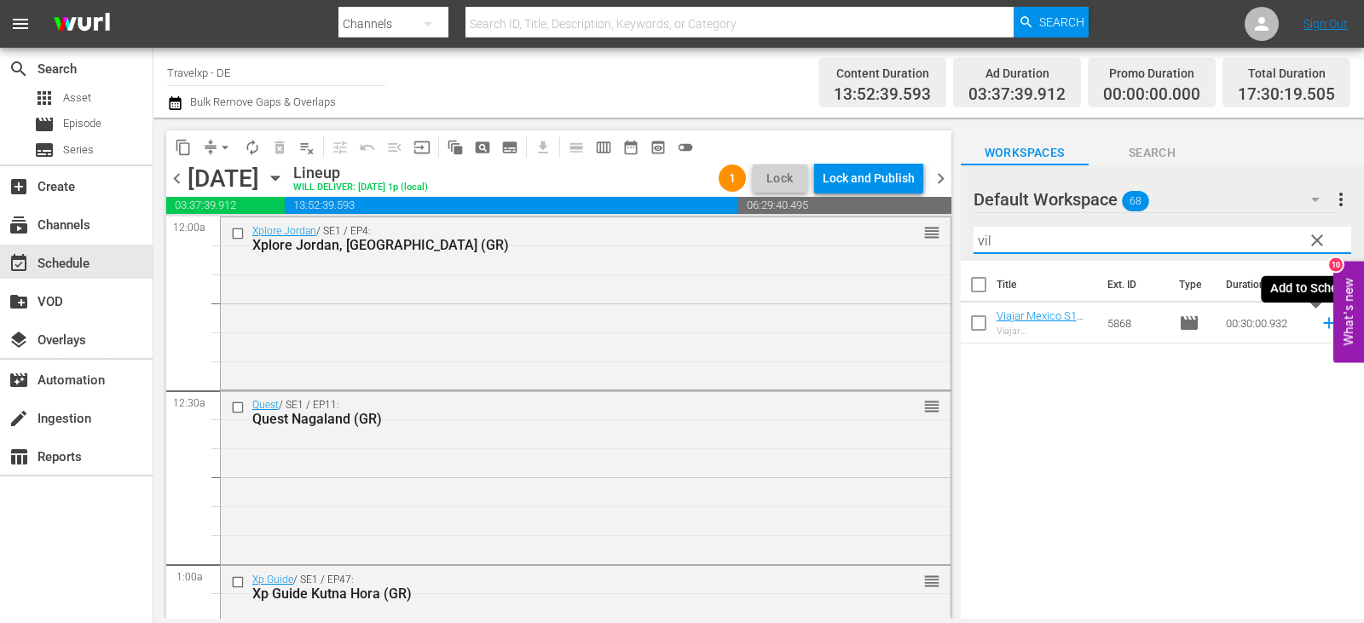
click at [1320, 323] on icon at bounding box center [1329, 323] width 19 height 19
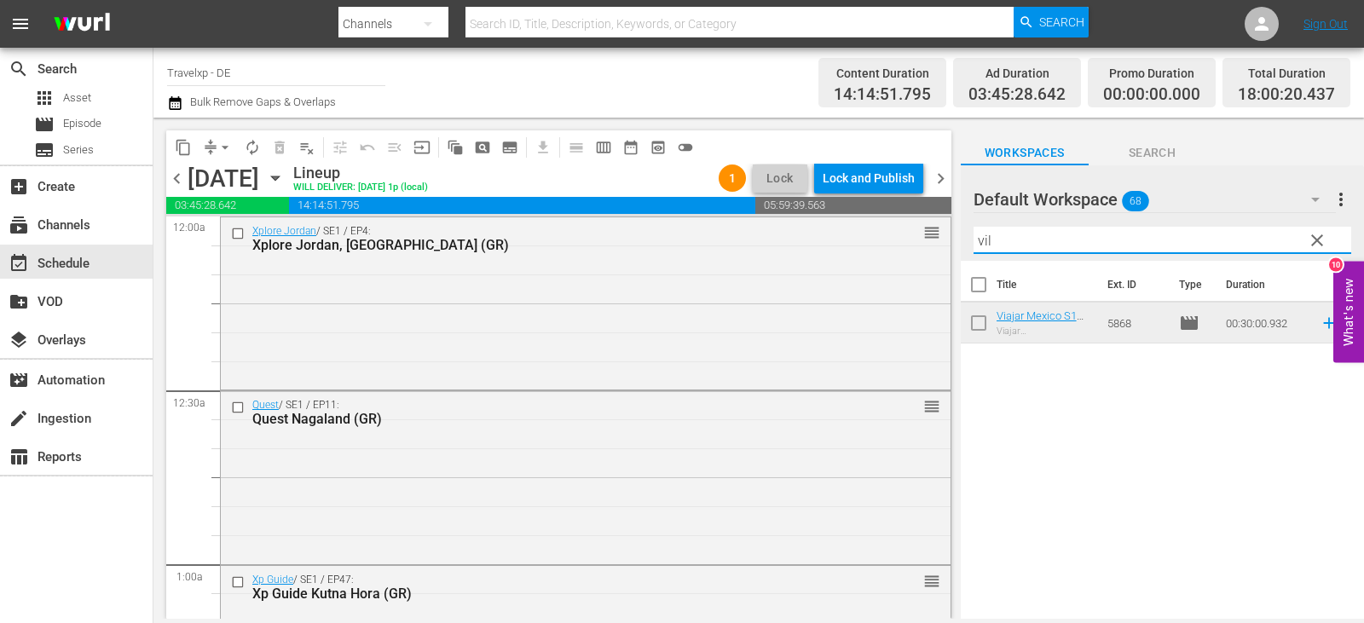
drag, startPoint x: 1019, startPoint y: 246, endPoint x: 947, endPoint y: 251, distance: 72.7
click at [947, 251] on div "content_copy compress arrow_drop_down autorenew_outlined delete_forever_outline…" at bounding box center [759, 368] width 1211 height 501
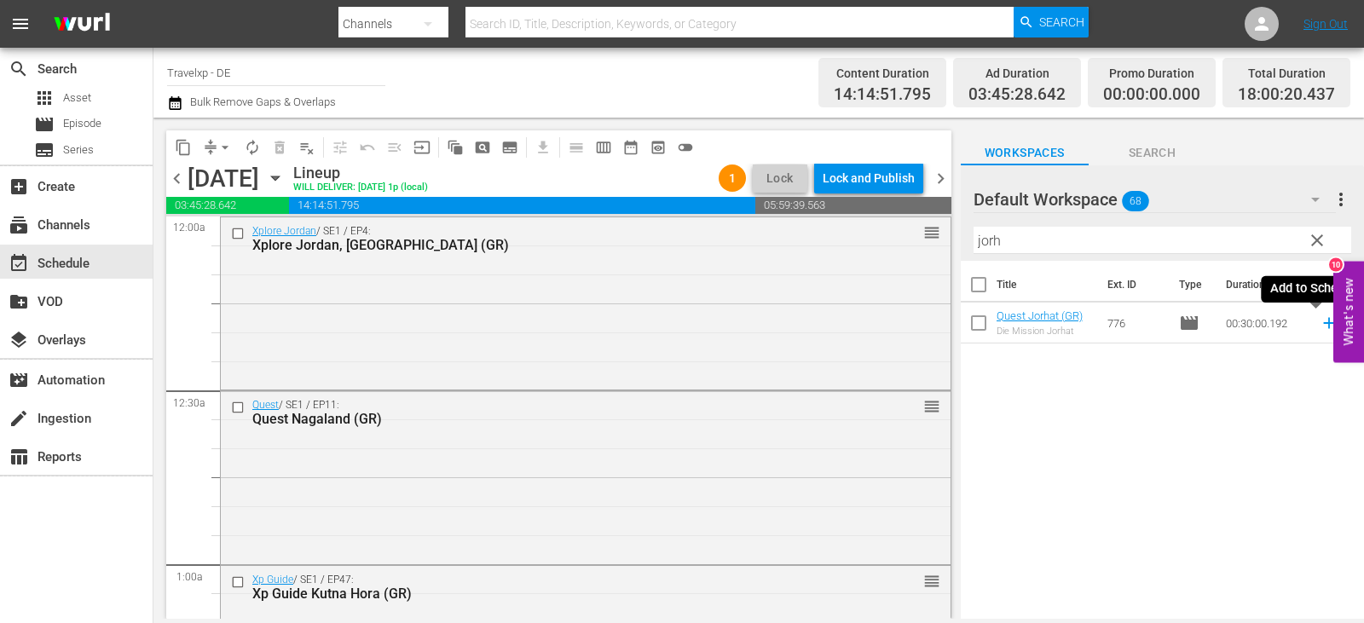
click at [1324, 323] on icon at bounding box center [1329, 323] width 11 height 11
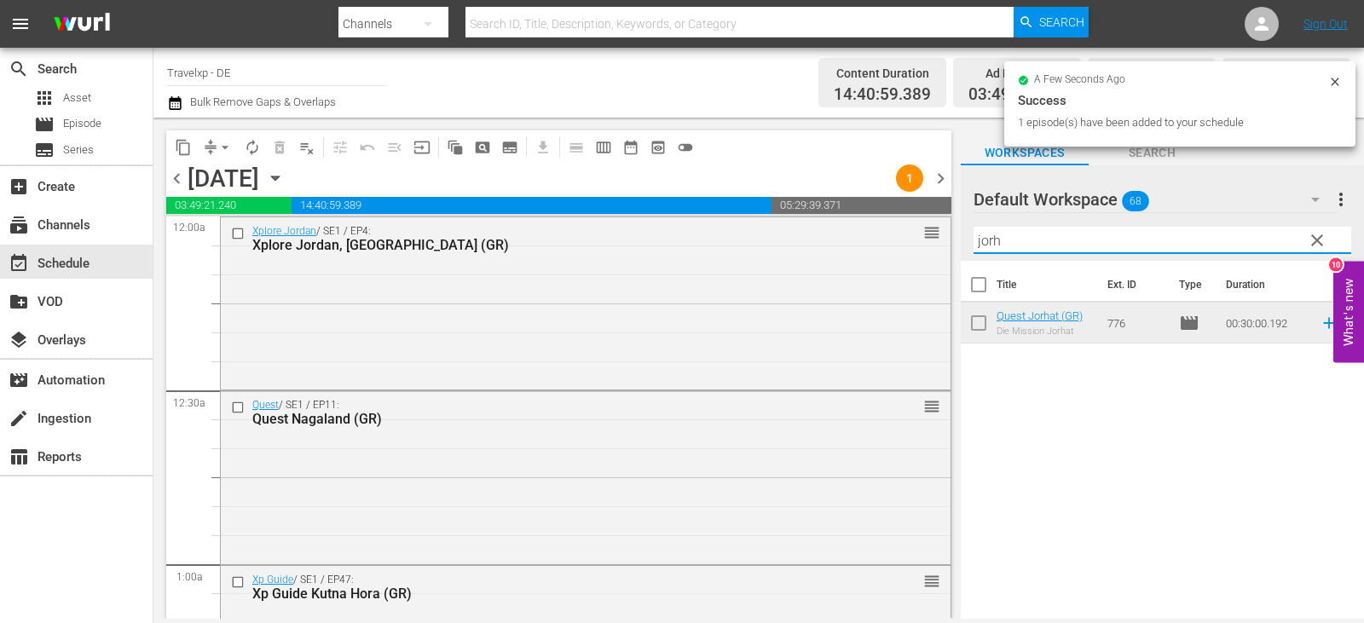
click at [927, 253] on div "content_copy compress arrow_drop_down autorenew_outlined delete_forever_outline…" at bounding box center [759, 368] width 1211 height 501
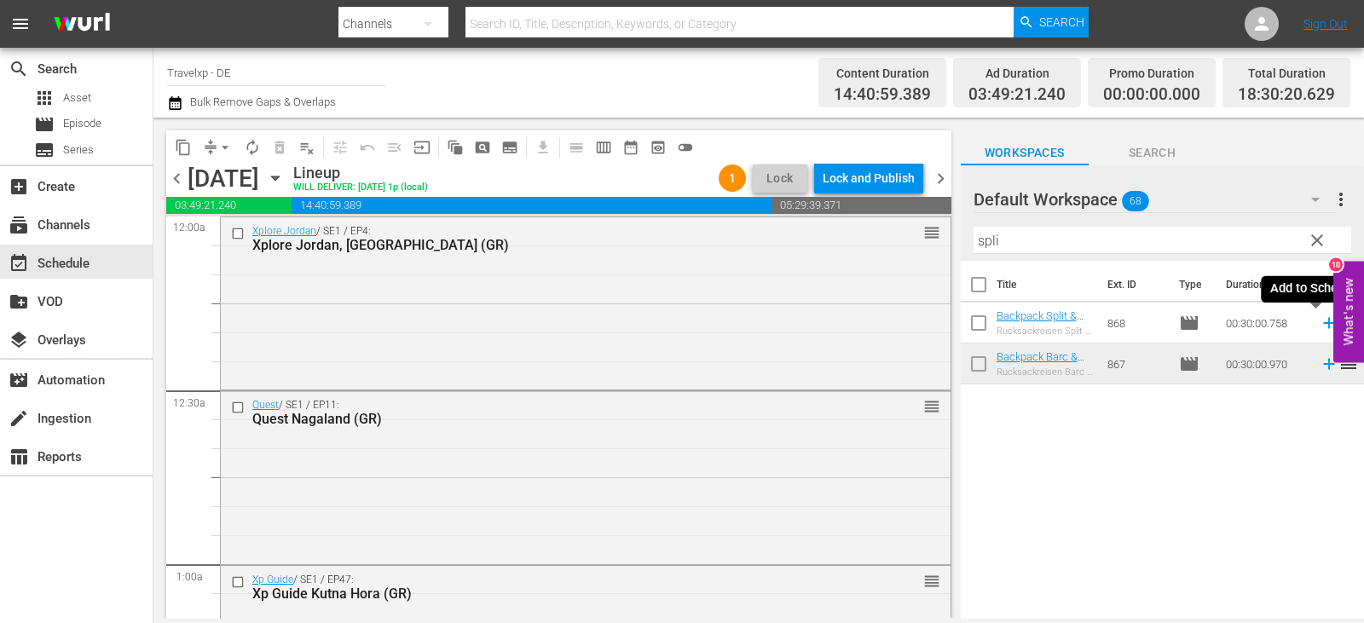
click at [1320, 325] on icon at bounding box center [1329, 323] width 19 height 19
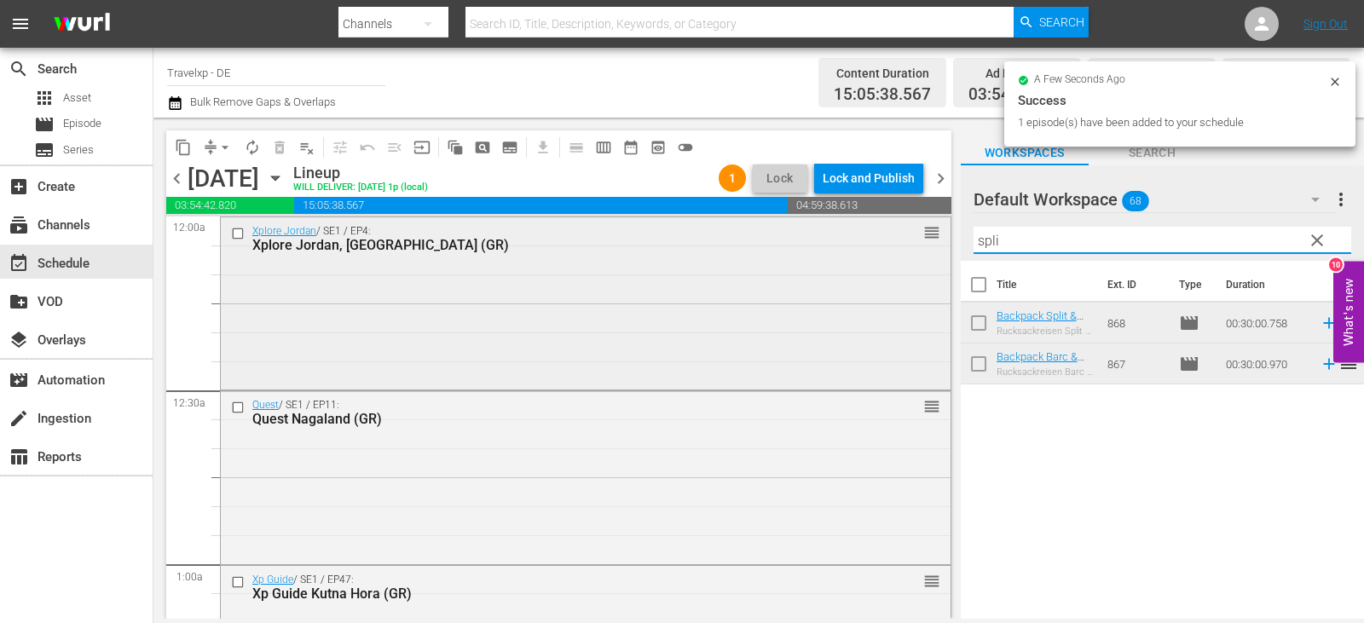
drag, startPoint x: 1039, startPoint y: 243, endPoint x: 779, endPoint y: 256, distance: 259.6
click at [779, 256] on div "content_copy compress arrow_drop_down autorenew_outlined delete_forever_outline…" at bounding box center [759, 368] width 1211 height 501
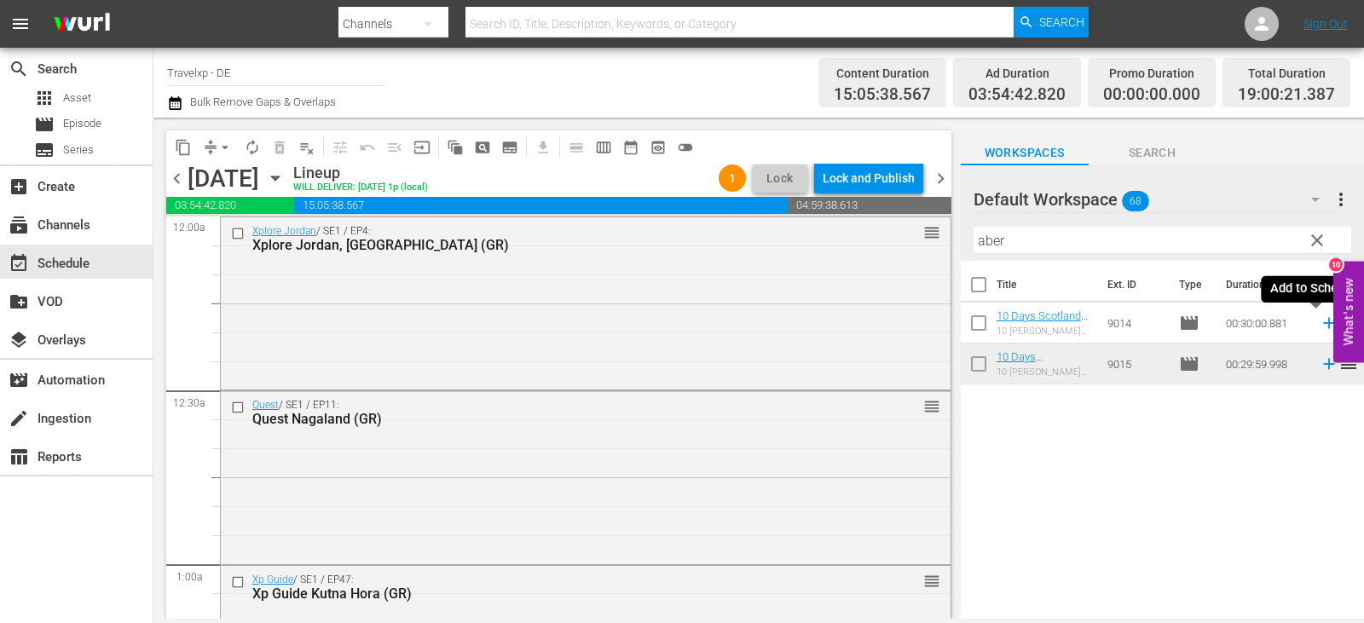
click at [1320, 327] on icon at bounding box center [1329, 323] width 19 height 19
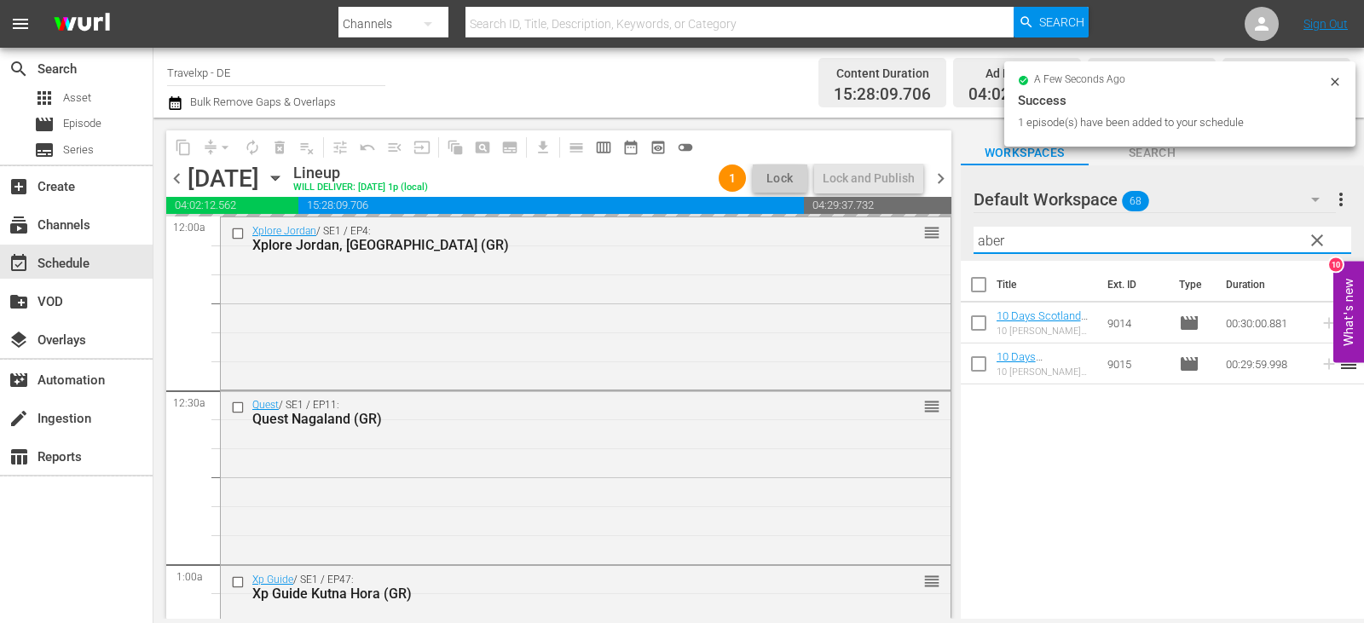
click at [947, 246] on div "content_copy compress arrow_drop_down autorenew_outlined delete_forever_outline…" at bounding box center [759, 368] width 1211 height 501
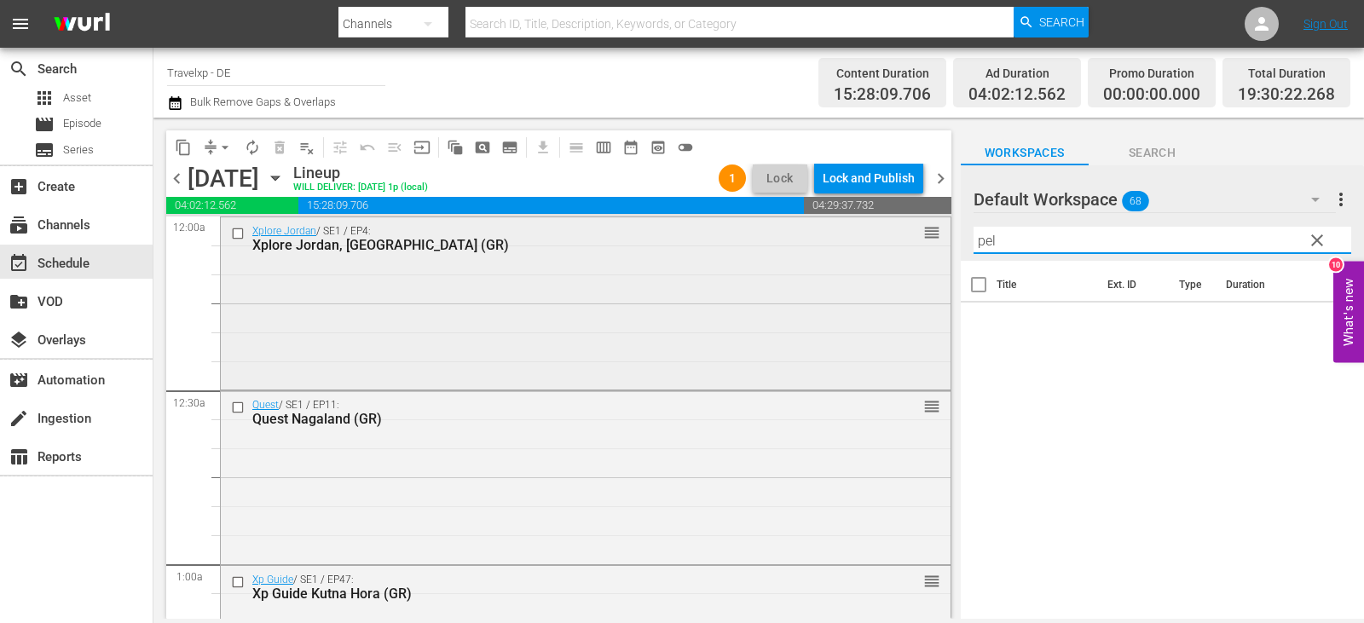
drag, startPoint x: 1005, startPoint y: 246, endPoint x: 903, endPoint y: 243, distance: 101.5
click at [903, 243] on div "content_copy compress arrow_drop_down autorenew_outlined delete_forever_outline…" at bounding box center [759, 368] width 1211 height 501
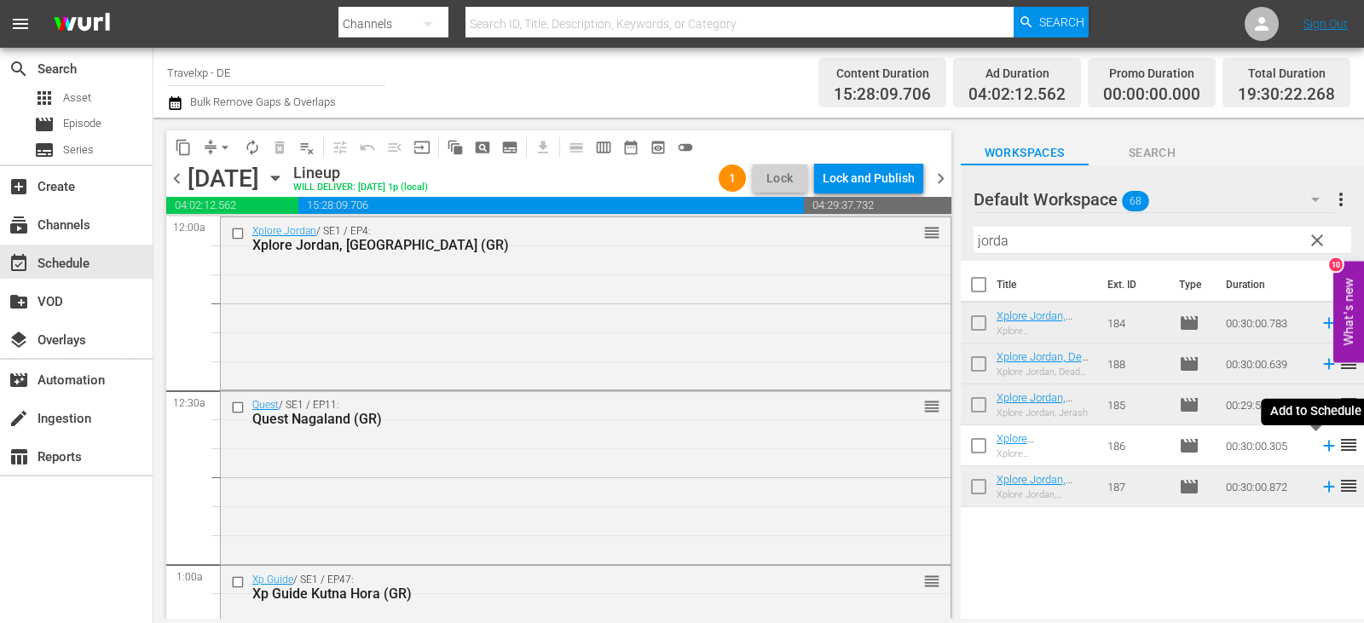
click at [1320, 449] on icon at bounding box center [1329, 446] width 19 height 19
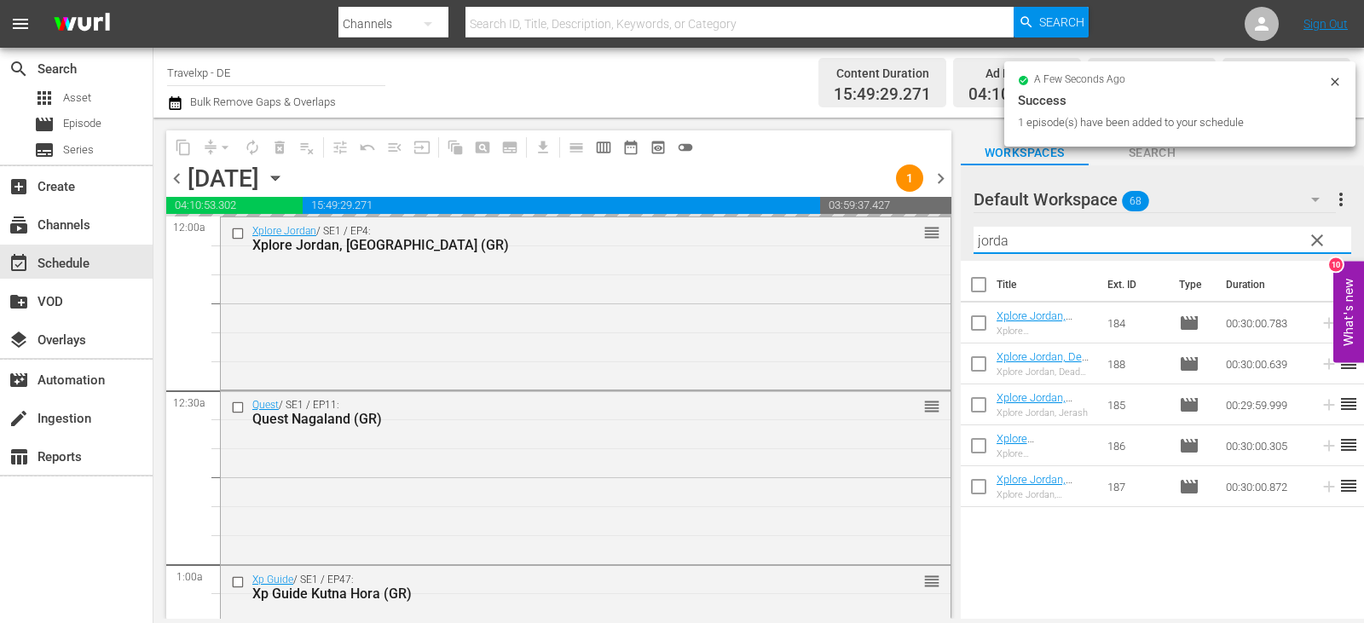
drag, startPoint x: 1023, startPoint y: 242, endPoint x: 958, endPoint y: 250, distance: 66.1
click at [958, 250] on div "content_copy compress arrow_drop_down autorenew_outlined delete_forever_outline…" at bounding box center [759, 368] width 1211 height 501
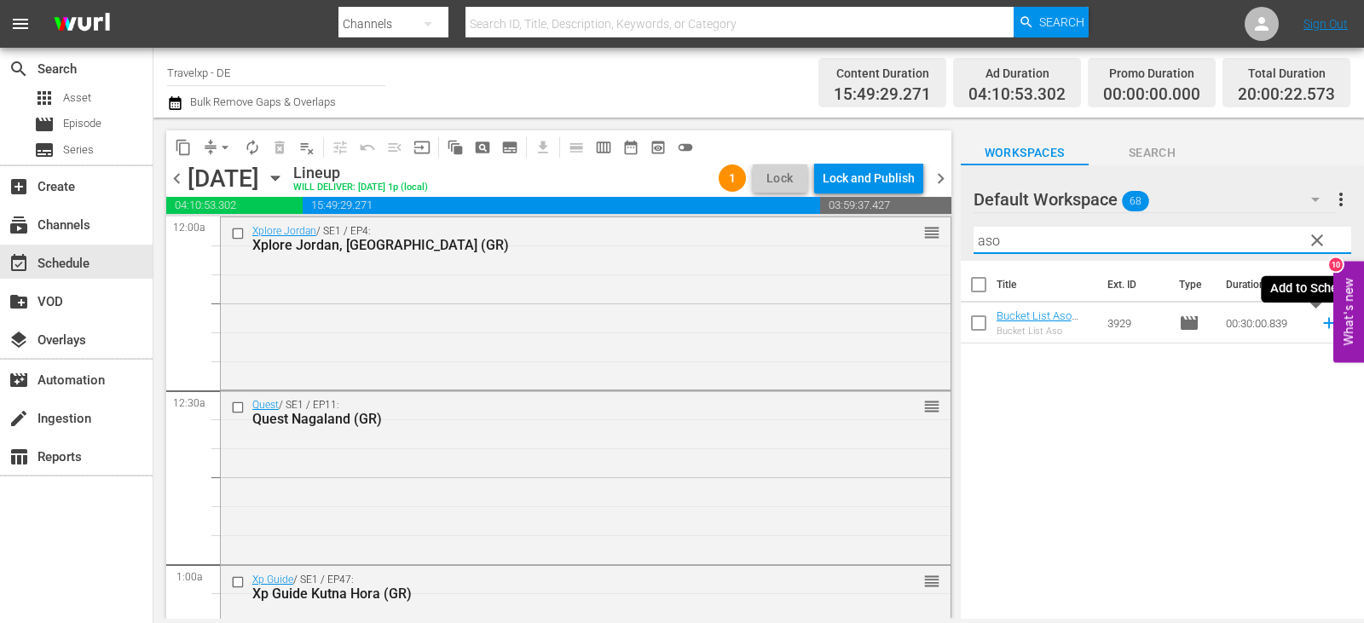
click at [1324, 327] on icon at bounding box center [1329, 323] width 11 height 11
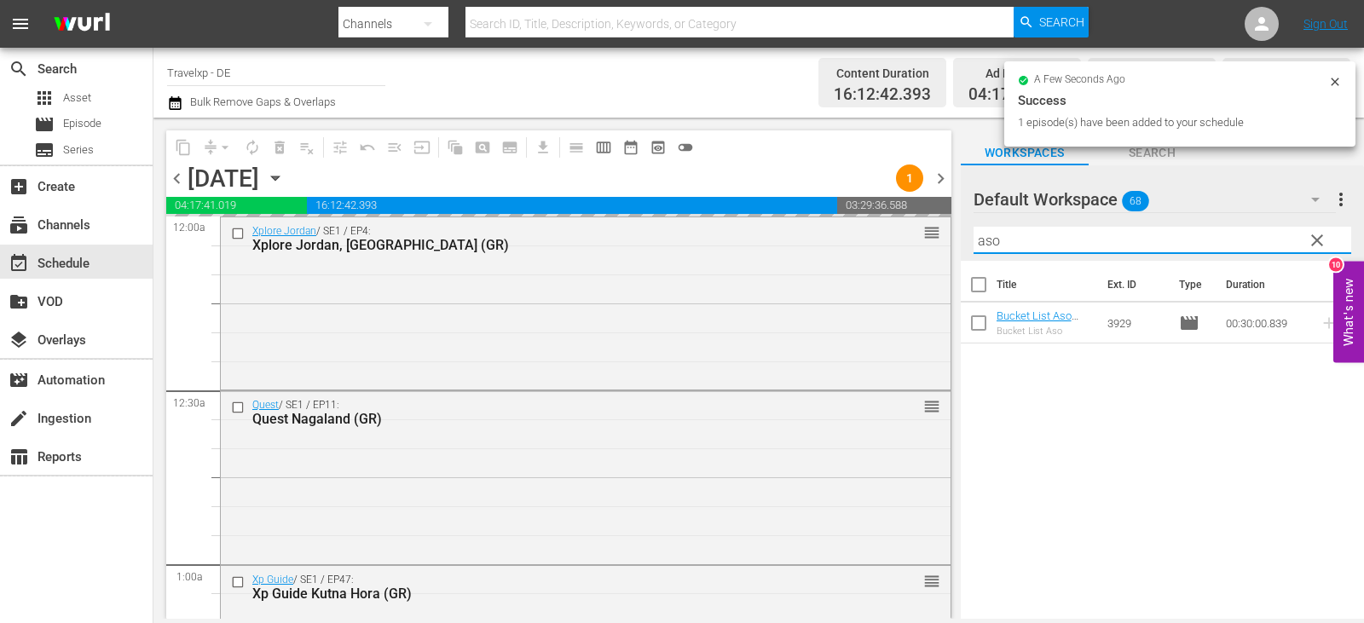
click at [933, 255] on div "content_copy compress arrow_drop_down autorenew_outlined delete_forever_outline…" at bounding box center [759, 368] width 1211 height 501
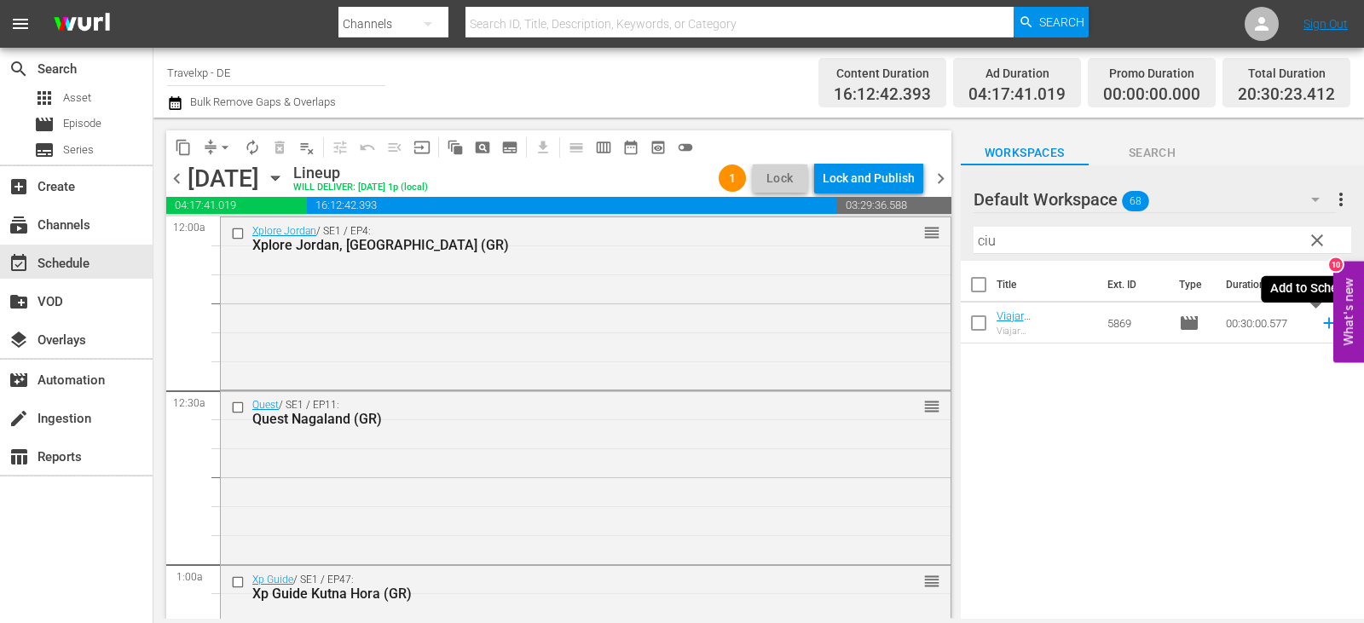
click at [1320, 329] on icon at bounding box center [1329, 323] width 19 height 19
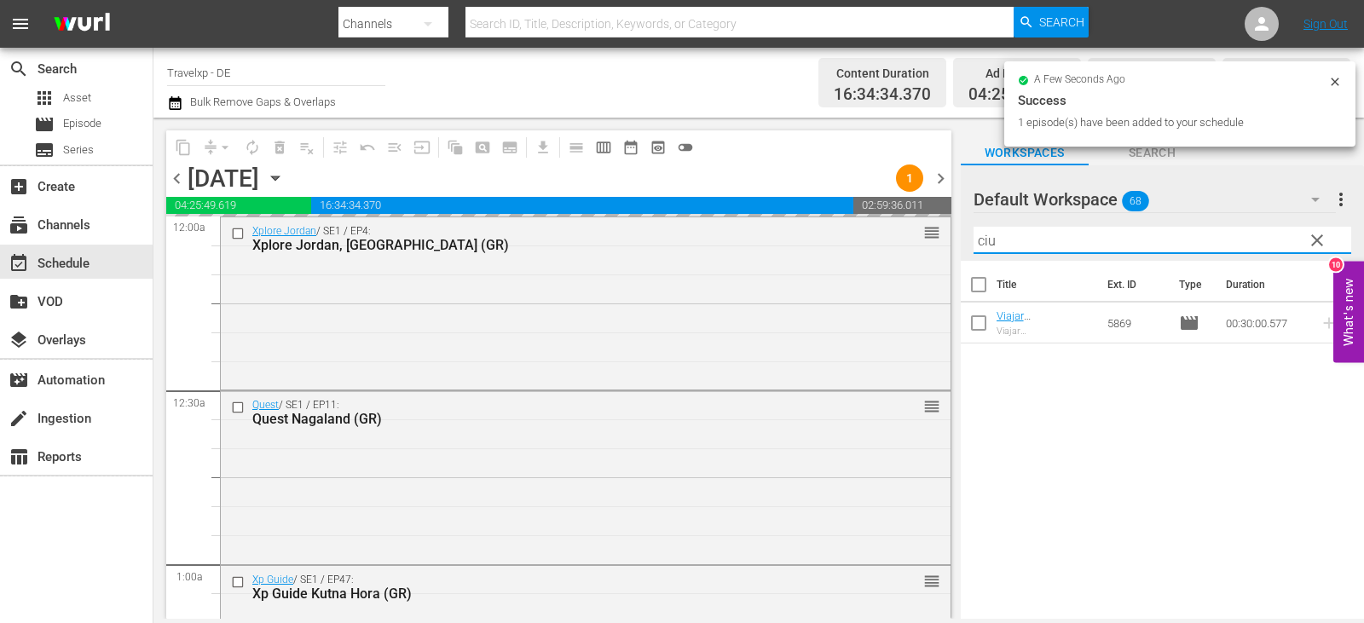
click at [922, 250] on div "content_copy compress arrow_drop_down autorenew_outlined delete_forever_outline…" at bounding box center [759, 368] width 1211 height 501
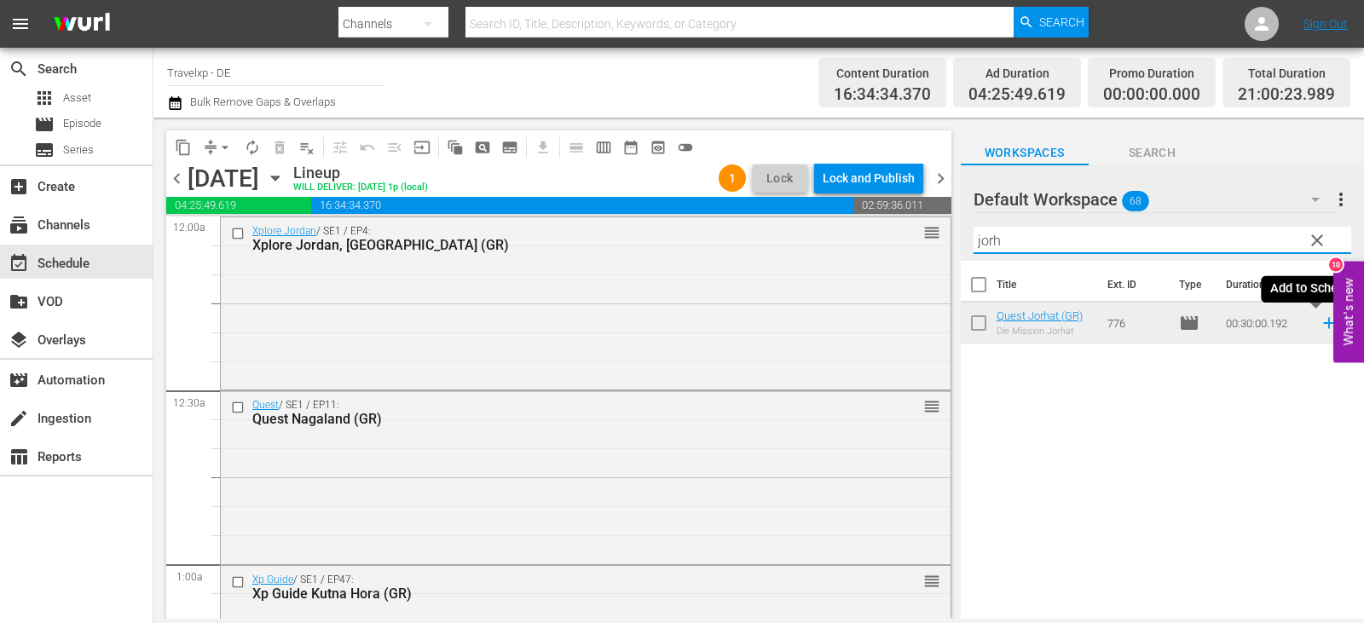
click at [1324, 320] on icon at bounding box center [1329, 323] width 11 height 11
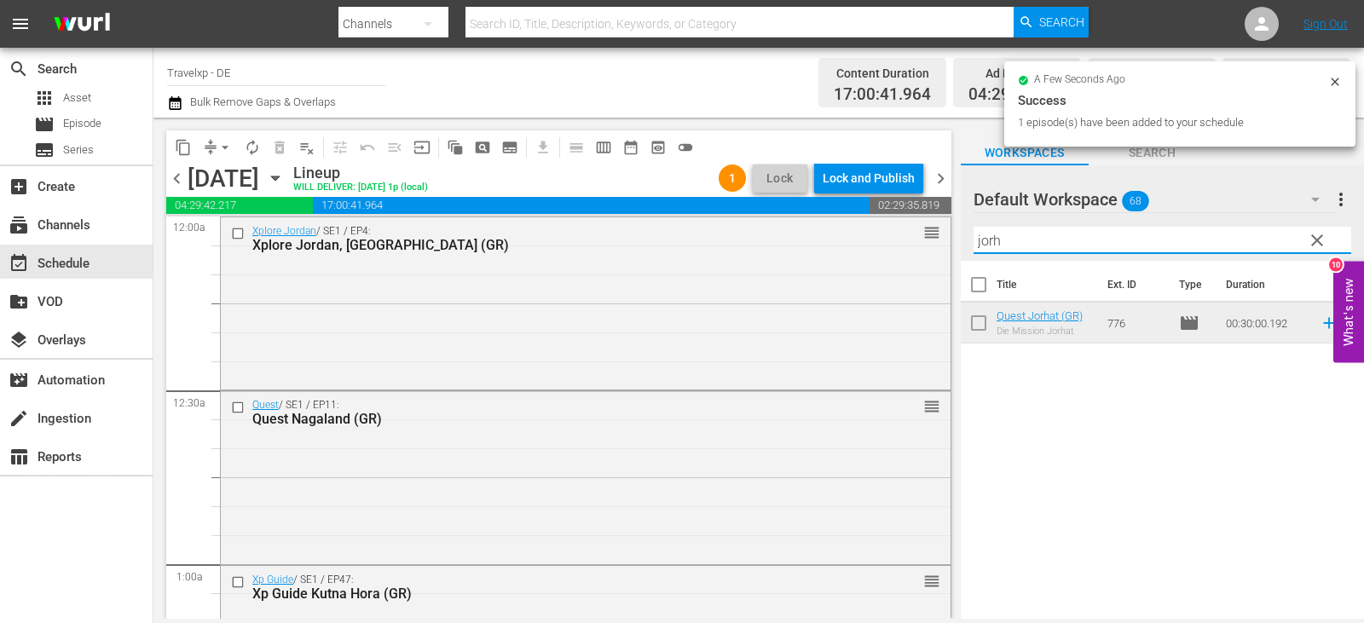
click at [919, 240] on div "content_copy compress arrow_drop_down autorenew_outlined delete_forever_outline…" at bounding box center [759, 368] width 1211 height 501
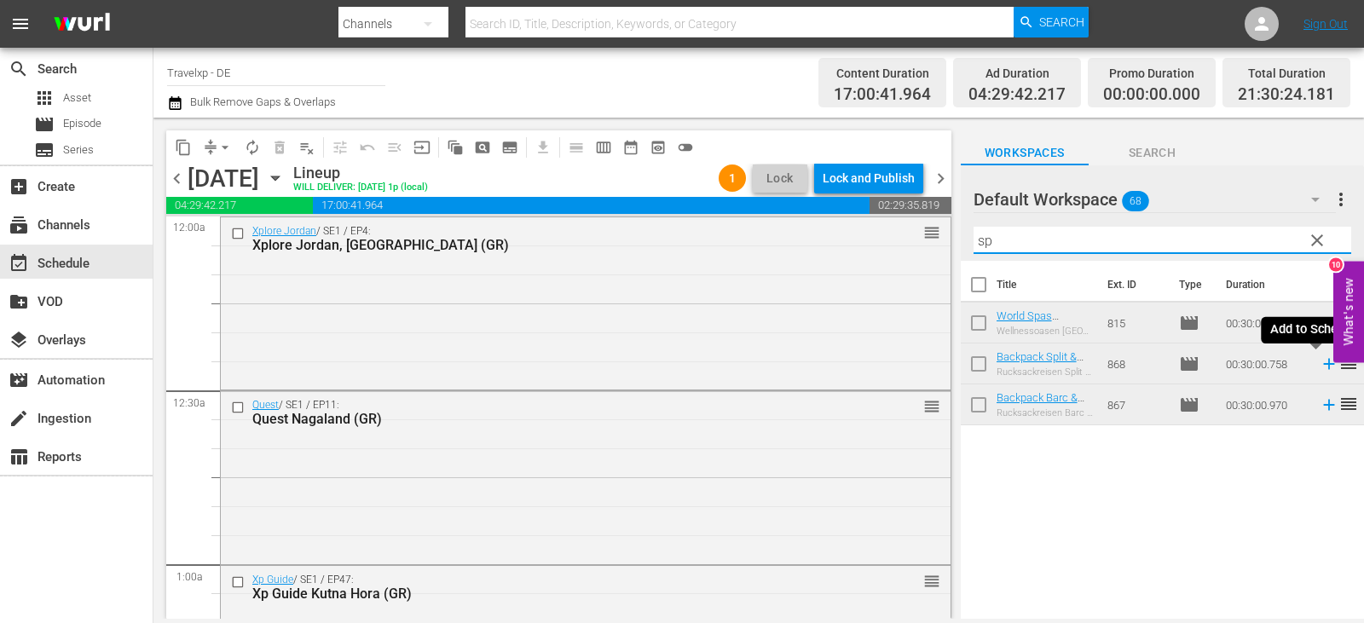
click at [1320, 367] on icon at bounding box center [1329, 364] width 19 height 19
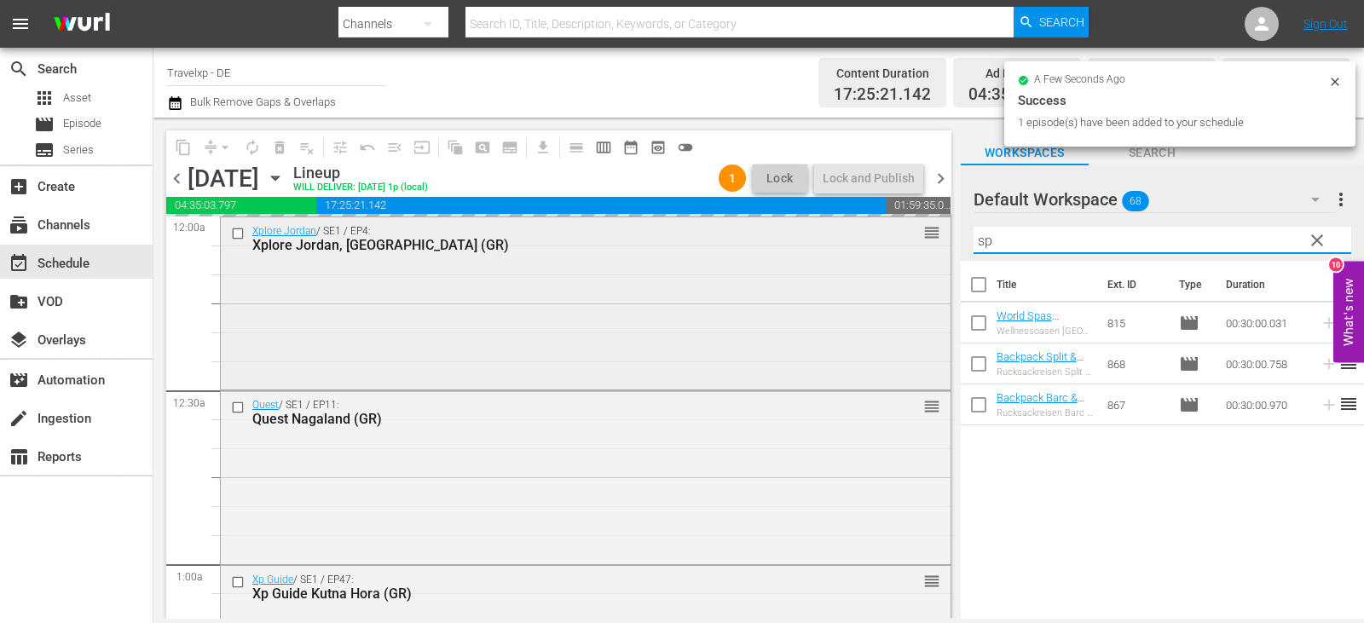
drag, startPoint x: 979, startPoint y: 245, endPoint x: 911, endPoint y: 245, distance: 68.2
click at [911, 245] on div "content_copy compress arrow_drop_down autorenew_outlined delete_forever_outline…" at bounding box center [759, 368] width 1211 height 501
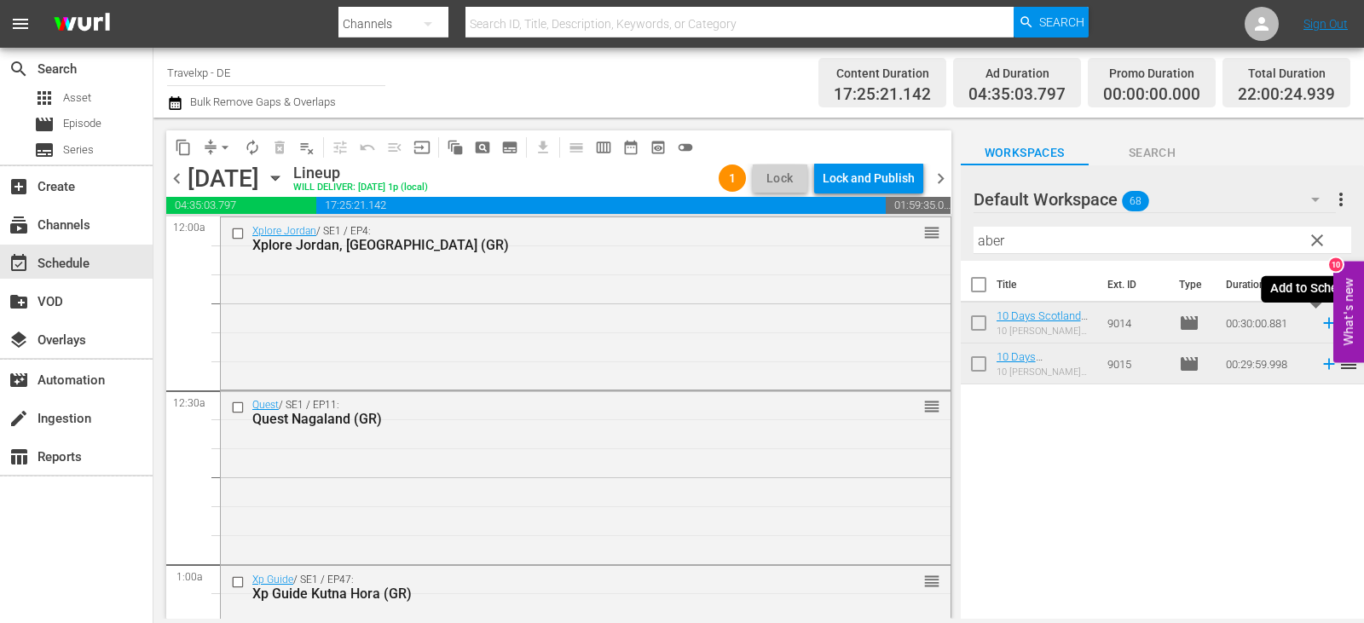
click at [1320, 322] on icon at bounding box center [1329, 323] width 19 height 19
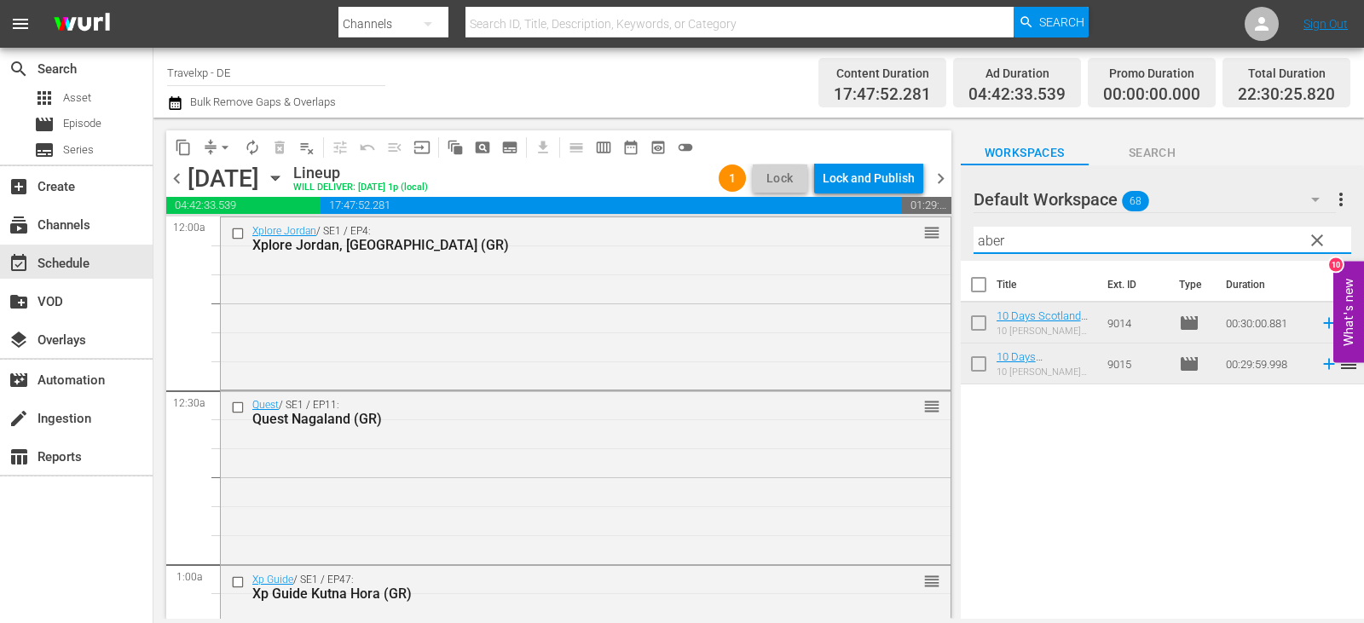
drag, startPoint x: 1033, startPoint y: 242, endPoint x: 943, endPoint y: 246, distance: 89.6
click at [943, 246] on div "content_copy compress arrow_drop_down autorenew_outlined delete_forever_outline…" at bounding box center [759, 368] width 1211 height 501
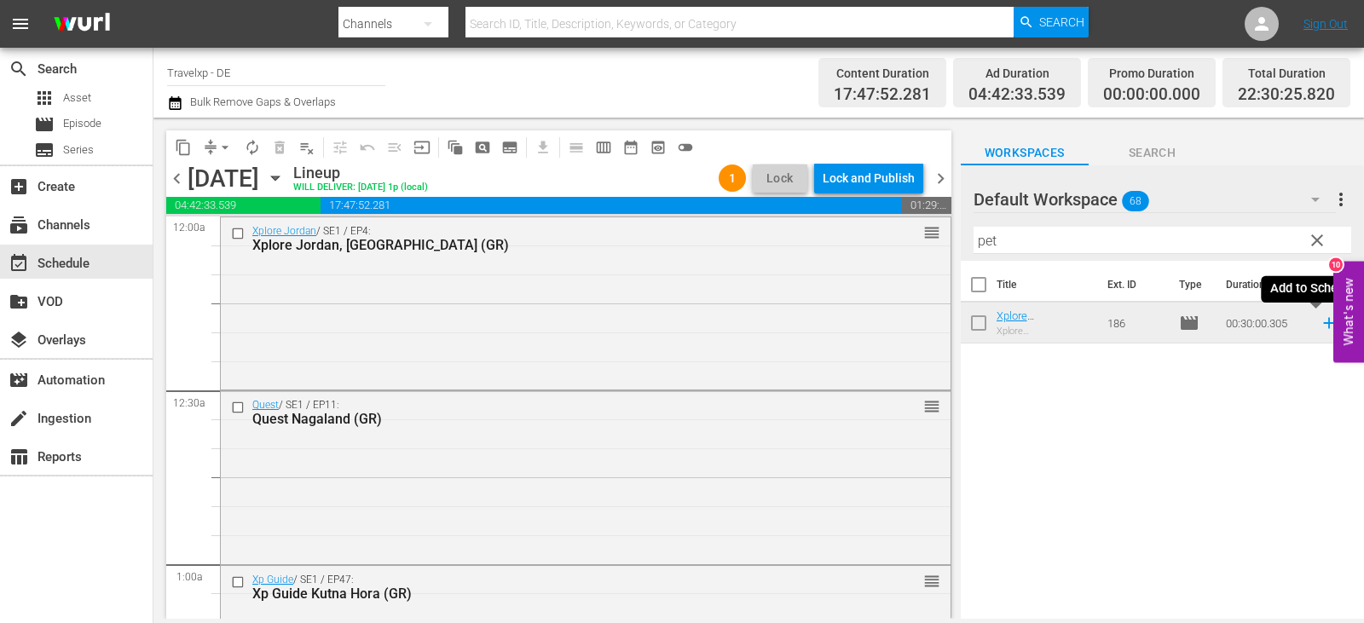
click at [1320, 322] on icon at bounding box center [1329, 323] width 19 height 19
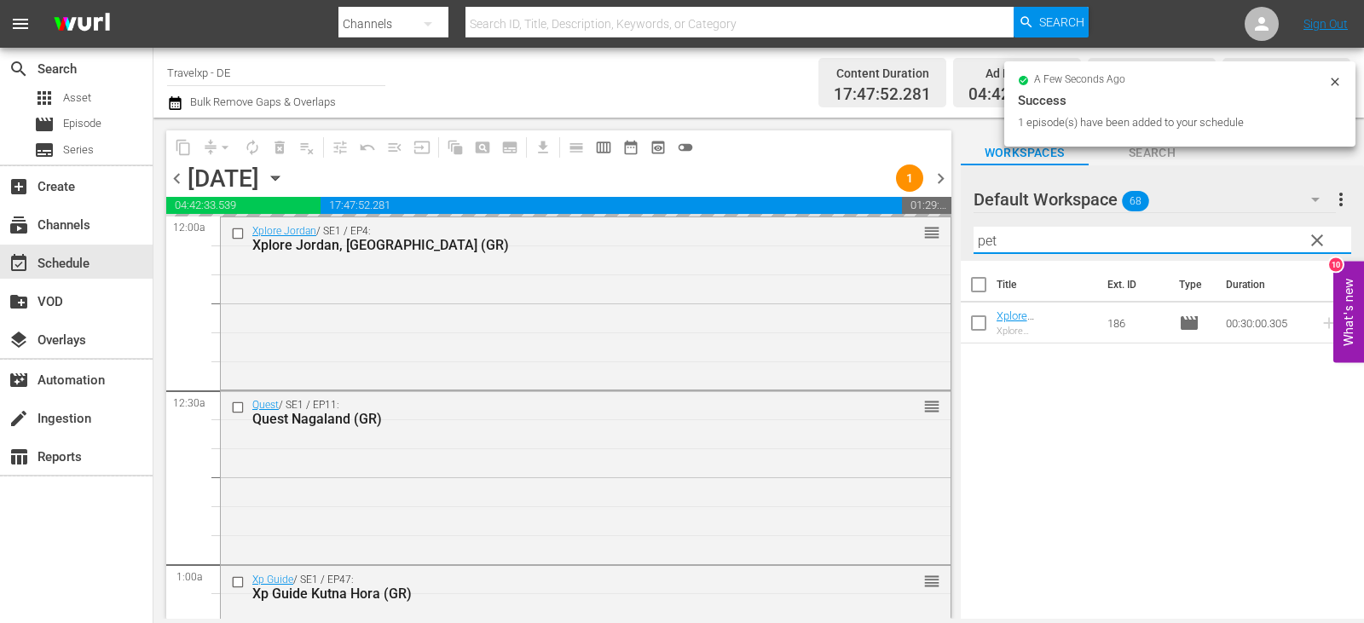
drag, startPoint x: 1003, startPoint y: 243, endPoint x: 955, endPoint y: 244, distance: 47.8
click at [955, 244] on div "content_copy compress arrow_drop_down autorenew_outlined delete_forever_outline…" at bounding box center [759, 368] width 1211 height 501
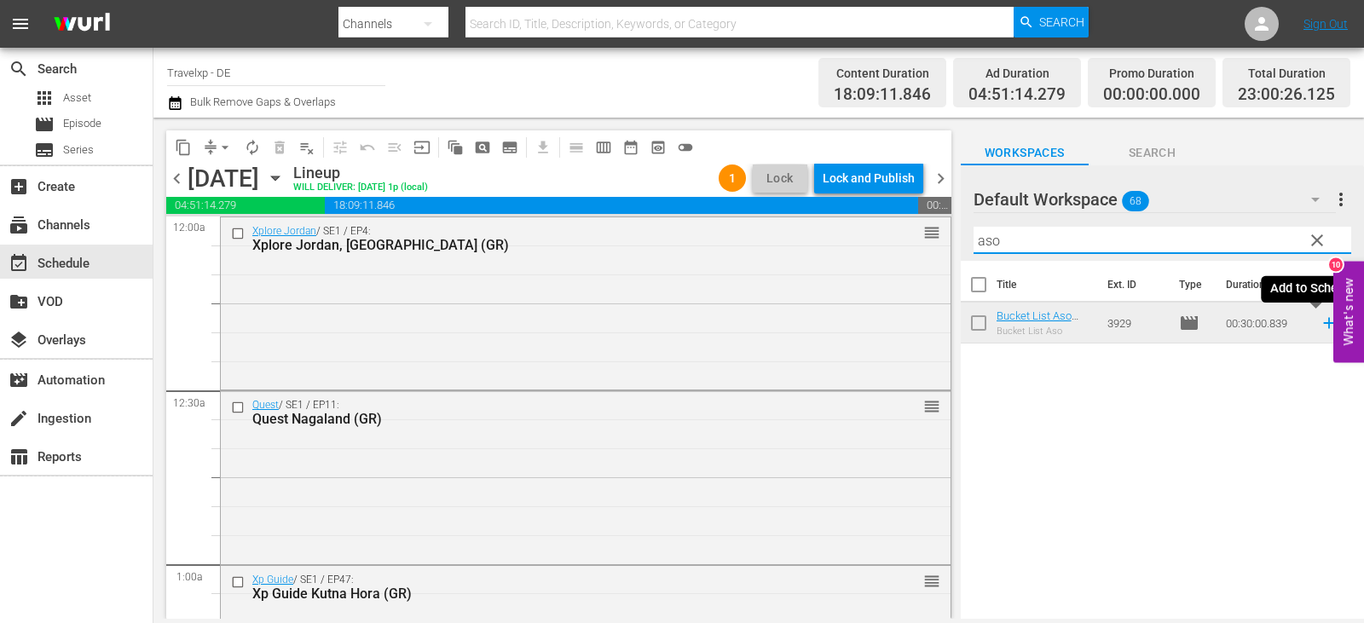
click at [1320, 326] on icon at bounding box center [1329, 323] width 19 height 19
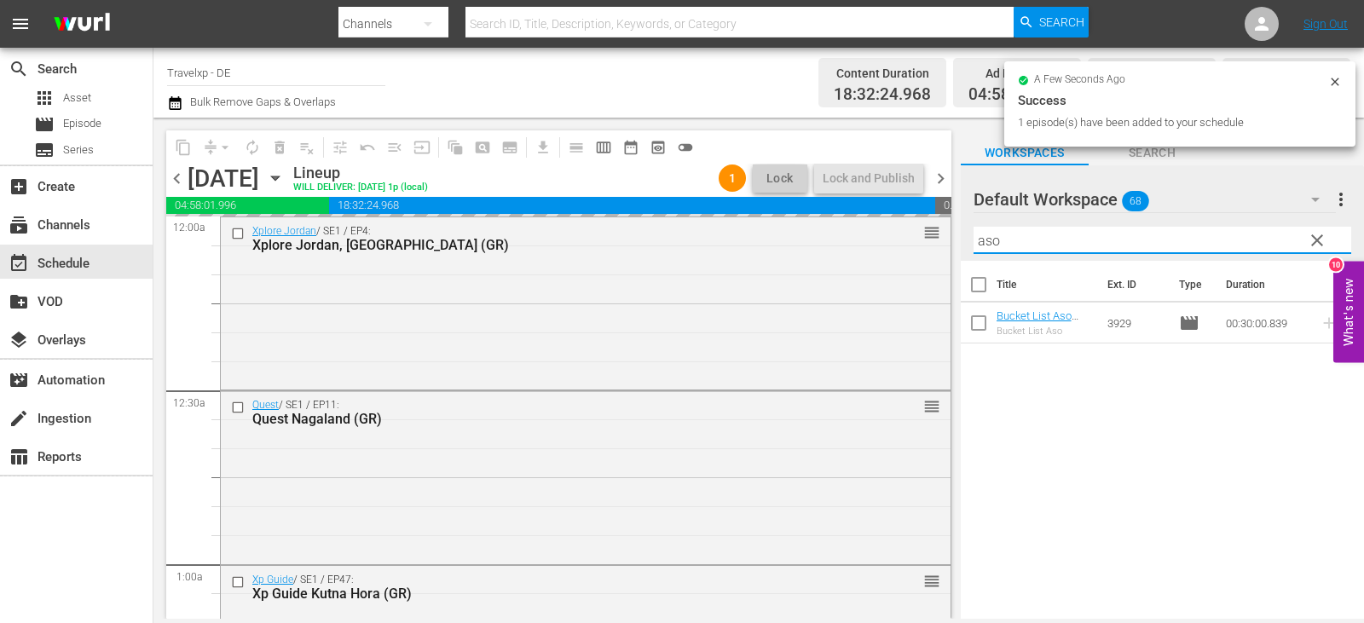
click at [917, 246] on div "content_copy compress arrow_drop_down autorenew_outlined delete_forever_outline…" at bounding box center [759, 368] width 1211 height 501
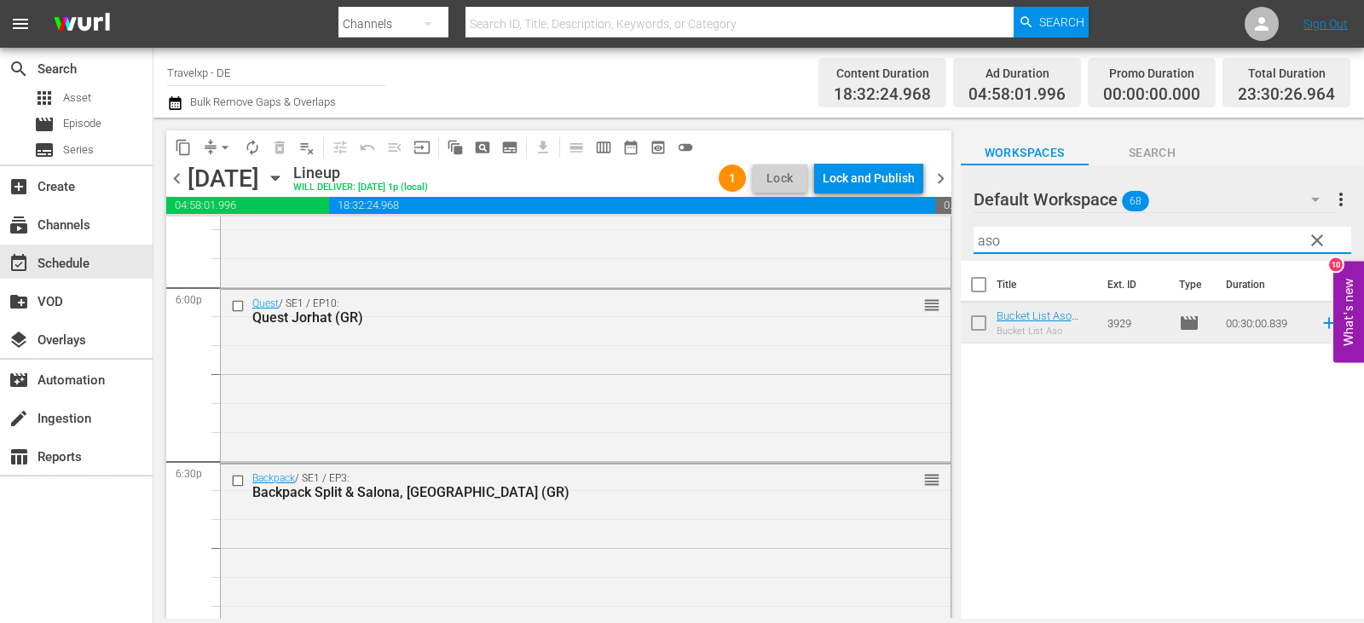
scroll to position [7948, 0]
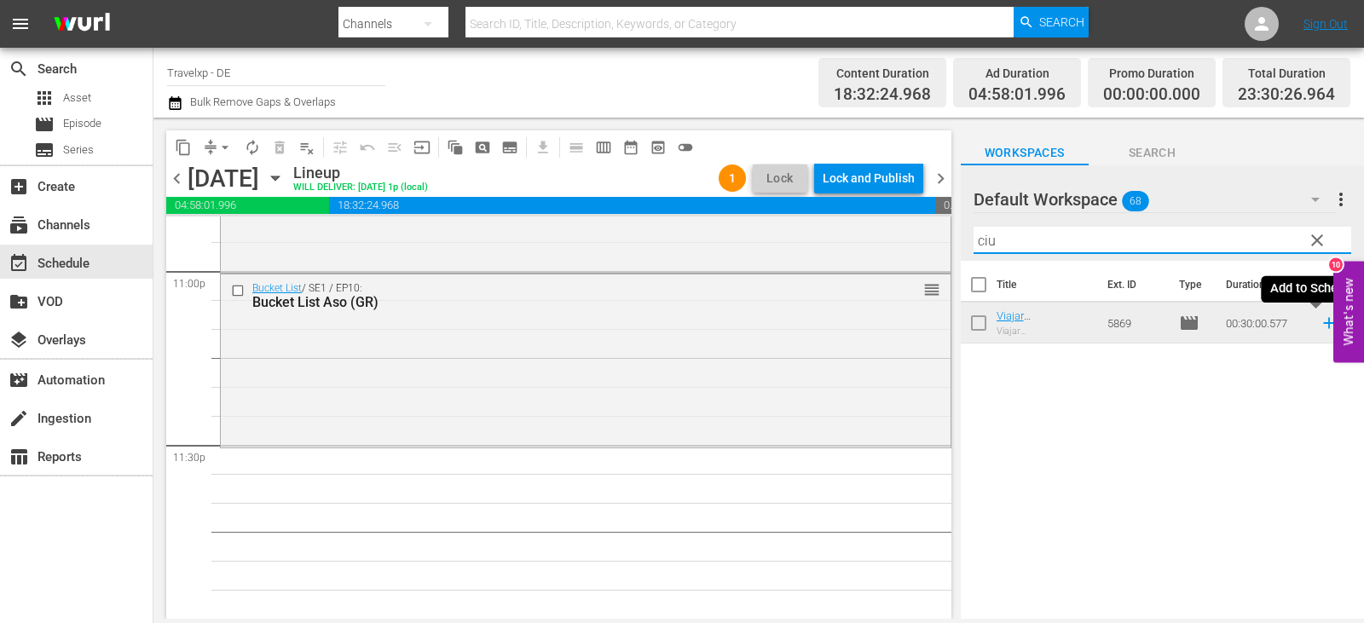
type input "ciu"
click at [1324, 325] on icon at bounding box center [1329, 323] width 11 height 11
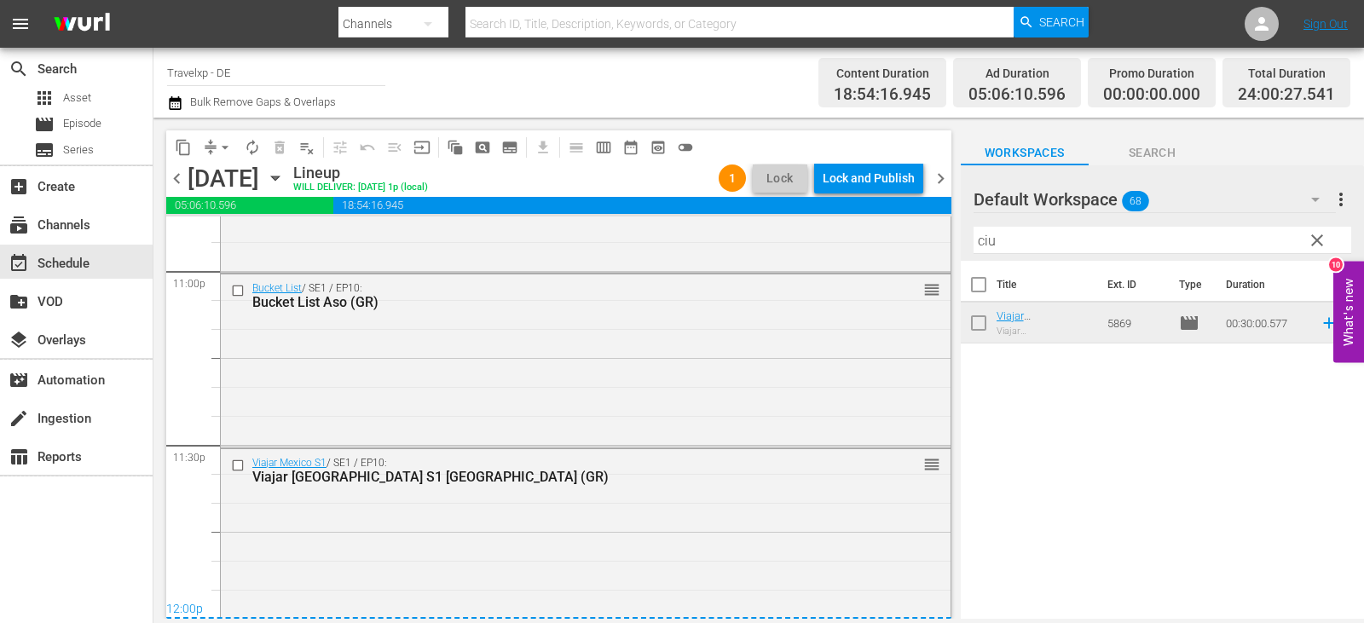
click at [868, 186] on div "Lock and Publish" at bounding box center [869, 178] width 92 height 31
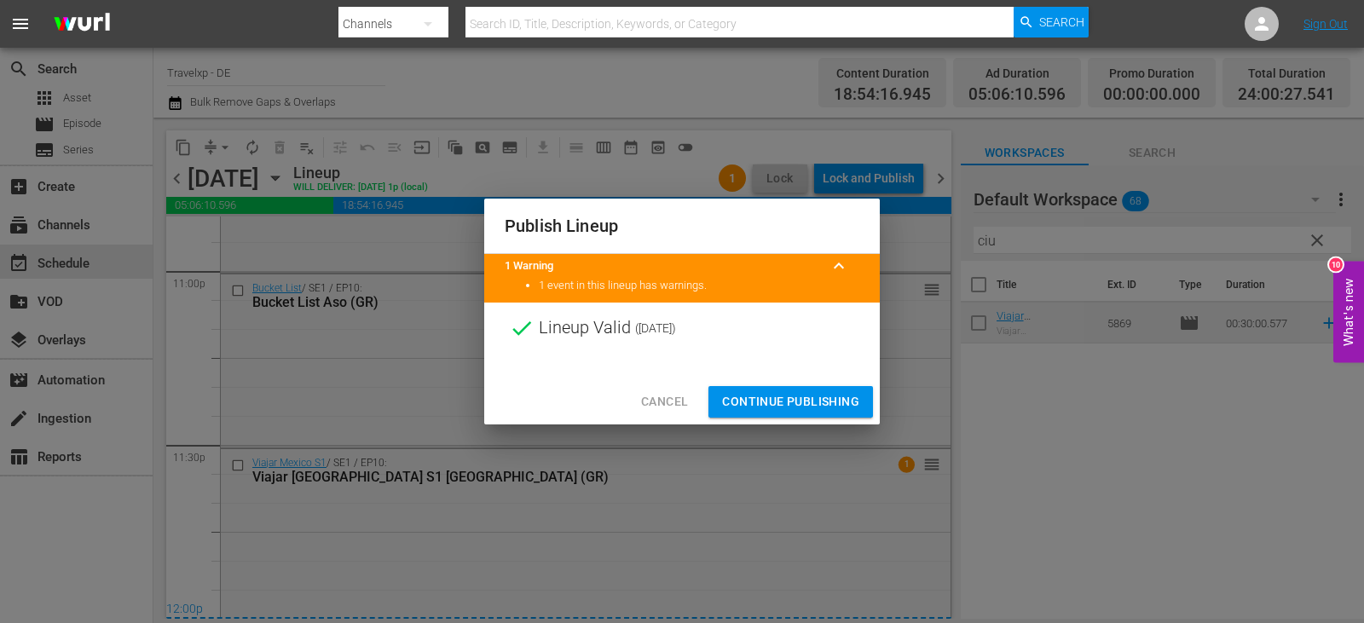
click at [763, 408] on span "Continue Publishing" at bounding box center [790, 401] width 137 height 21
